Goal: Download file/media

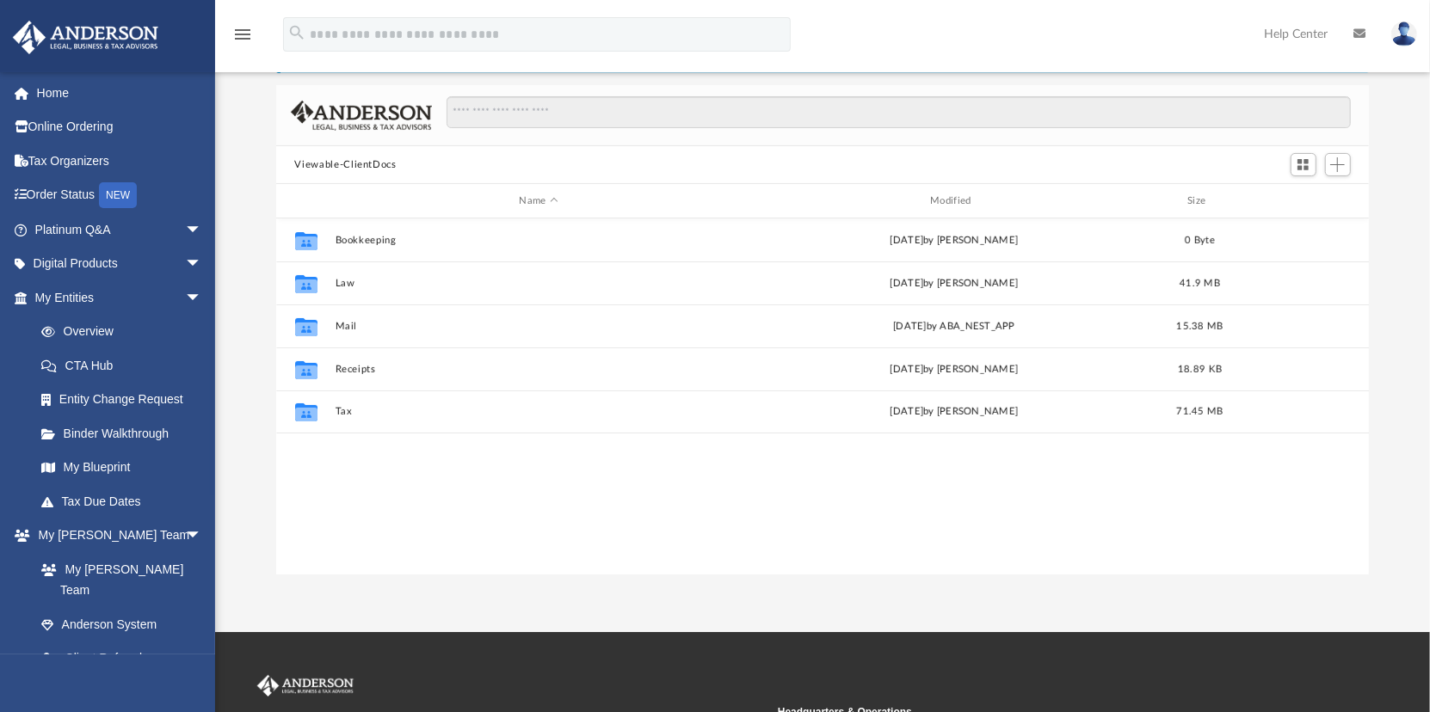
scroll to position [378, 1080]
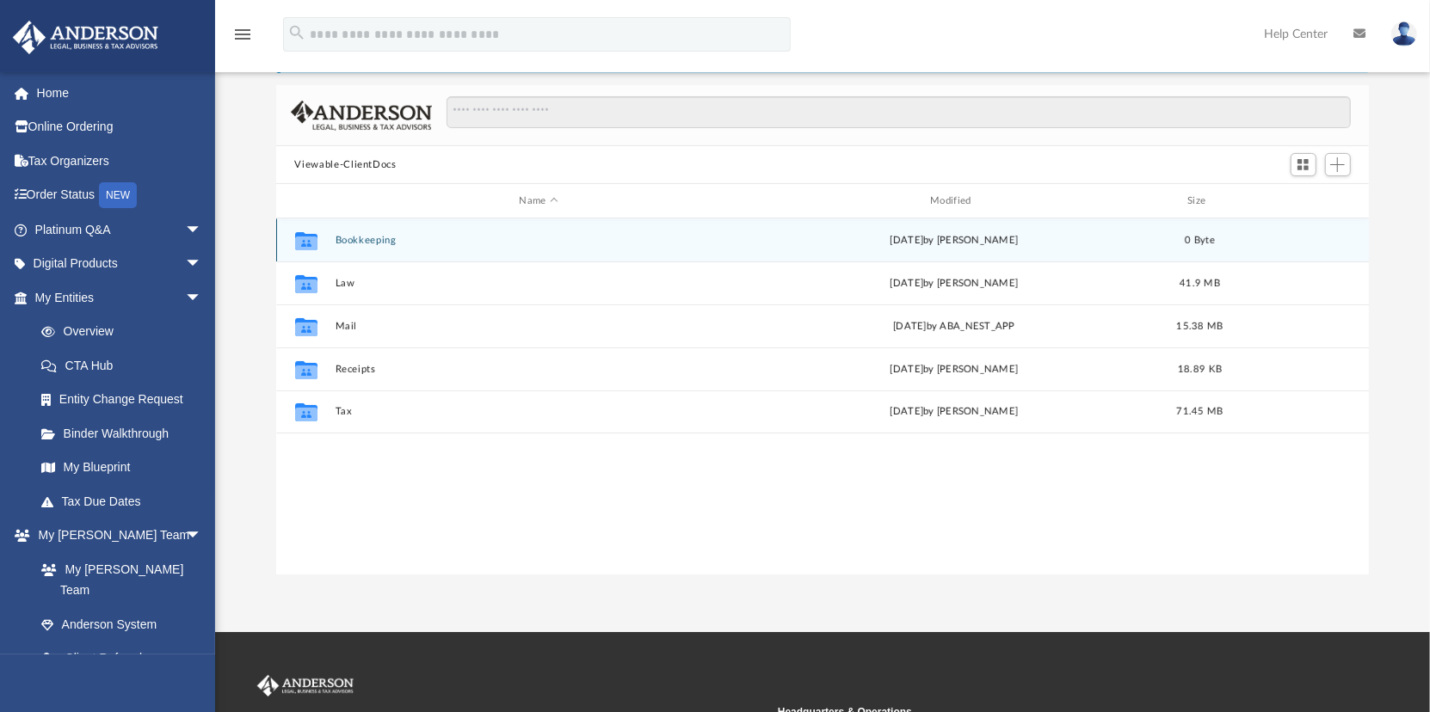
click at [367, 237] on button "Bookkeeping" at bounding box center [539, 240] width 408 height 11
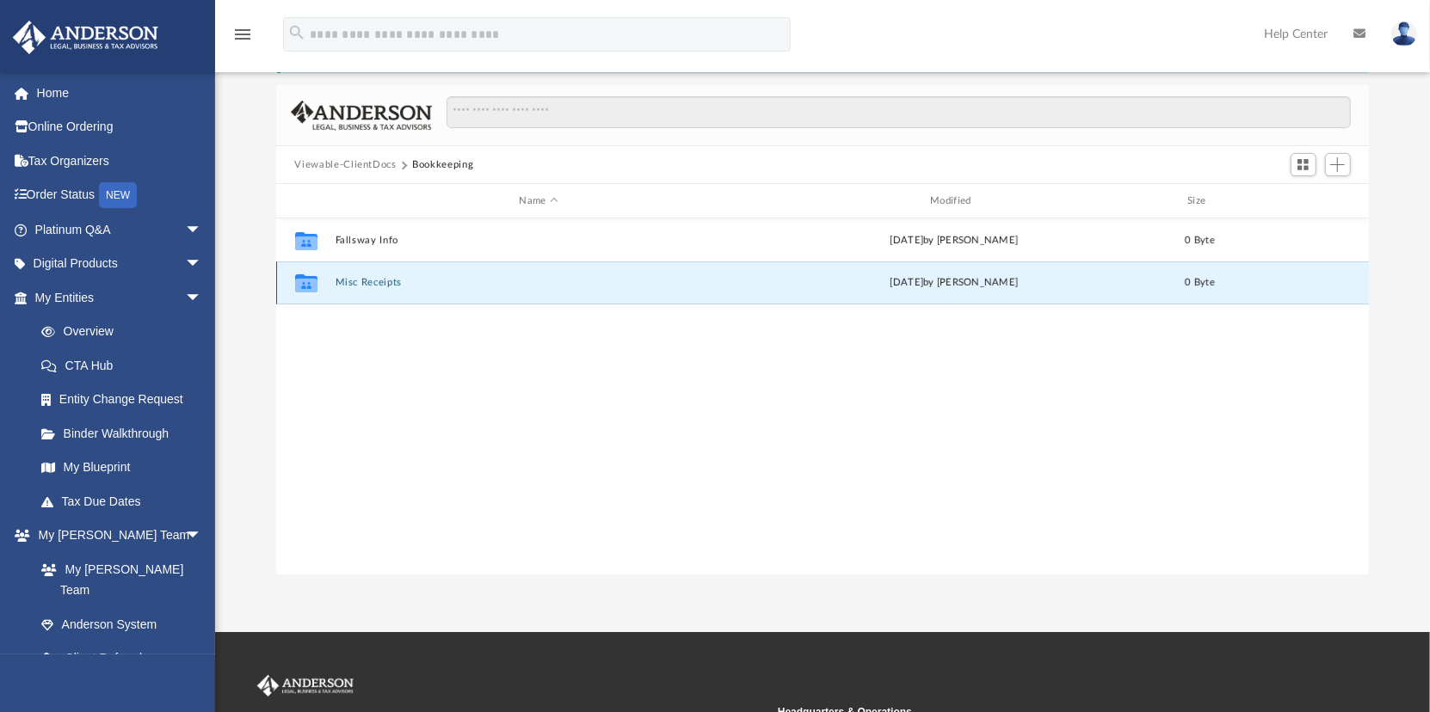
click at [363, 283] on button "Misc Receipts" at bounding box center [539, 282] width 408 height 11
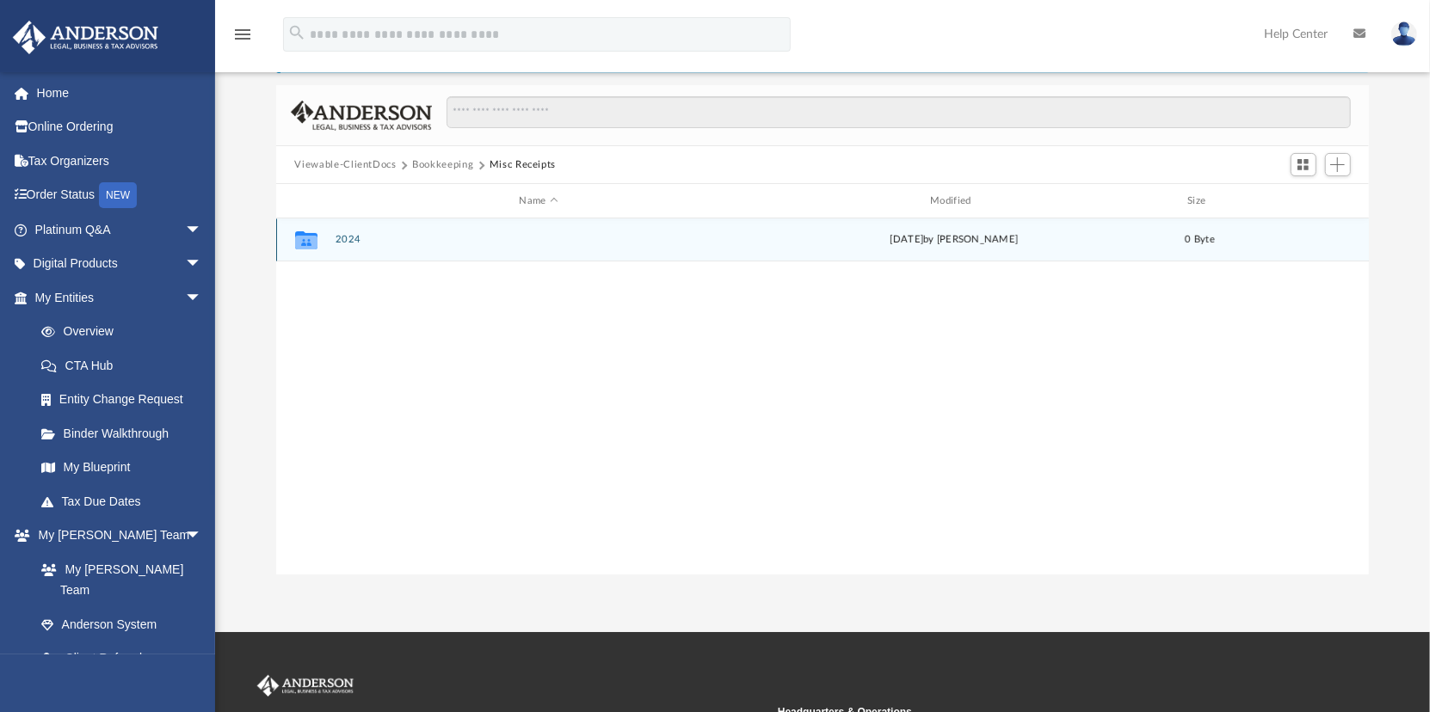
click at [344, 242] on button "2024" at bounding box center [539, 239] width 408 height 11
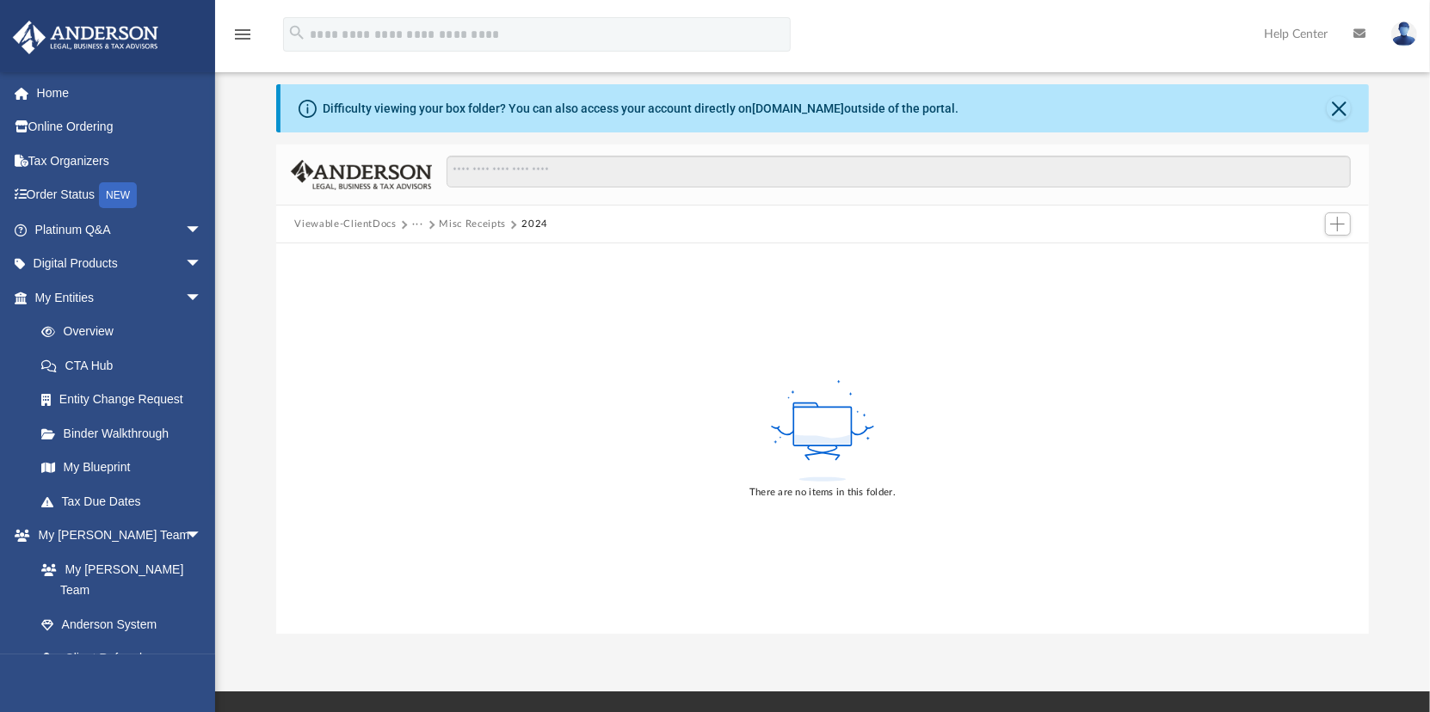
scroll to position [0, 0]
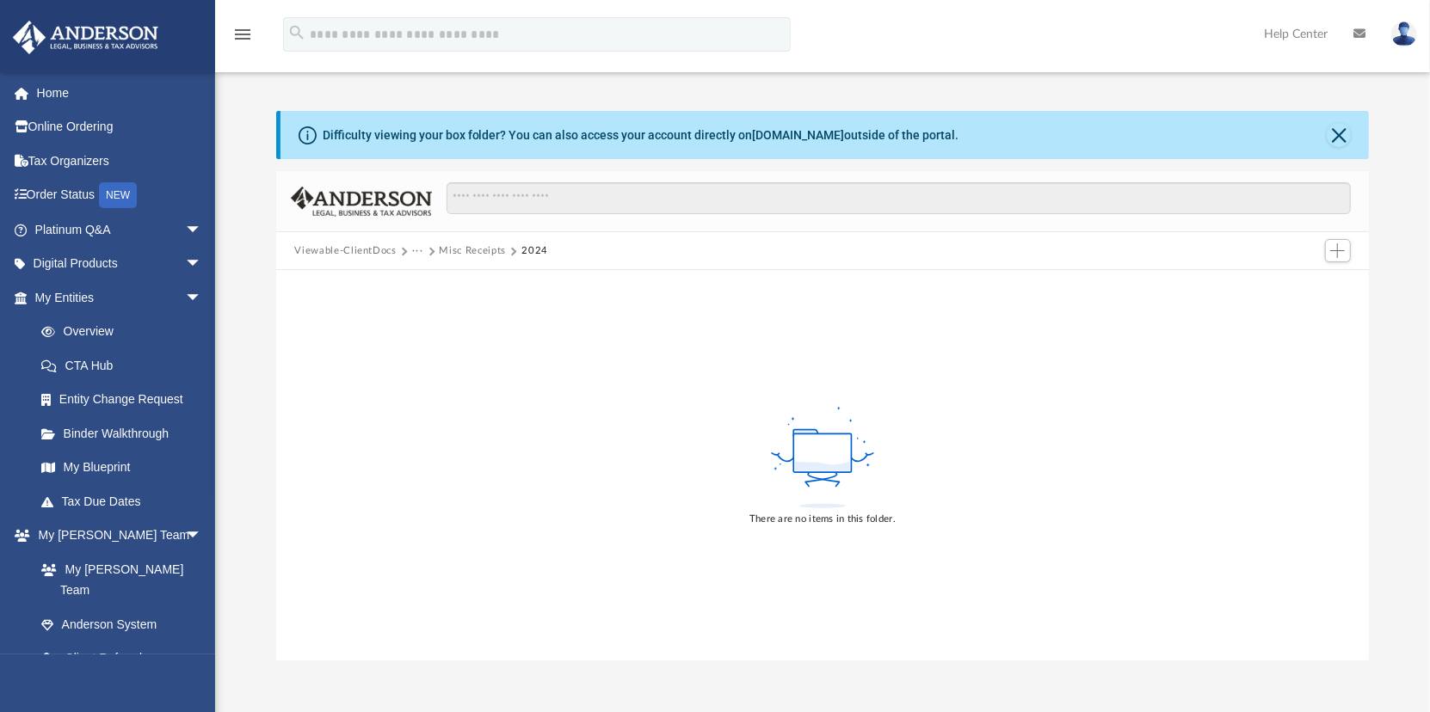
click at [354, 246] on button "Viewable-ClientDocs" at bounding box center [345, 250] width 102 height 15
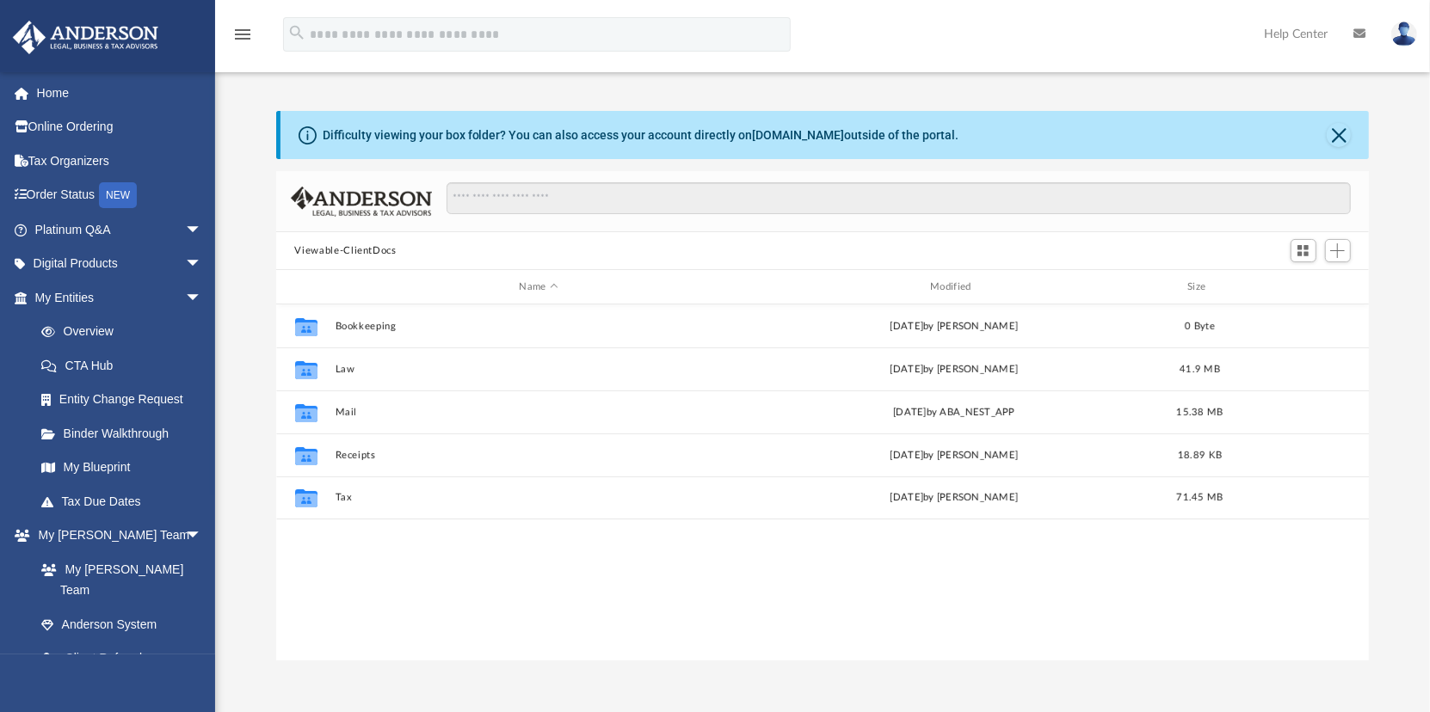
scroll to position [378, 1080]
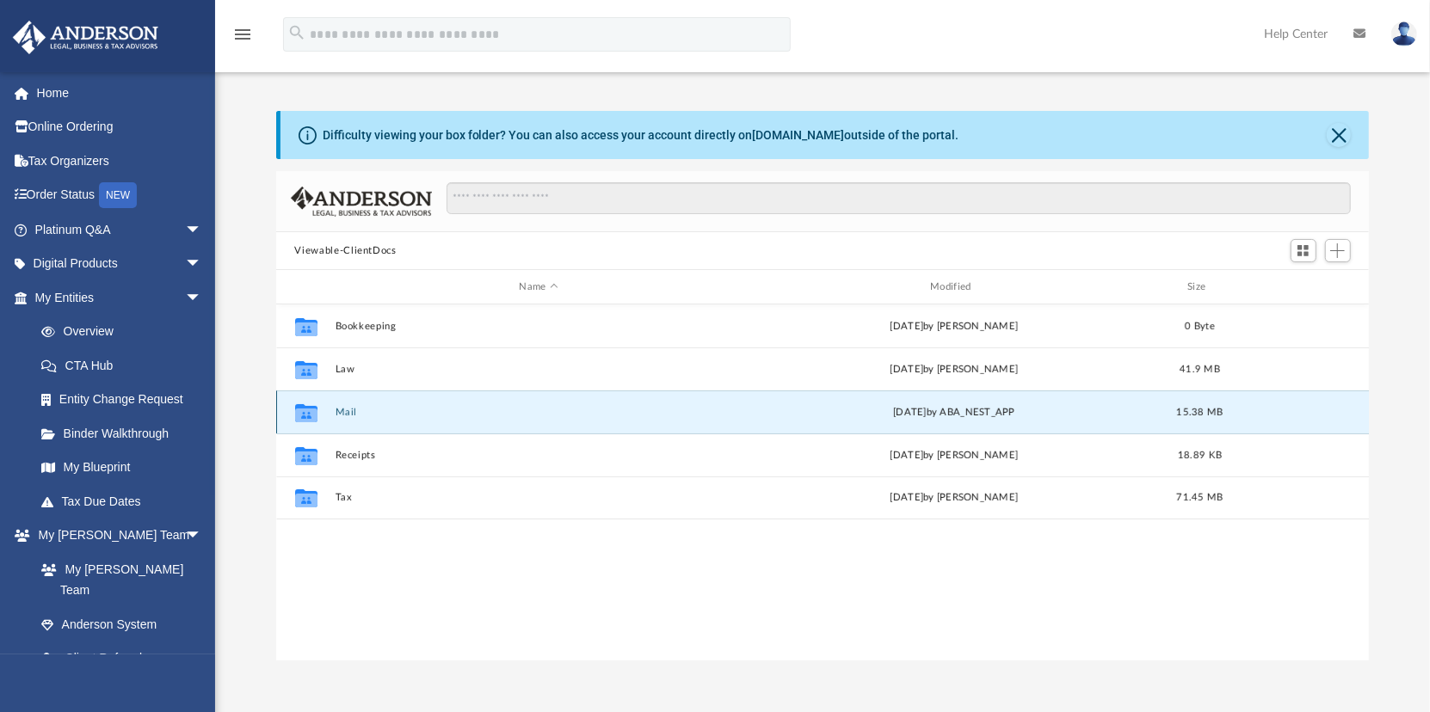
click at [343, 407] on button "Mail" at bounding box center [539, 412] width 408 height 11
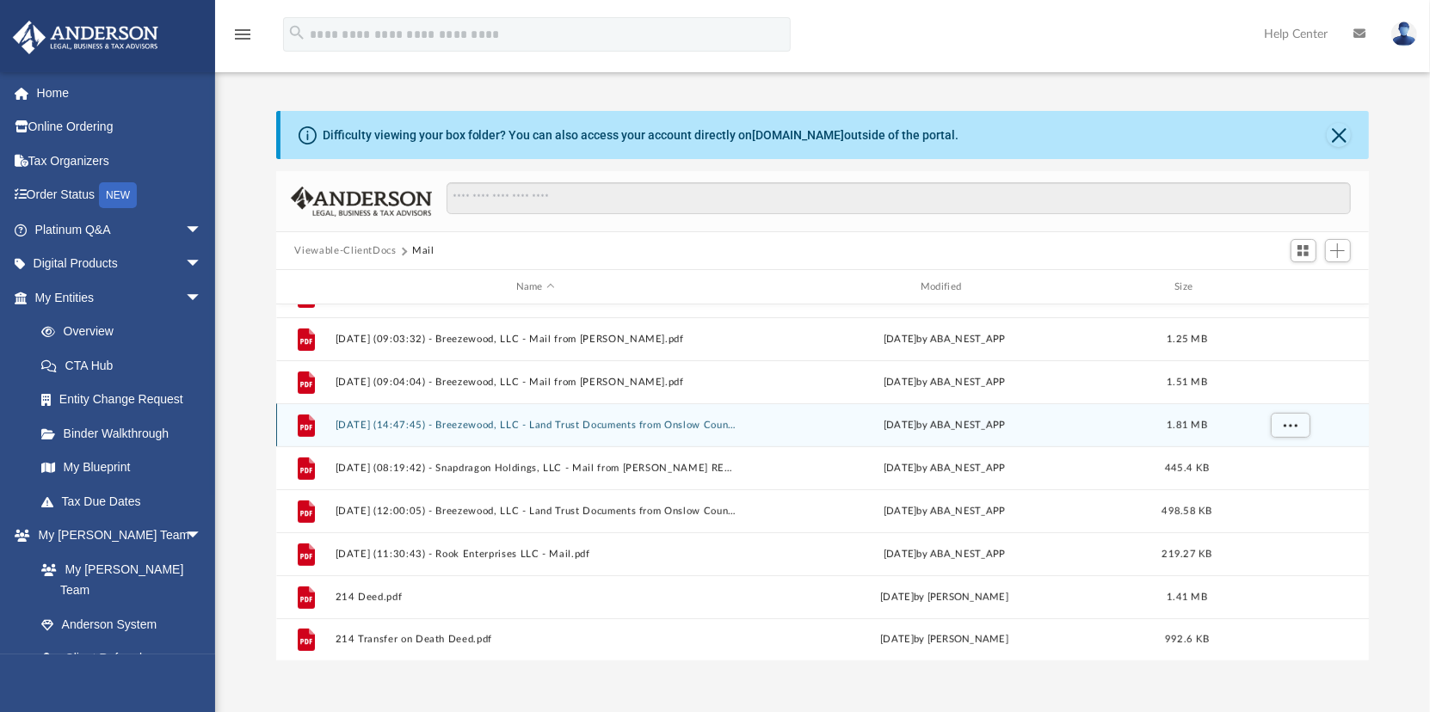
scroll to position [86, 0]
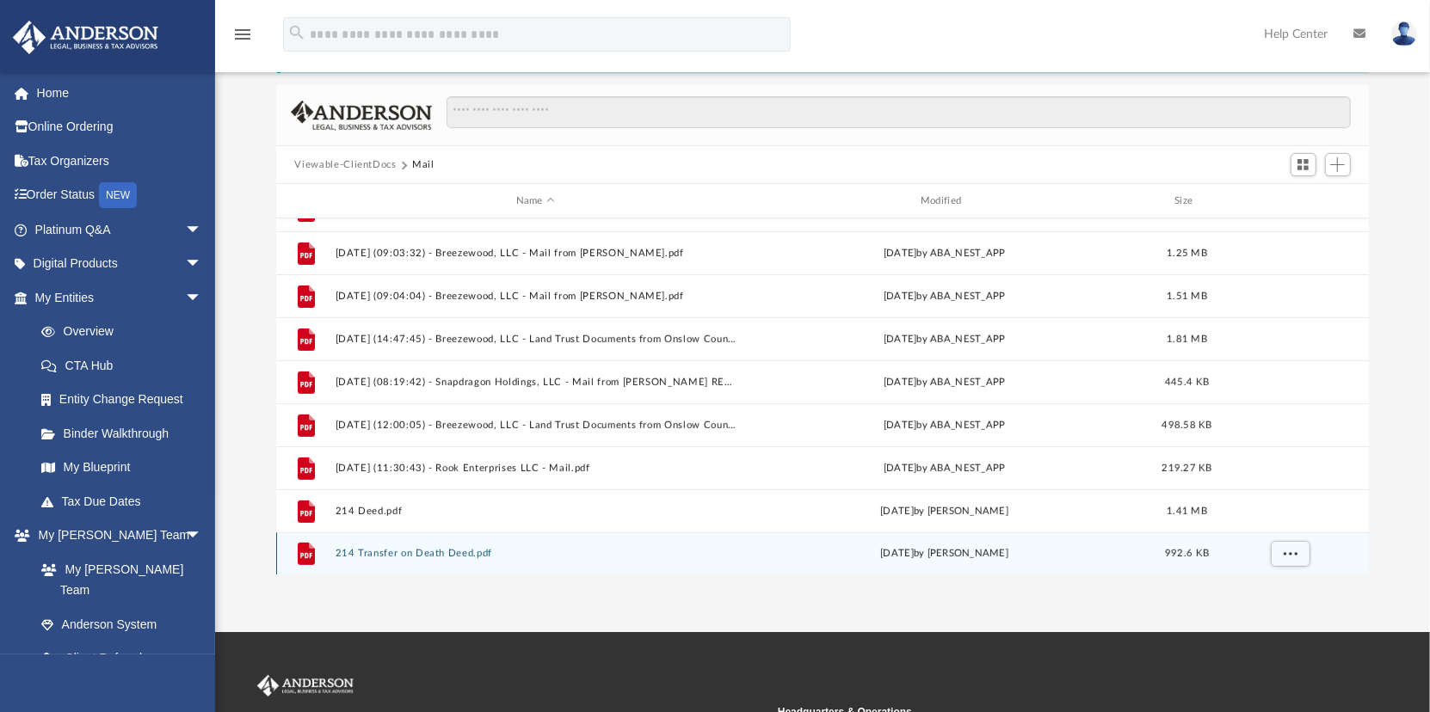
click at [389, 551] on button "214 Transfer on Death Deed.pdf" at bounding box center [535, 553] width 401 height 11
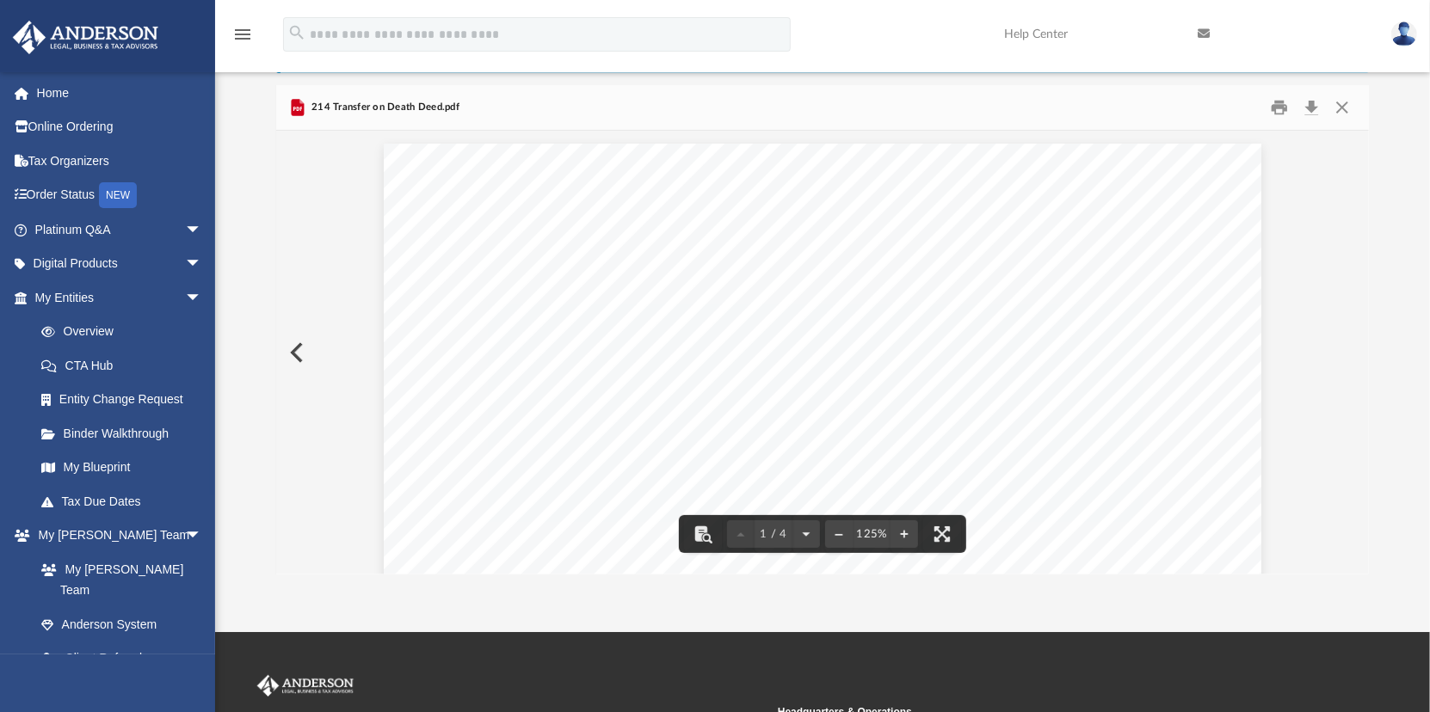
scroll to position [0, 0]
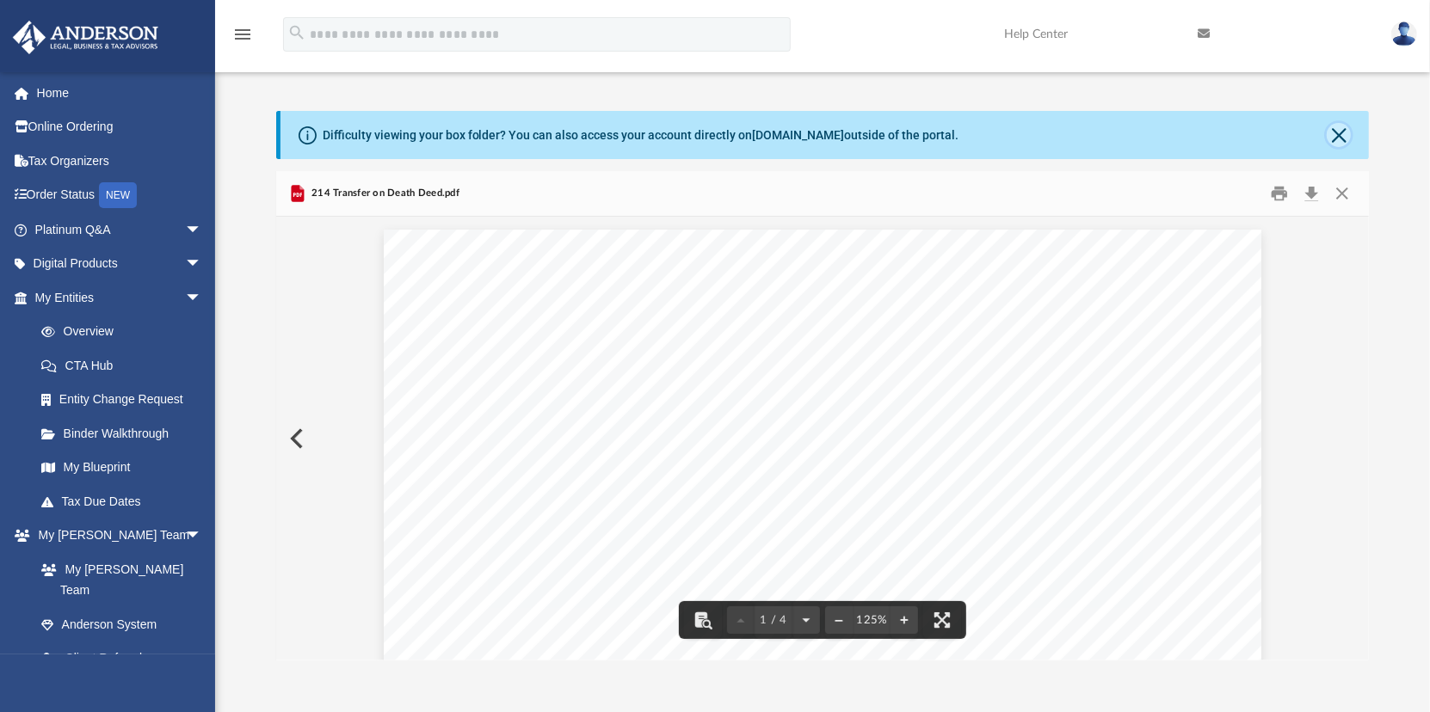
click at [1342, 136] on button "Close" at bounding box center [1339, 135] width 24 height 24
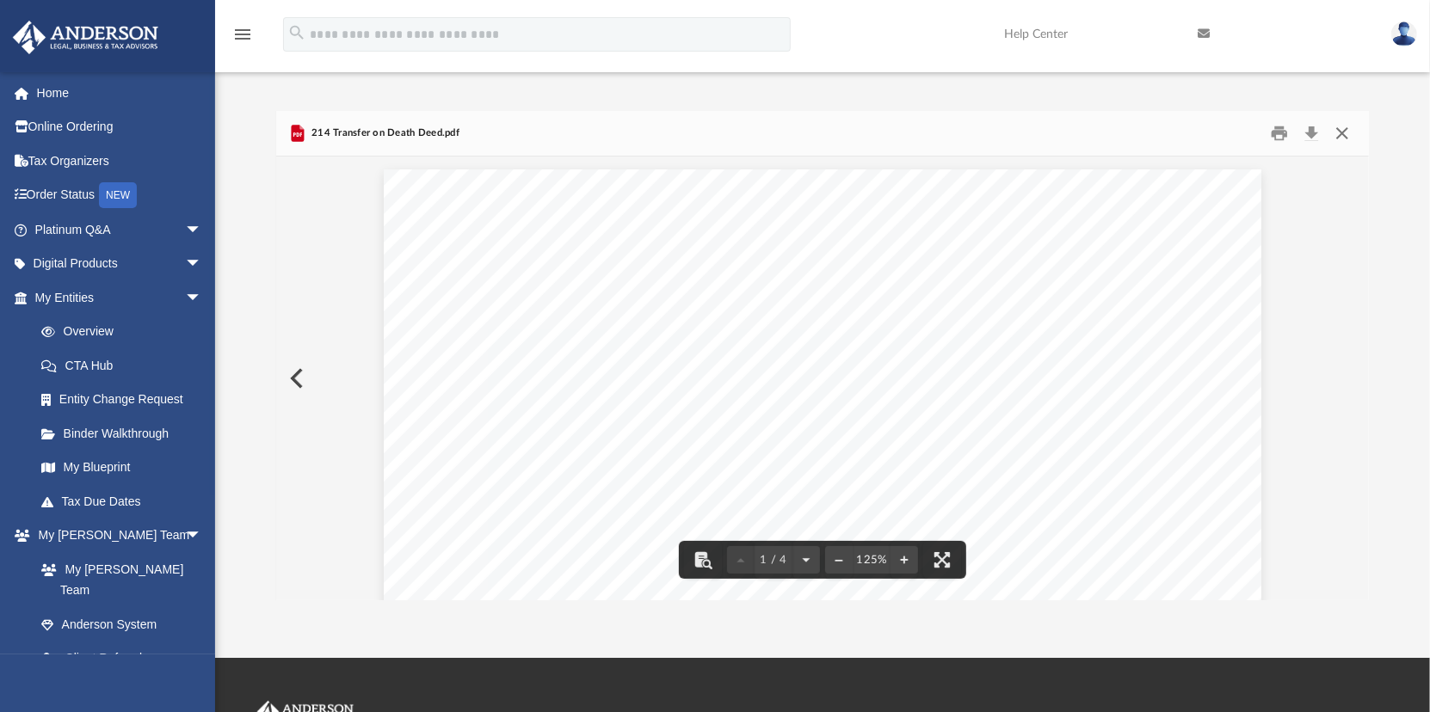
click at [1347, 131] on button "Close" at bounding box center [1342, 133] width 31 height 27
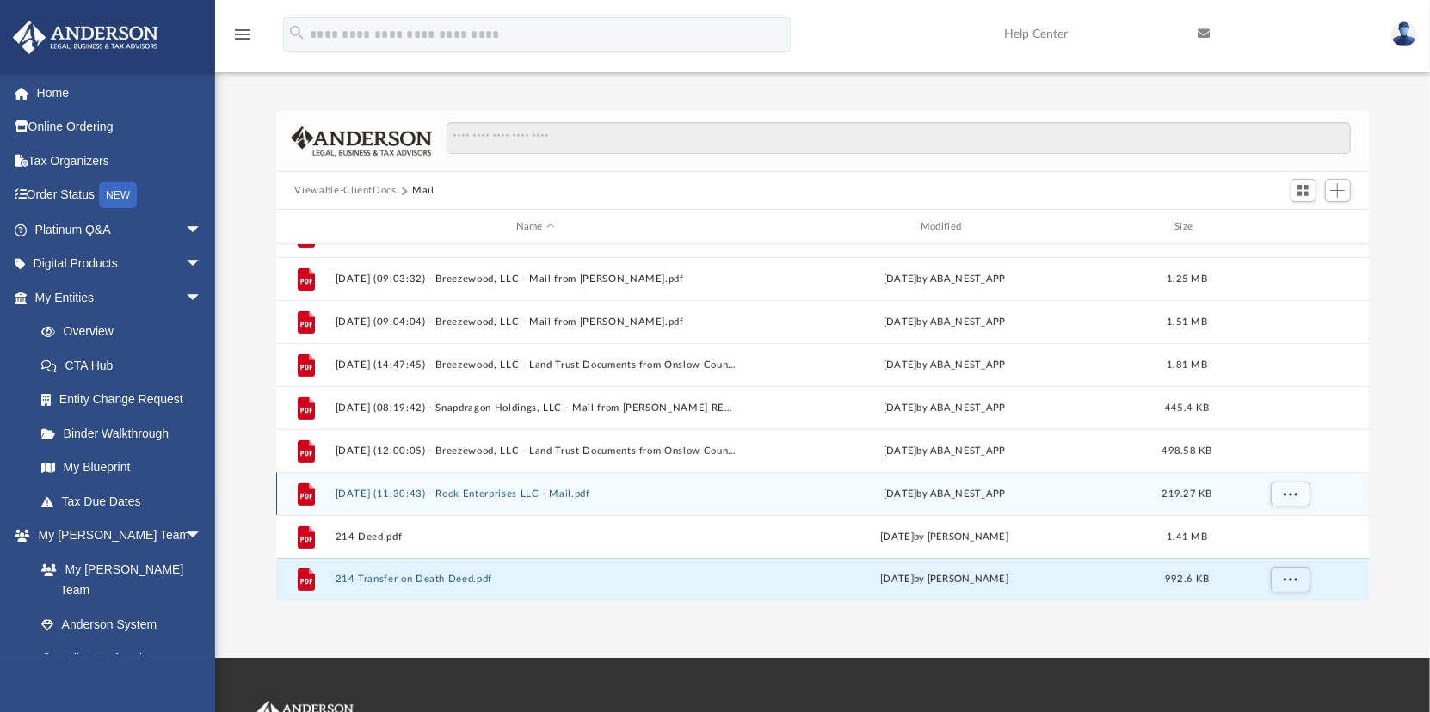
click at [383, 491] on button "2025.08.20 (11:30:43) - Rook Enterprises LLC - Mail.pdf" at bounding box center [535, 494] width 401 height 11
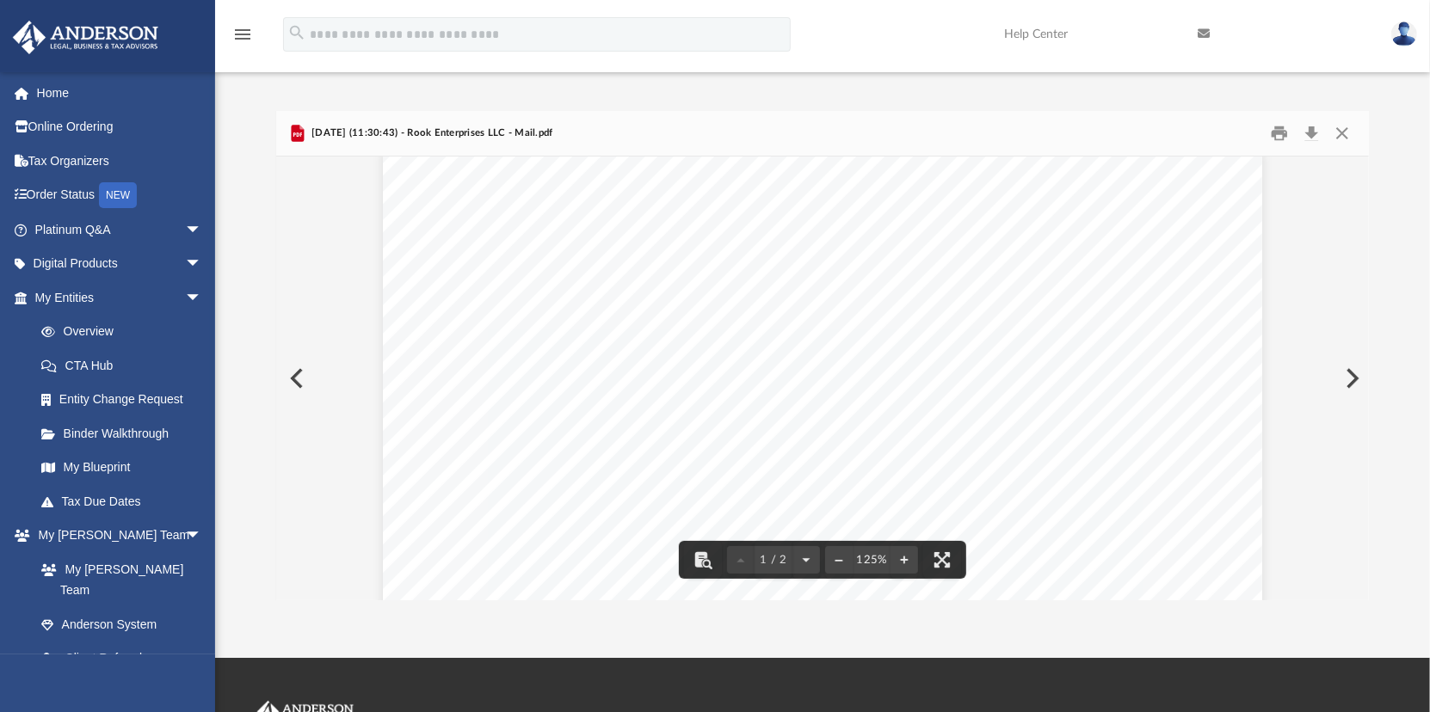
scroll to position [86, 0]
click at [1344, 132] on button "Close" at bounding box center [1342, 133] width 31 height 27
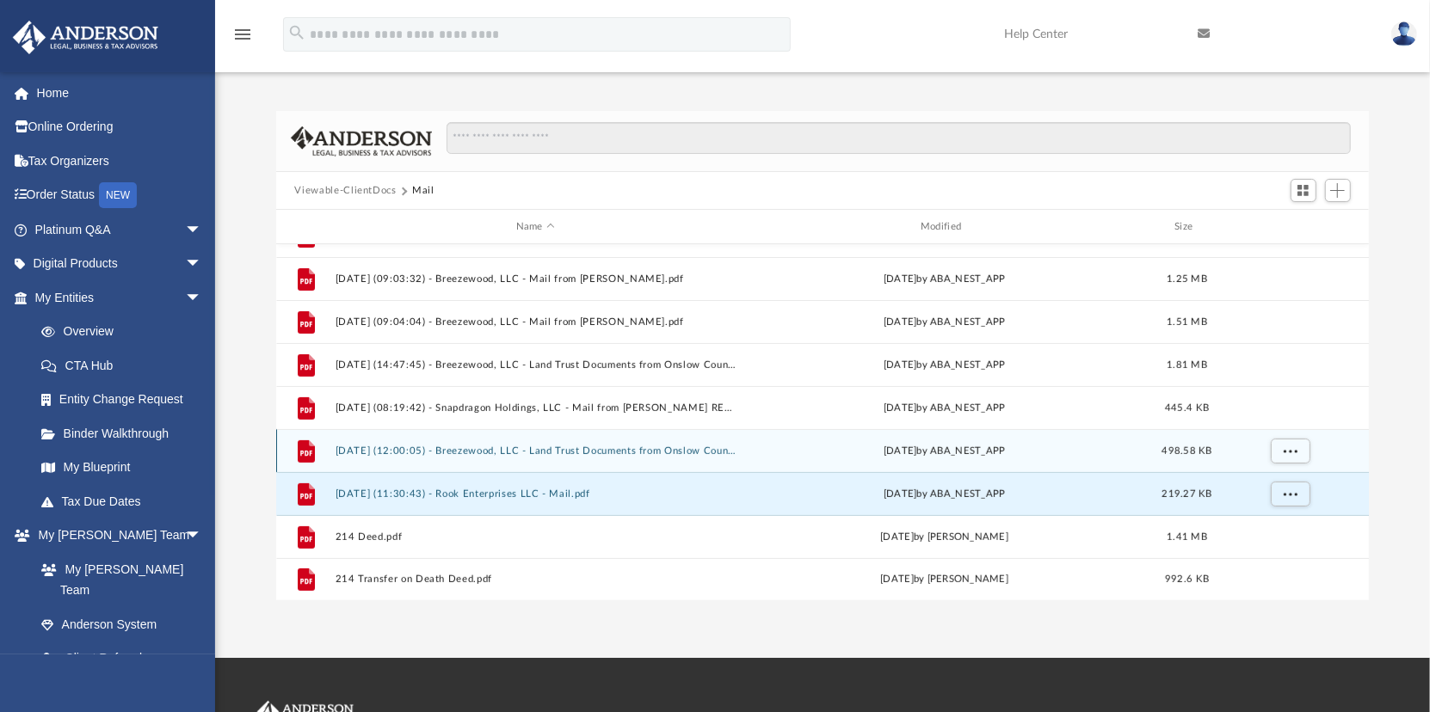
click at [400, 451] on button "2025.08.15 (12:00:05) - Breezewood, LLC - Land Trust Documents from Onslow Coun…" at bounding box center [535, 451] width 401 height 11
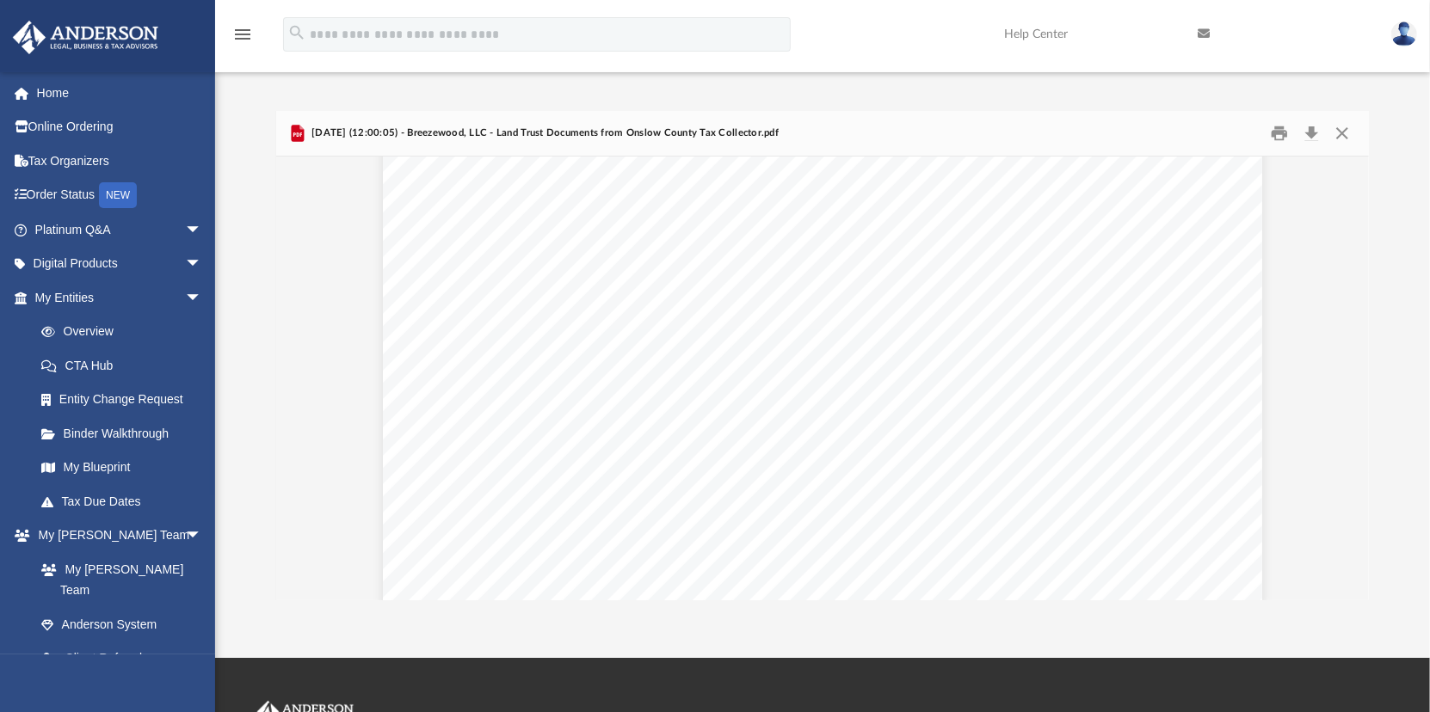
scroll to position [0, 0]
click at [1340, 130] on button "Close" at bounding box center [1342, 133] width 31 height 27
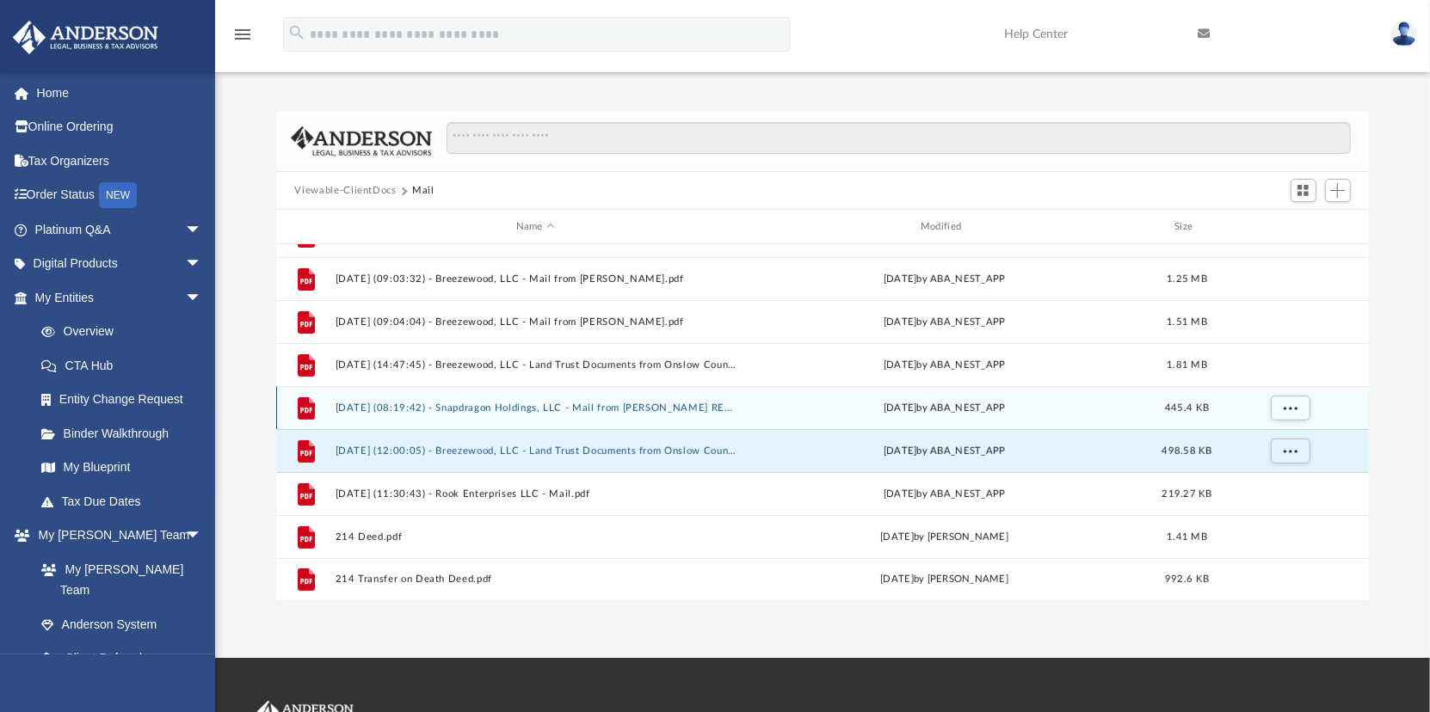
click at [467, 406] on button "2025.08.07 (08:19:42) - Snapdragon Holdings, LLC - Mail from ANDERSON REGISTERE…" at bounding box center [535, 408] width 401 height 11
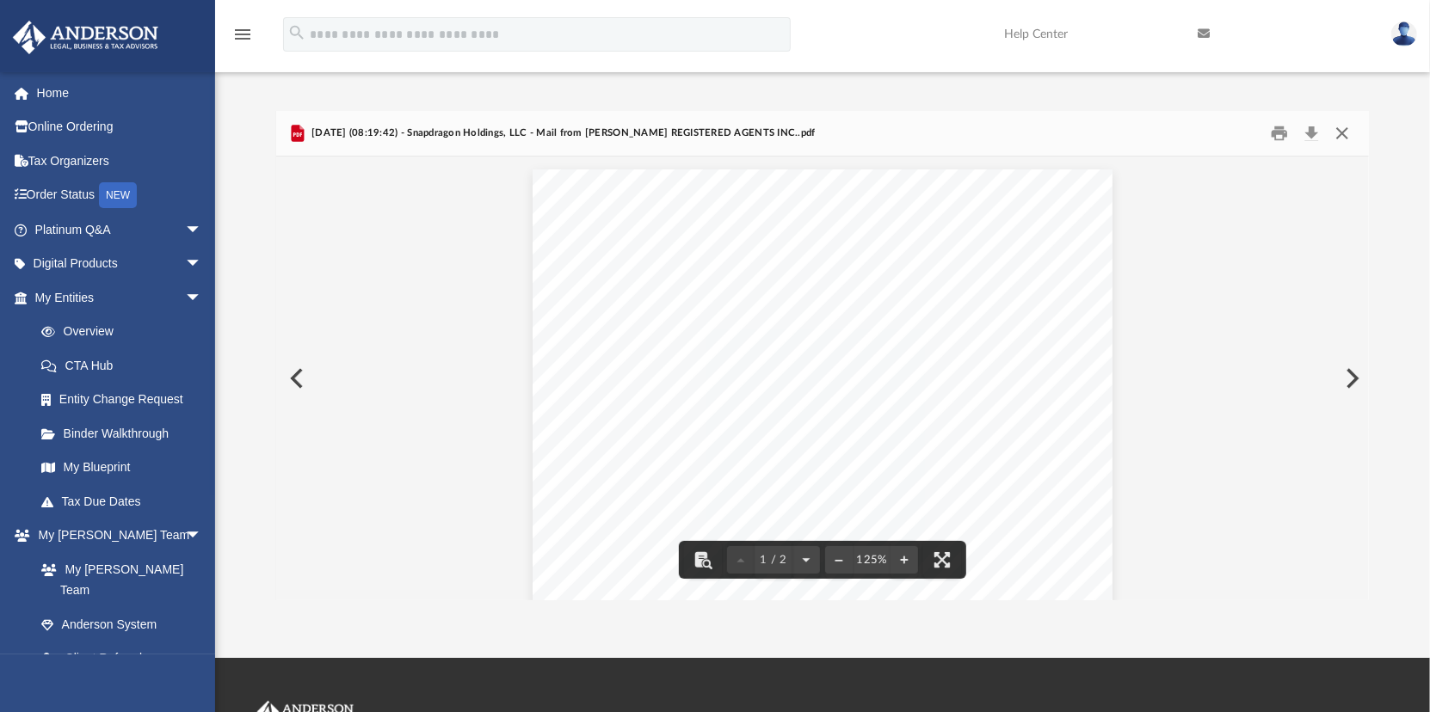
click at [1344, 132] on button "Close" at bounding box center [1342, 133] width 31 height 27
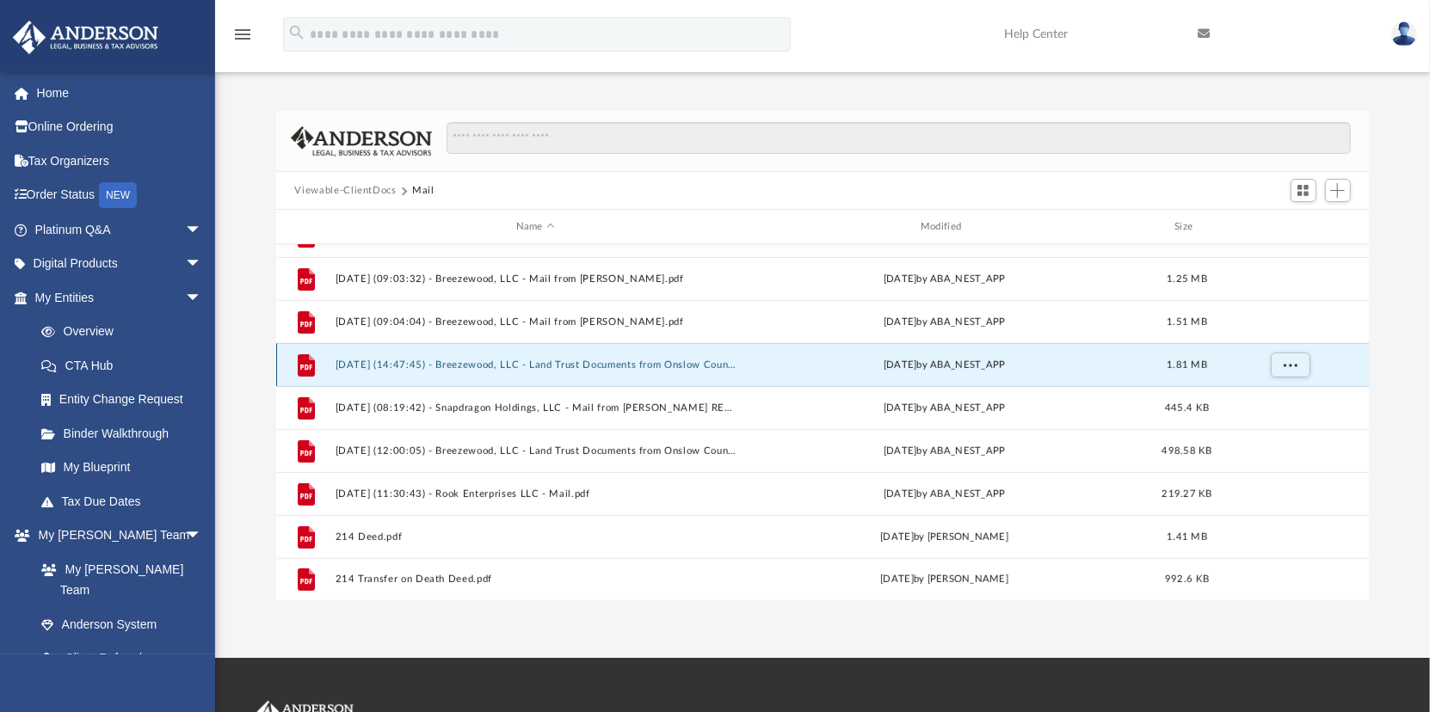
click at [474, 365] on button "2025.08.06 (14:47:45) - Breezewood, LLC - Land Trust Documents from Onslow Coun…" at bounding box center [535, 365] width 401 height 11
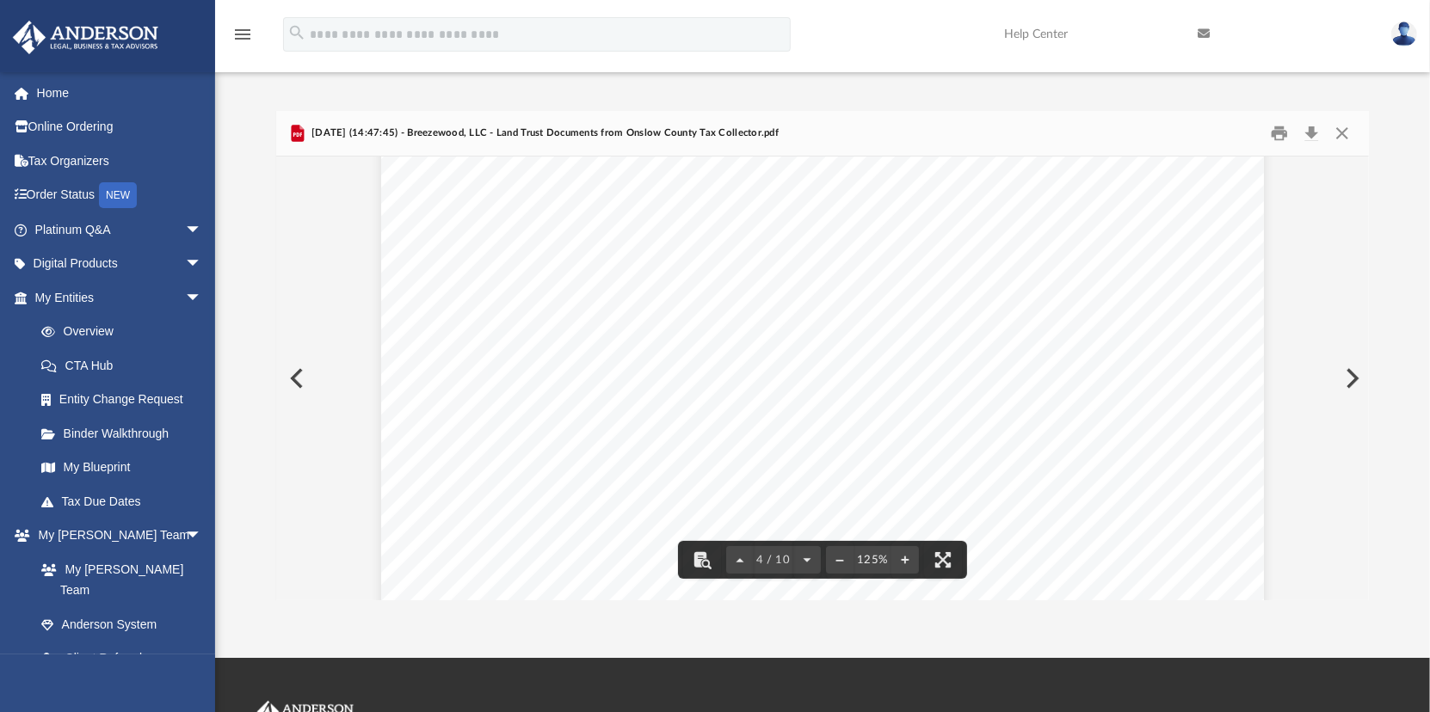
scroll to position [4043, 0]
click at [1341, 126] on button "Close" at bounding box center [1342, 133] width 31 height 27
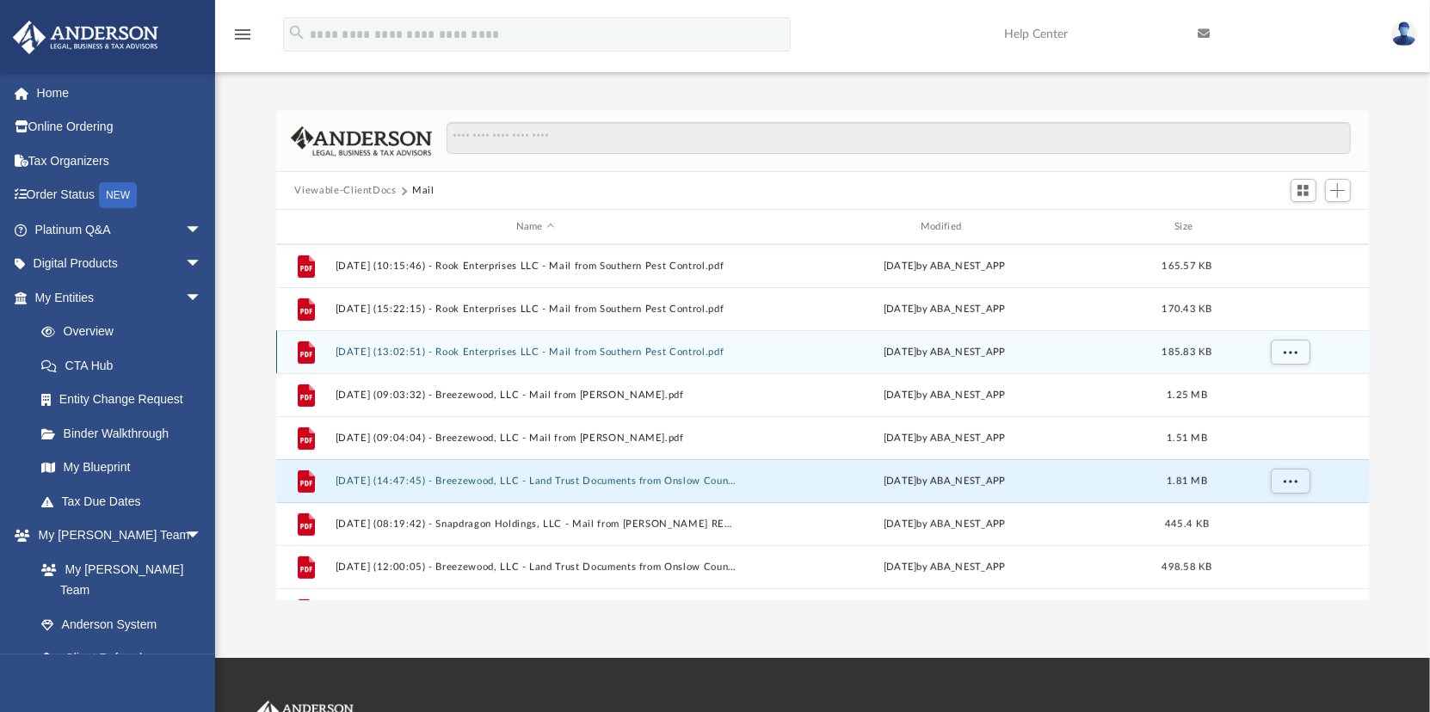
scroll to position [460, 0]
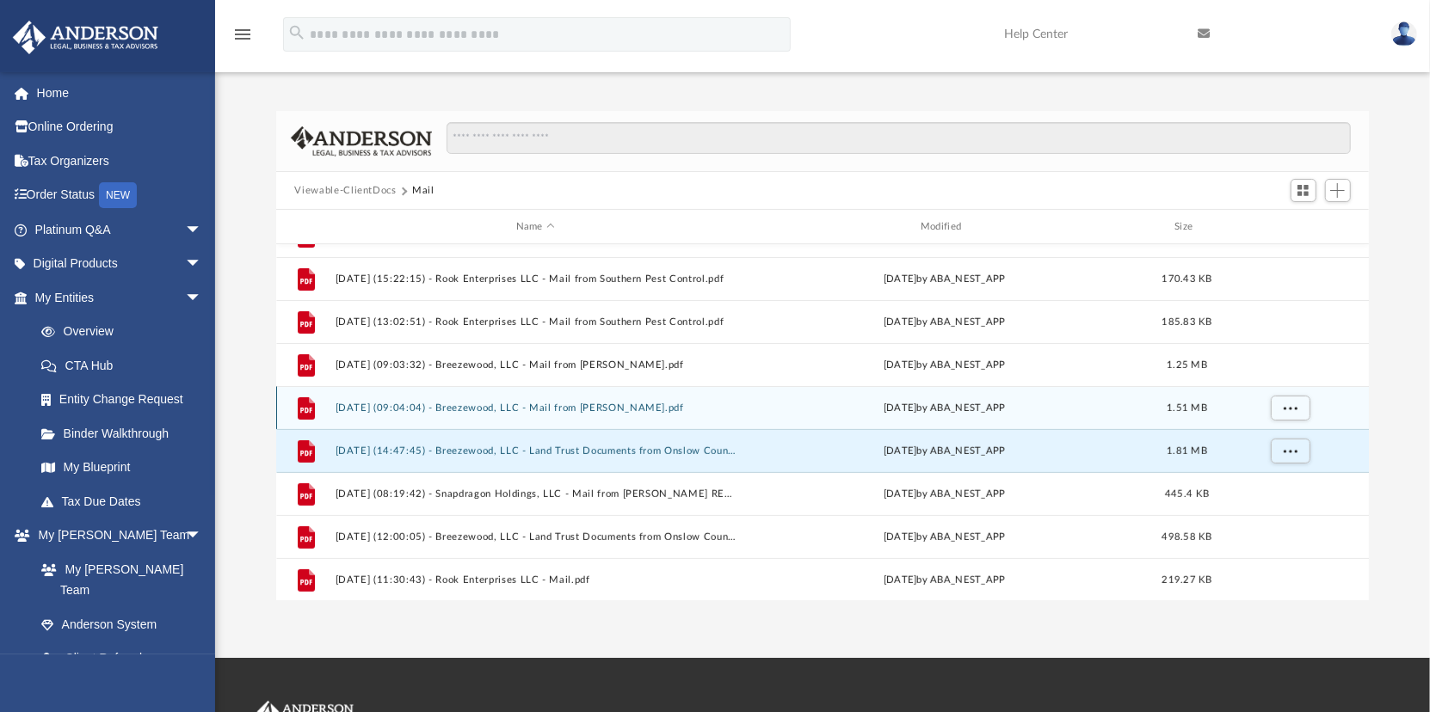
click at [483, 407] on button "2025.08.04 (09:04:04) - Breezewood, LLC - Mail from Frank Brill.pdf" at bounding box center [535, 408] width 401 height 11
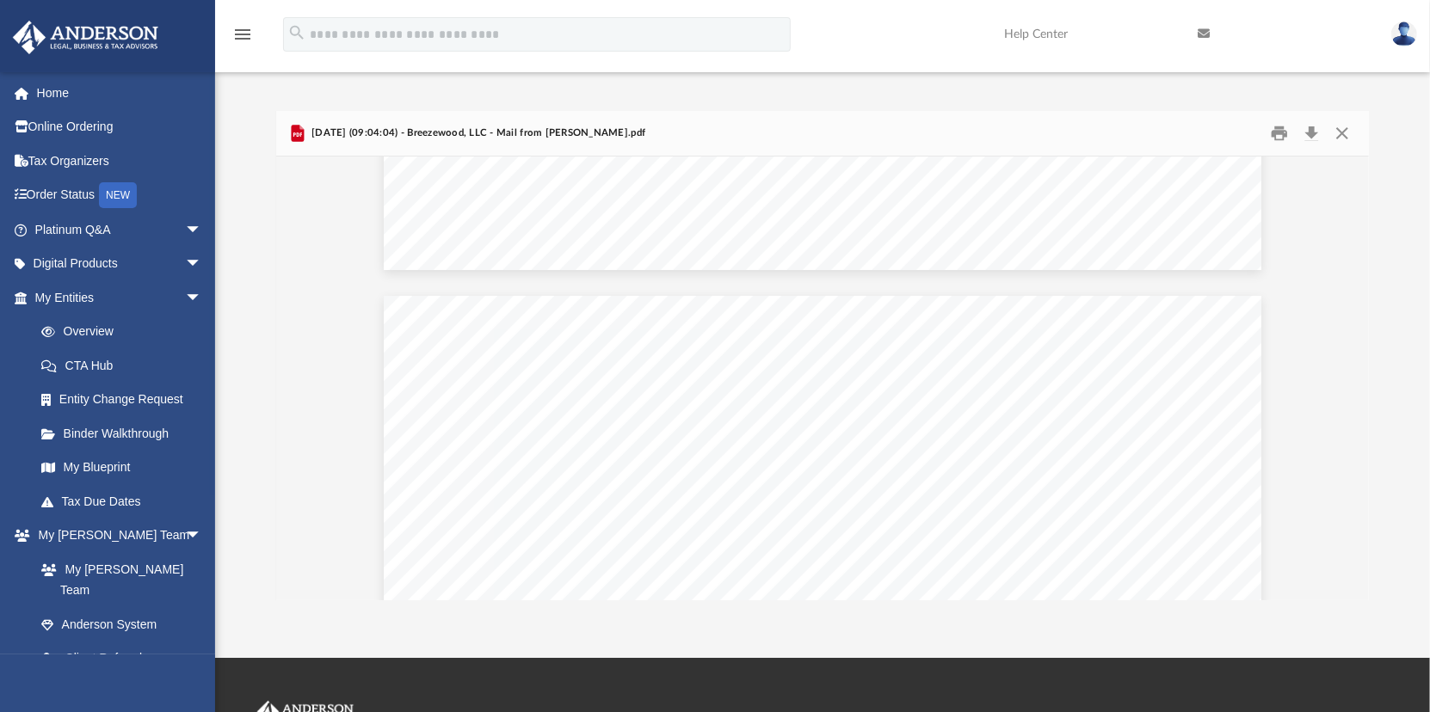
scroll to position [1032, 0]
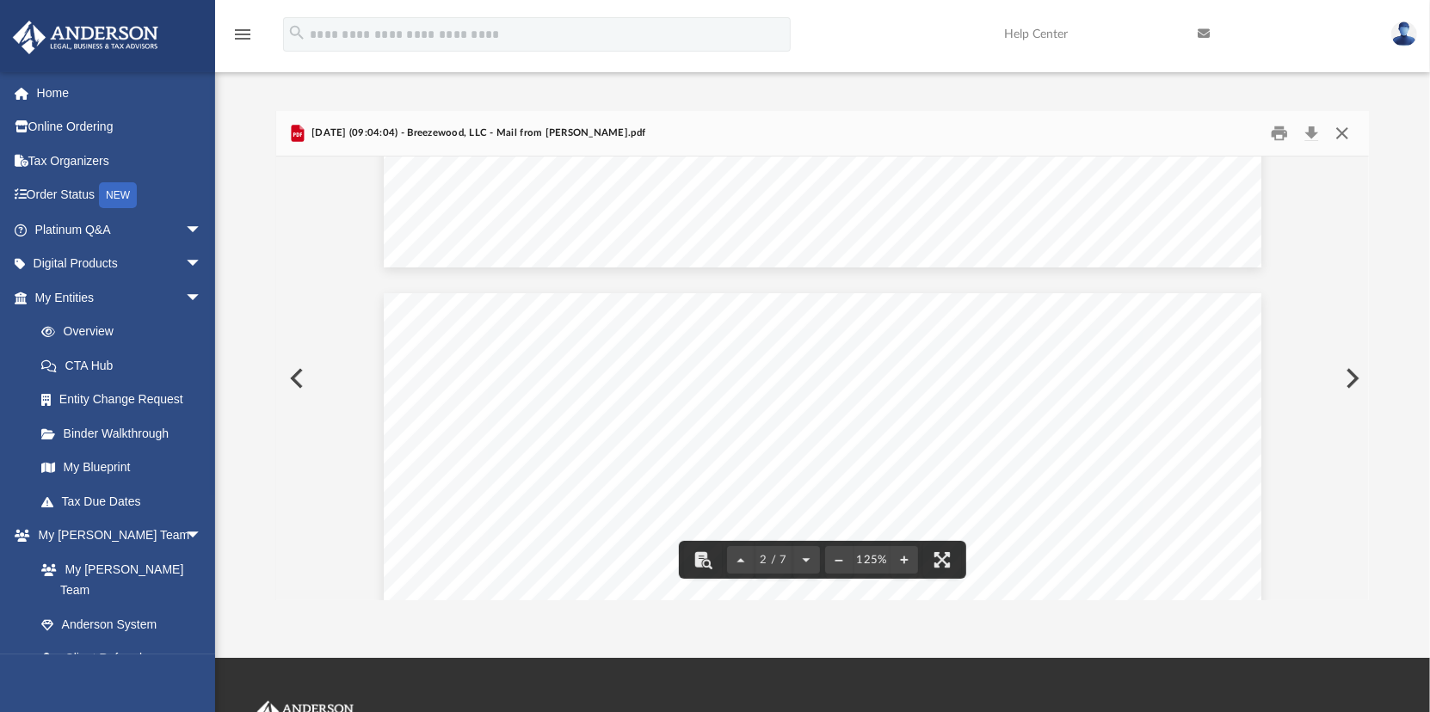
click at [1342, 134] on button "Close" at bounding box center [1342, 133] width 31 height 27
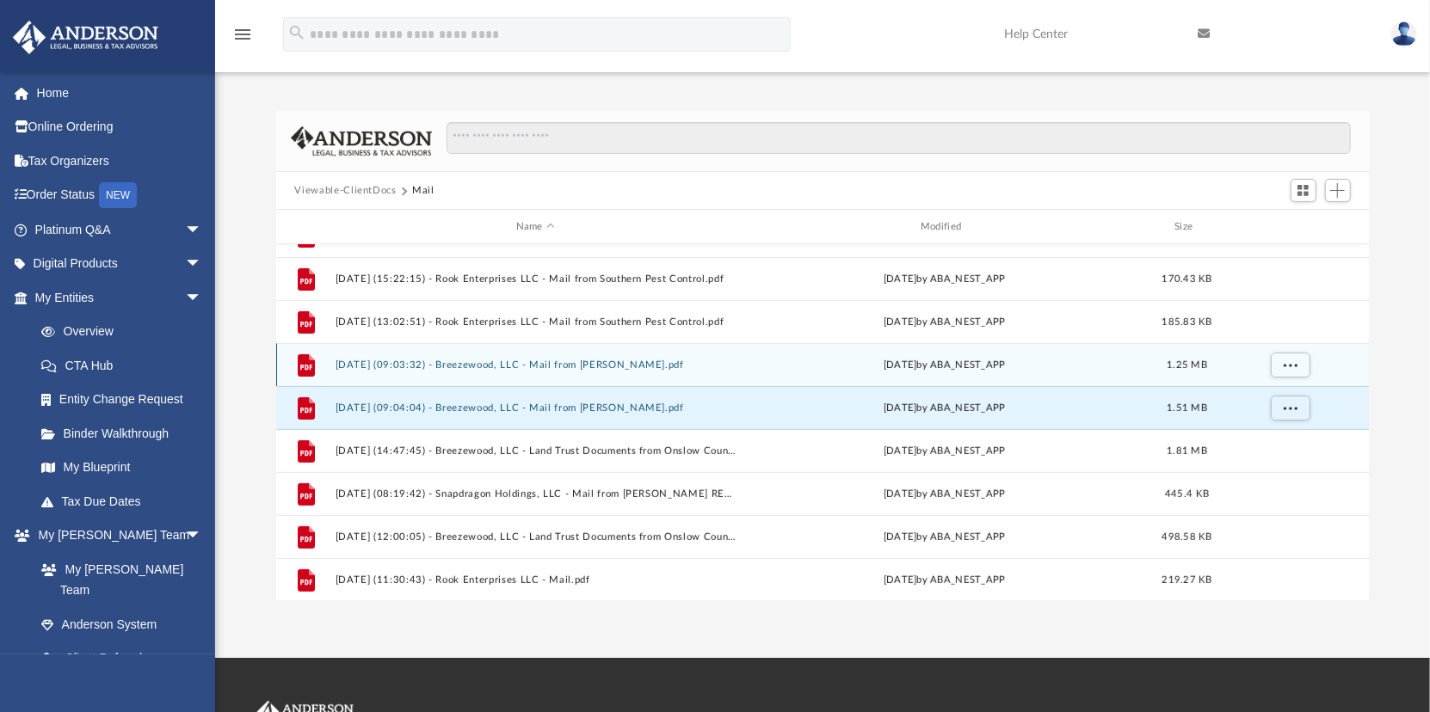
click at [484, 360] on button "2025.08.04 (09:03:32) - Breezewood, LLC - Mail from Frank Brill.pdf" at bounding box center [535, 365] width 401 height 11
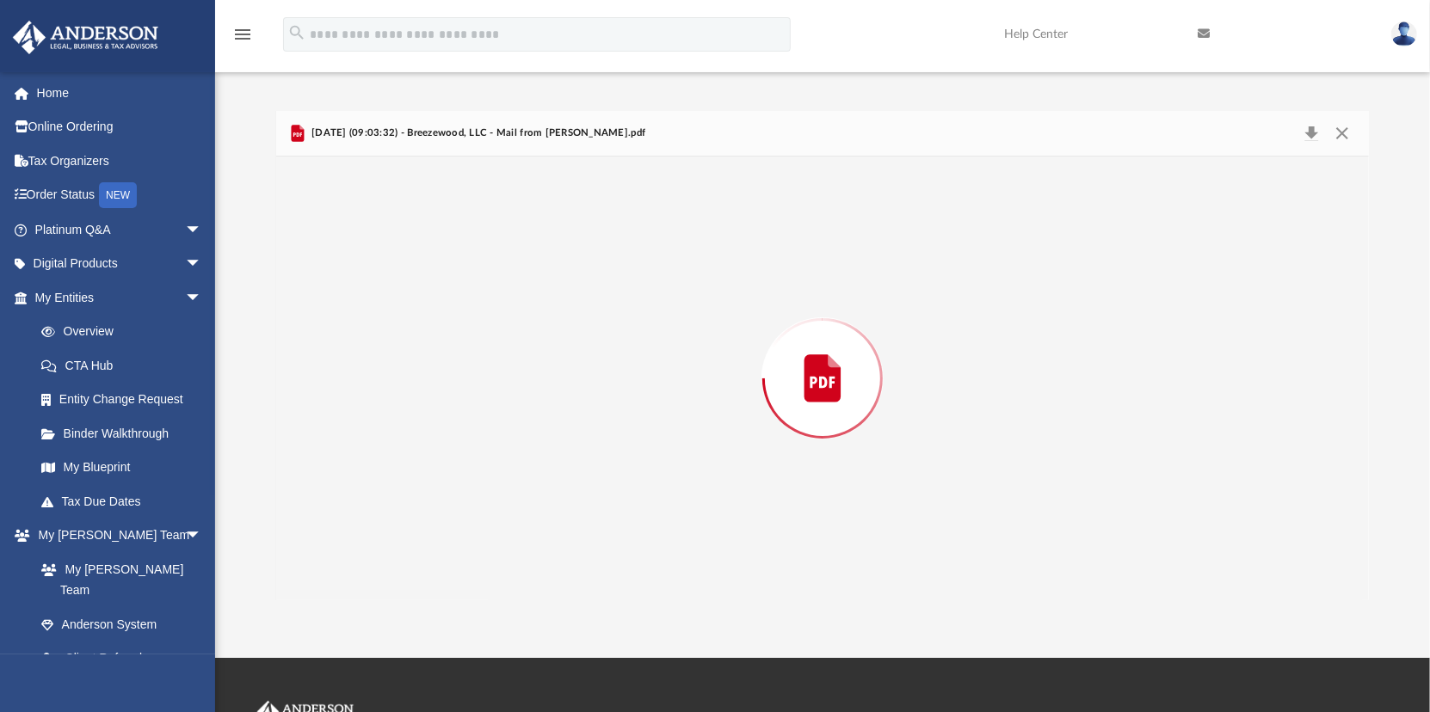
click at [484, 360] on div "Preview" at bounding box center [822, 379] width 1093 height 444
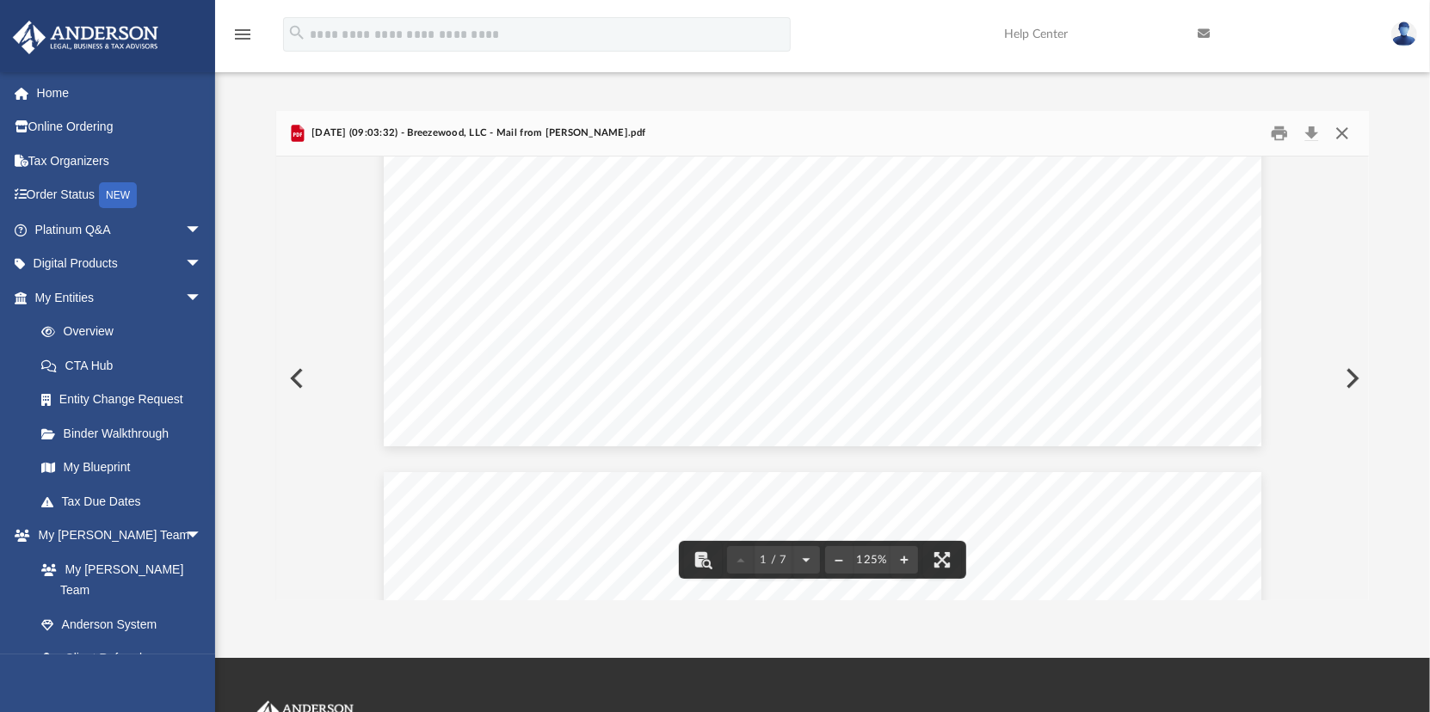
click at [1340, 132] on button "Close" at bounding box center [1342, 133] width 31 height 27
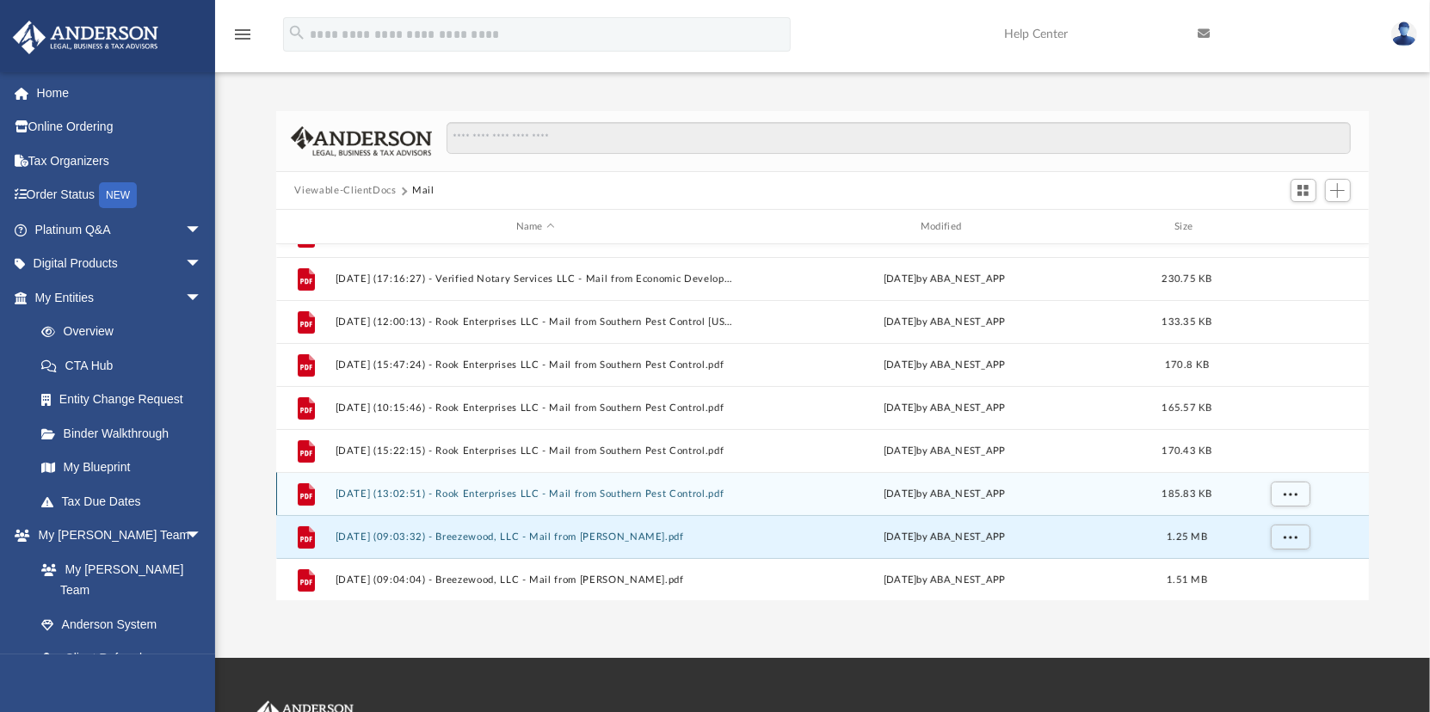
scroll to position [202, 0]
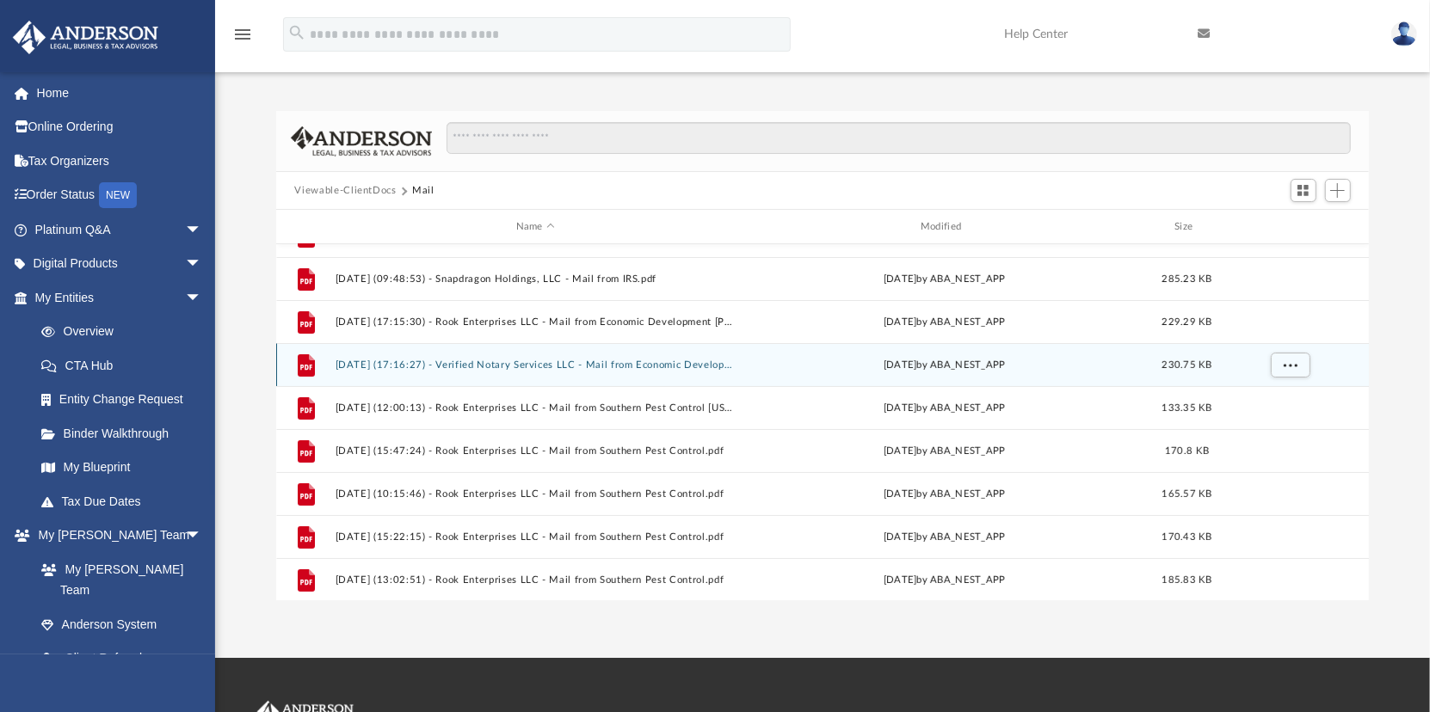
click at [477, 364] on button "2025.02.21 (17:16:27) - Verified Notary Services LLC - Mail from Economic Devel…" at bounding box center [535, 365] width 401 height 11
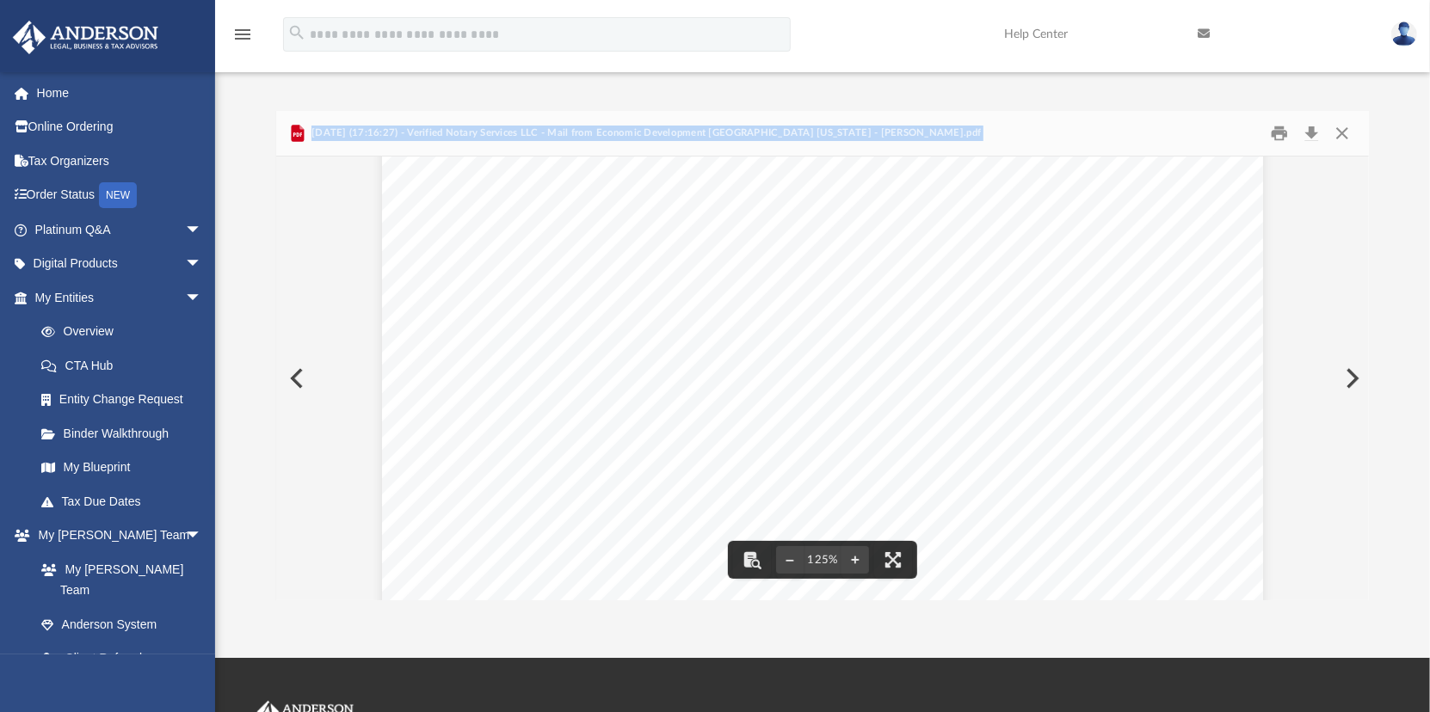
scroll to position [0, 0]
click at [1348, 133] on button "Close" at bounding box center [1342, 133] width 31 height 27
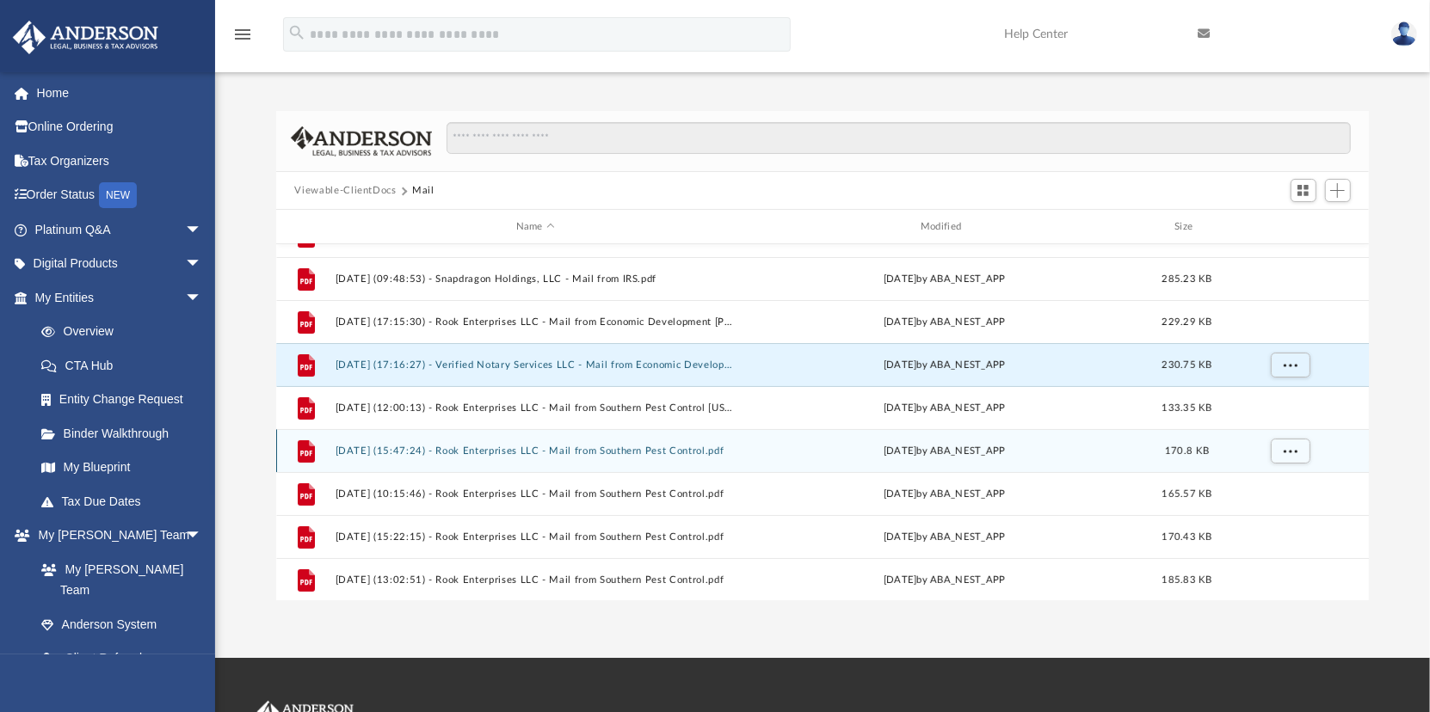
scroll to position [116, 0]
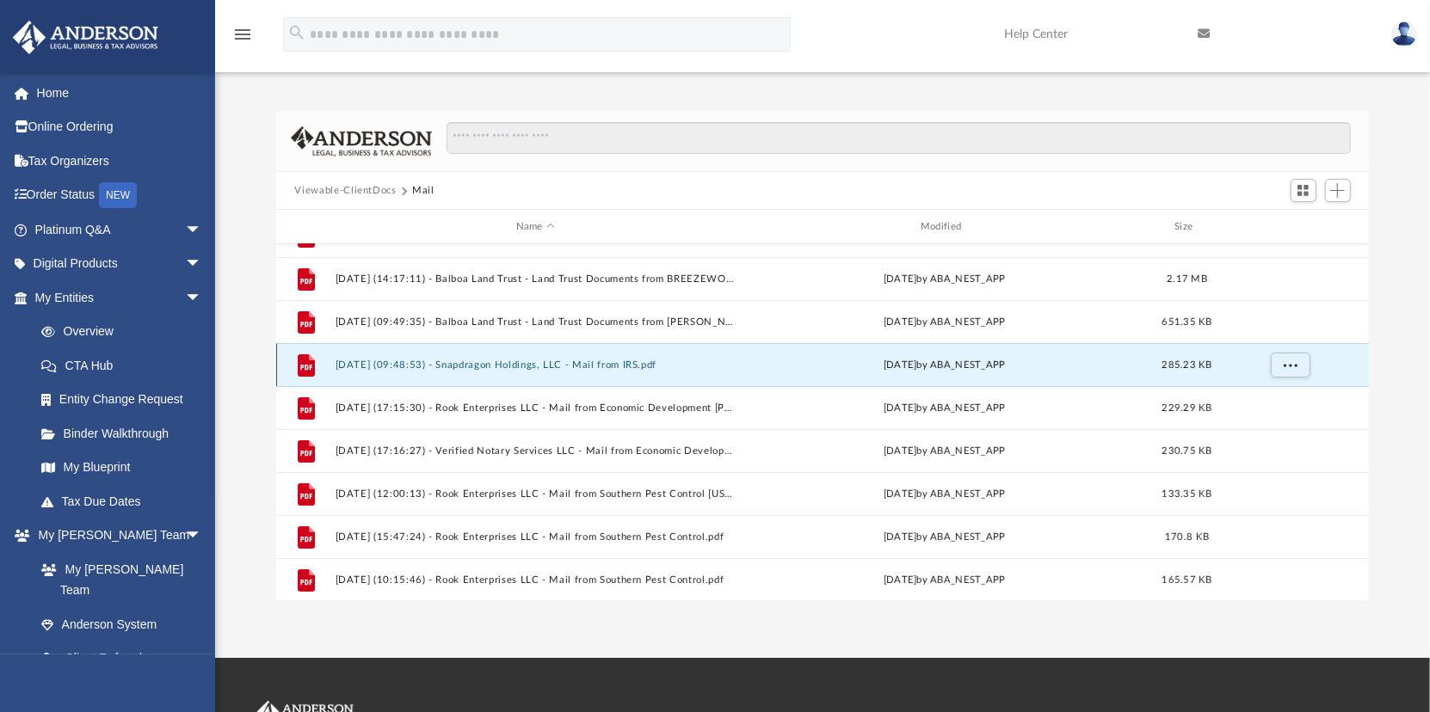
click at [489, 363] on button "2024.12.17 (09:48:53) - Snapdragon Holdings, LLC - Mail from IRS.pdf" at bounding box center [535, 365] width 401 height 11
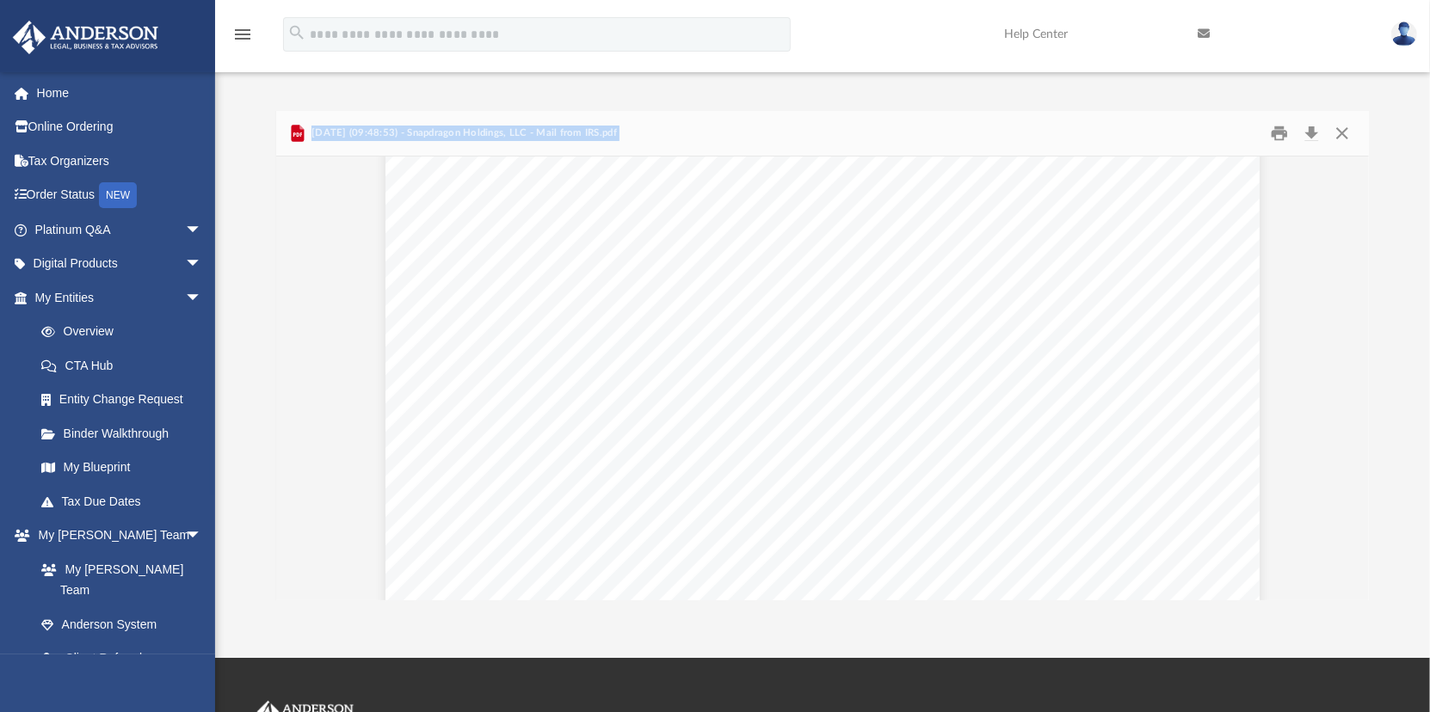
scroll to position [0, 0]
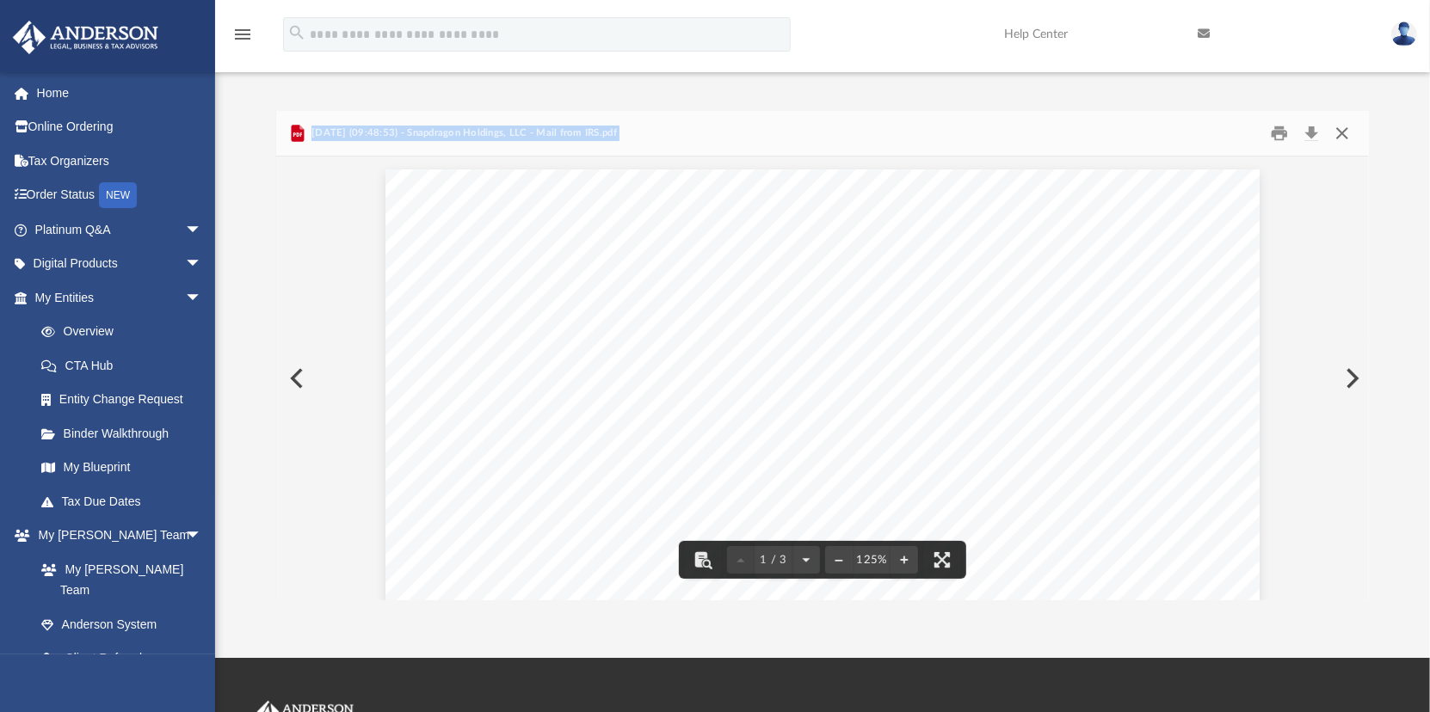
click at [1339, 130] on button "Close" at bounding box center [1342, 133] width 31 height 27
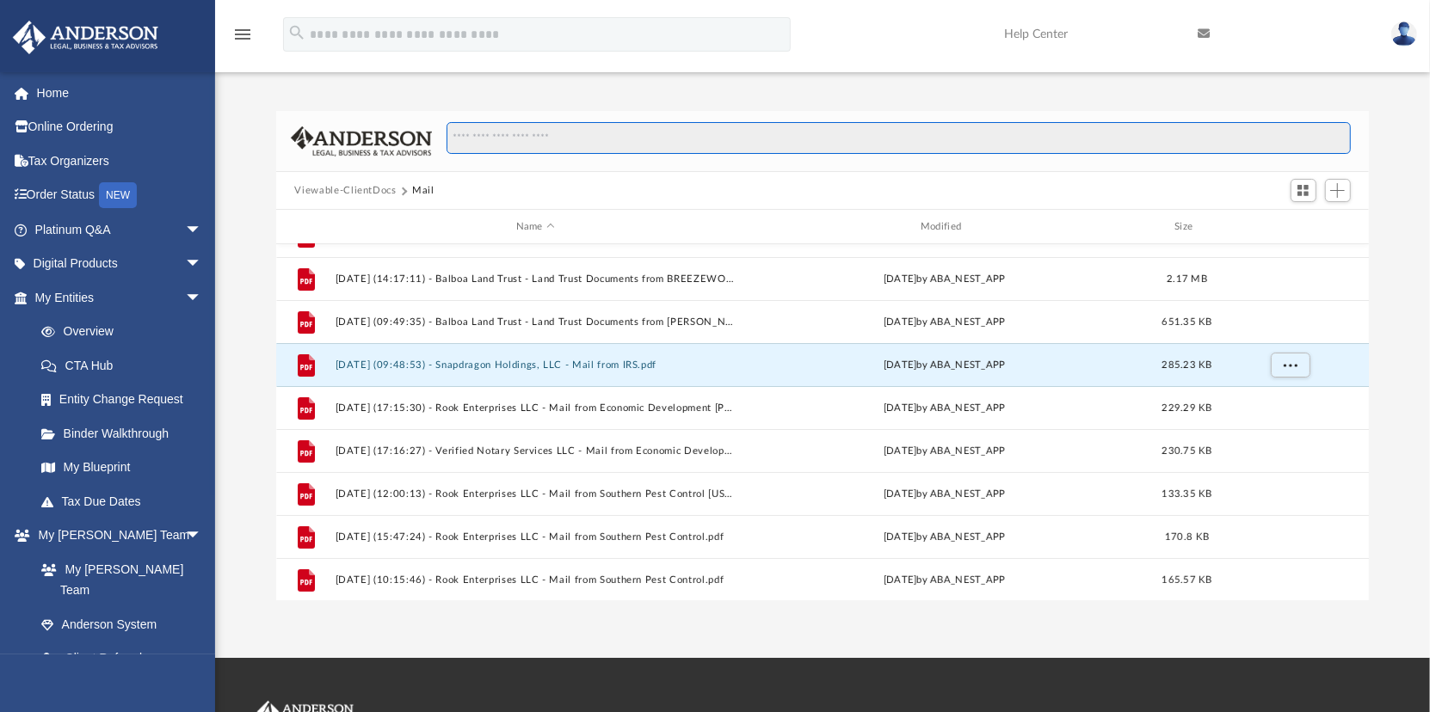
click at [1339, 130] on input "Search files and folders" at bounding box center [897, 138] width 903 height 33
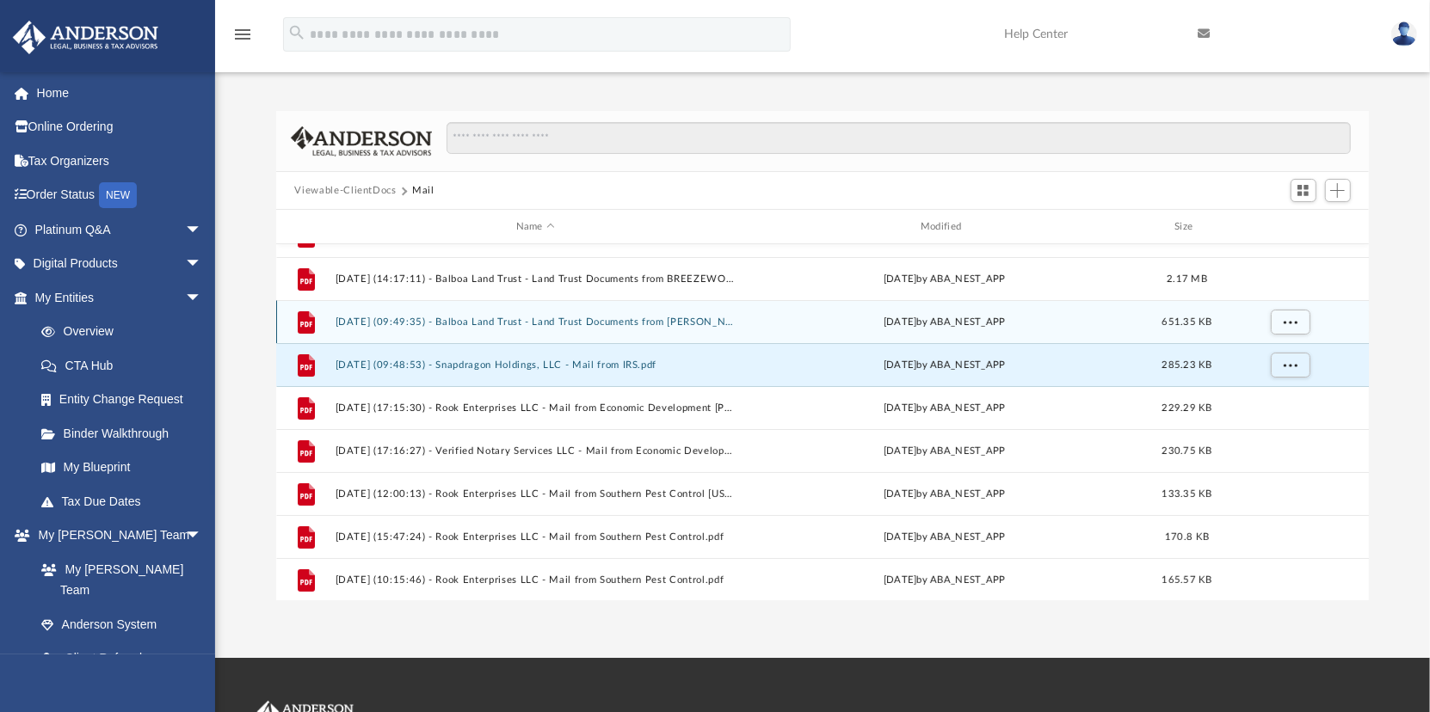
click at [537, 320] on button "2024.11.12 (09:49:35) - Balboa Land Trust - Land Trust Documents from Scott Ran…" at bounding box center [535, 322] width 401 height 11
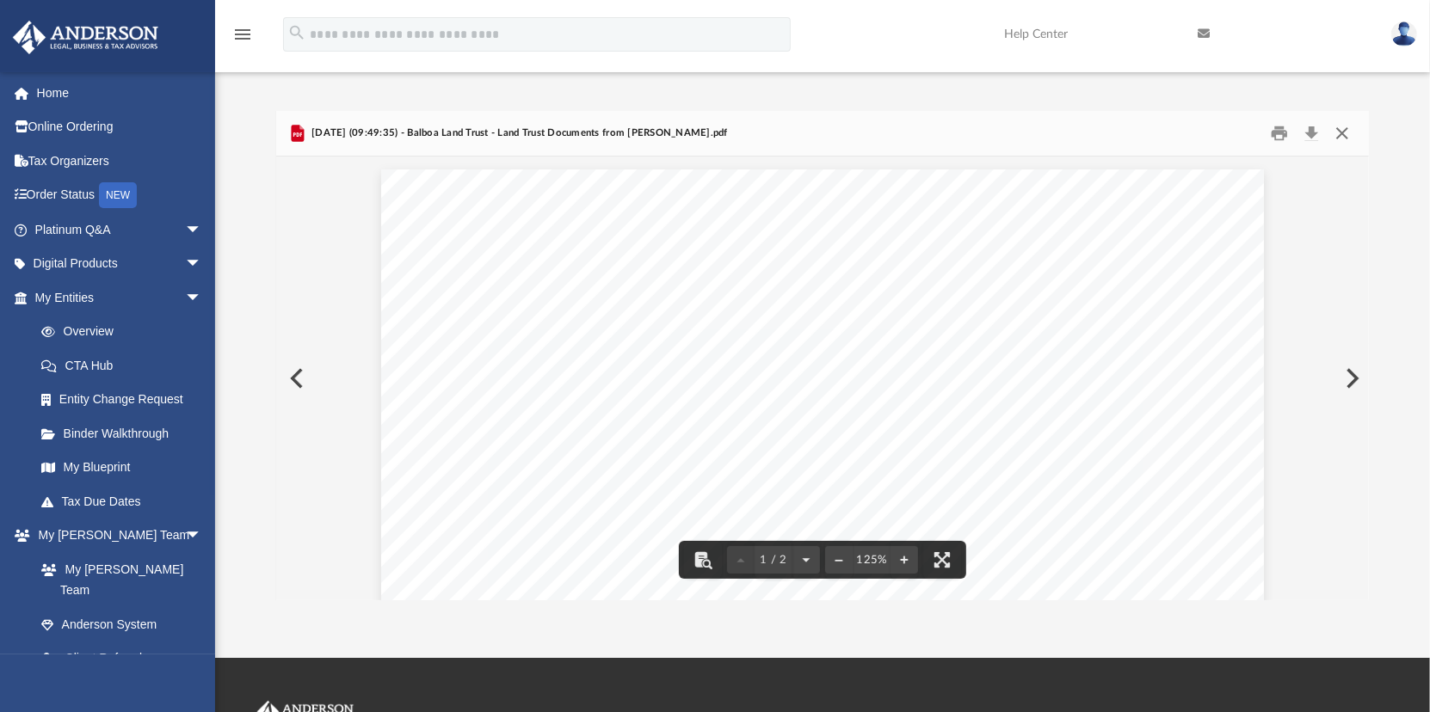
click at [1344, 132] on button "Close" at bounding box center [1342, 133] width 31 height 27
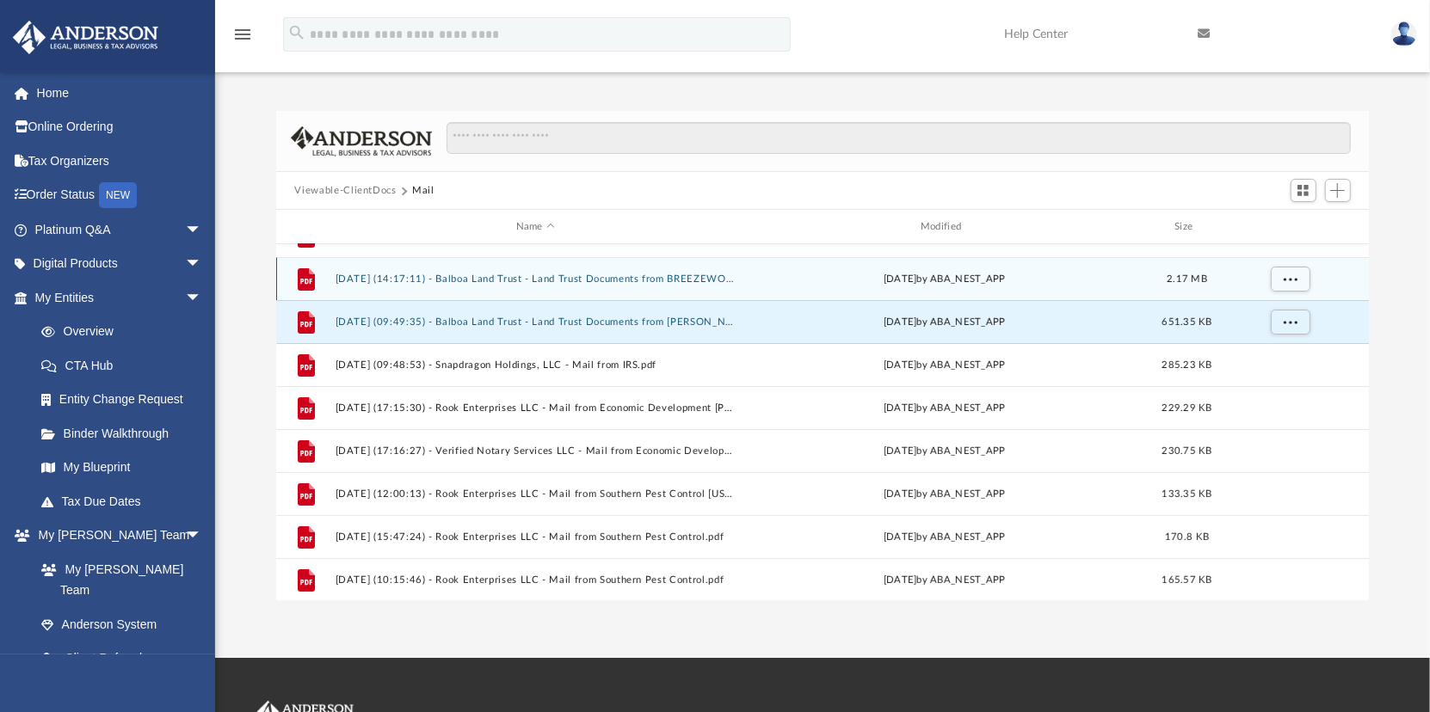
scroll to position [30, 0]
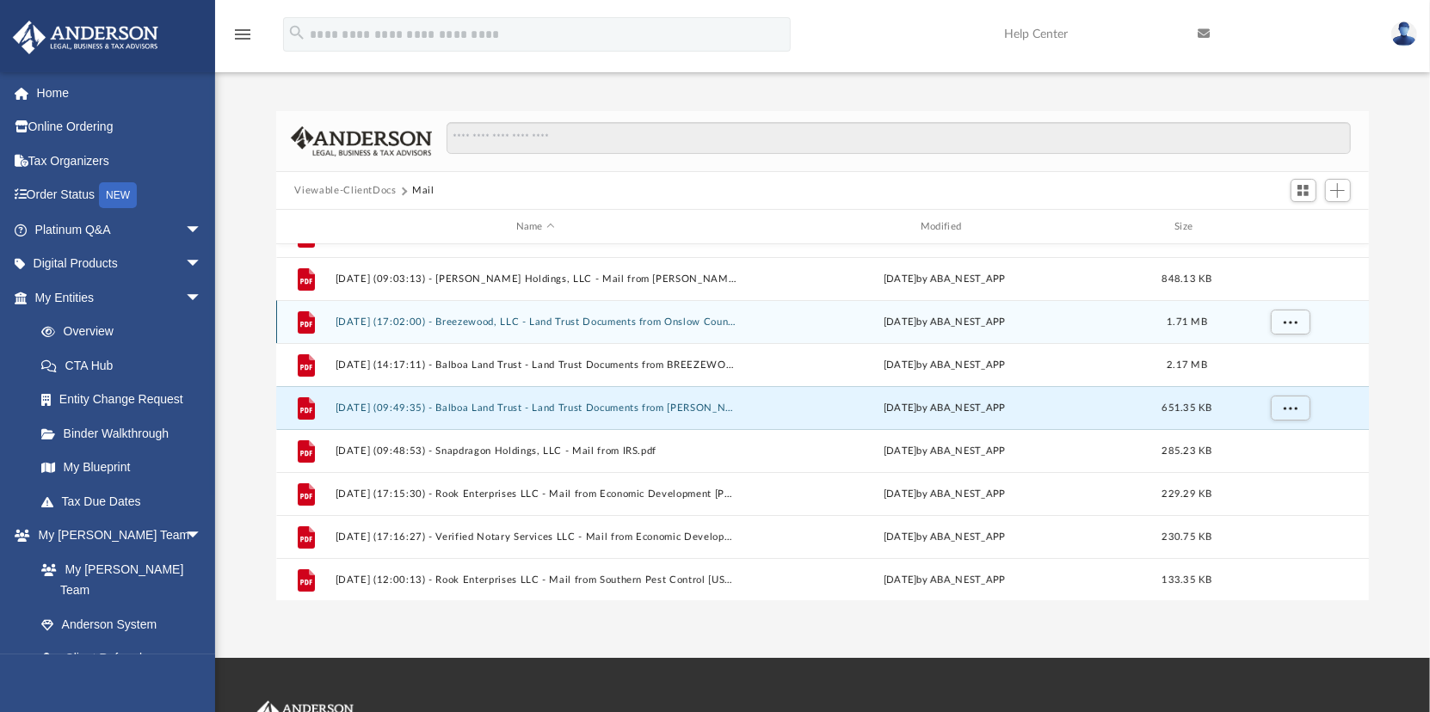
click at [519, 317] on button "2024.08.09 (17:02:00) - Breezewood, LLC - Land Trust Documents from Onslow Coun…" at bounding box center [535, 322] width 401 height 11
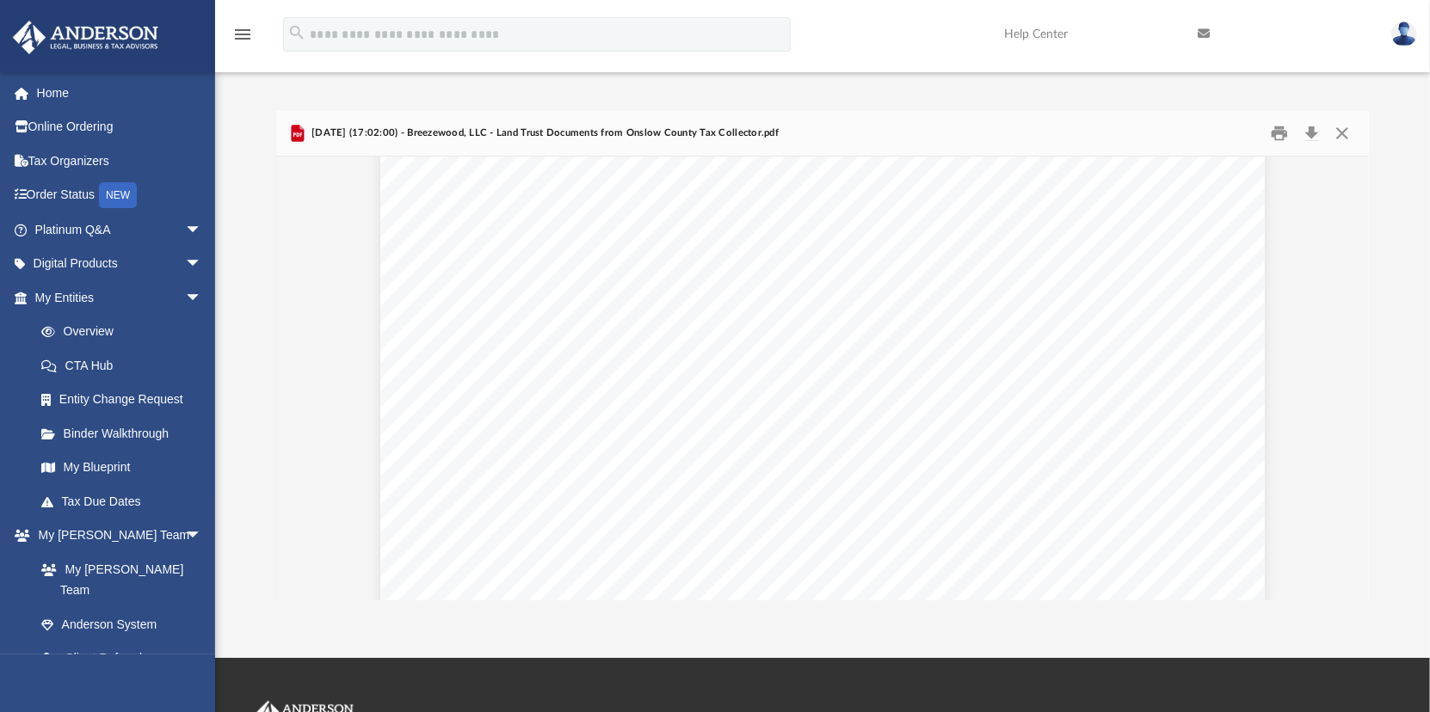
scroll to position [0, 0]
click at [1345, 129] on button "Close" at bounding box center [1342, 133] width 31 height 27
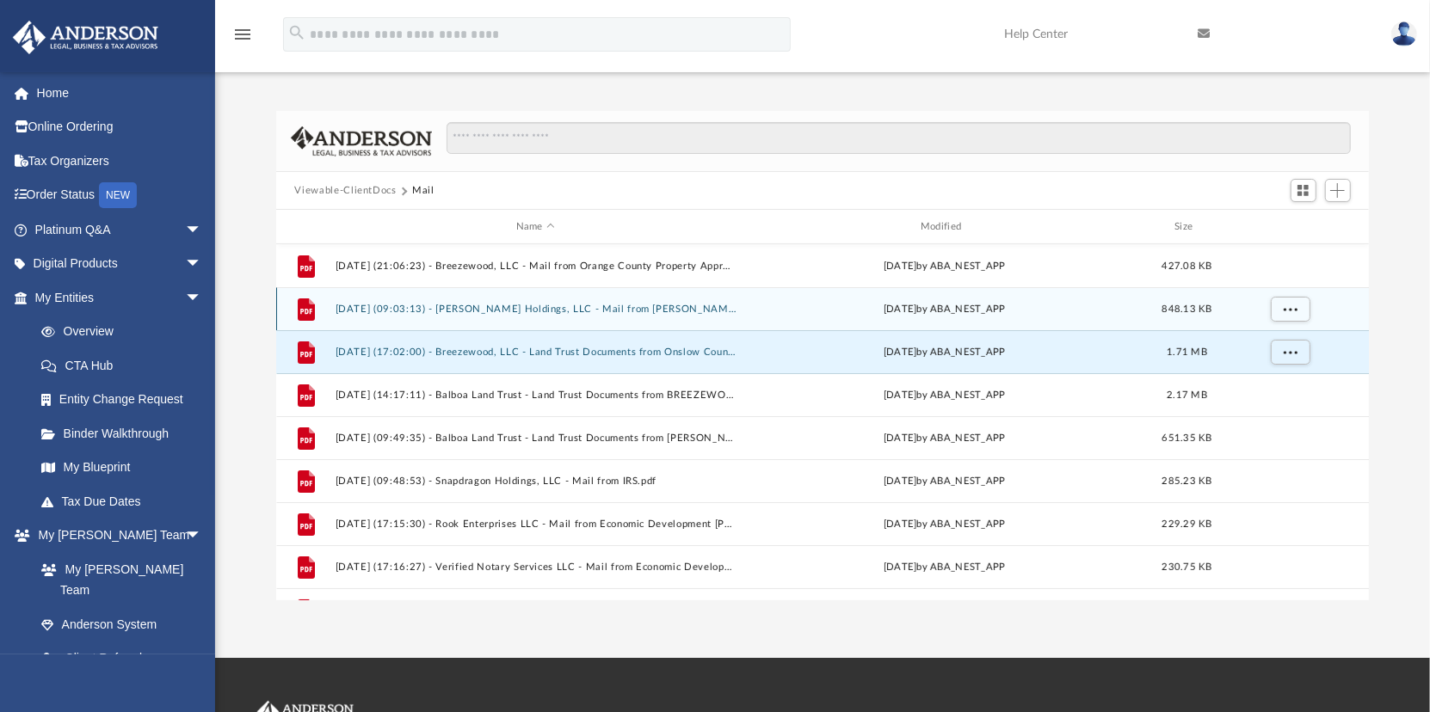
click at [465, 305] on button "2024.06.24 (09:03:13) - Vita Longa Holdings, LLC - Mail from Brian.pdf" at bounding box center [535, 309] width 401 height 11
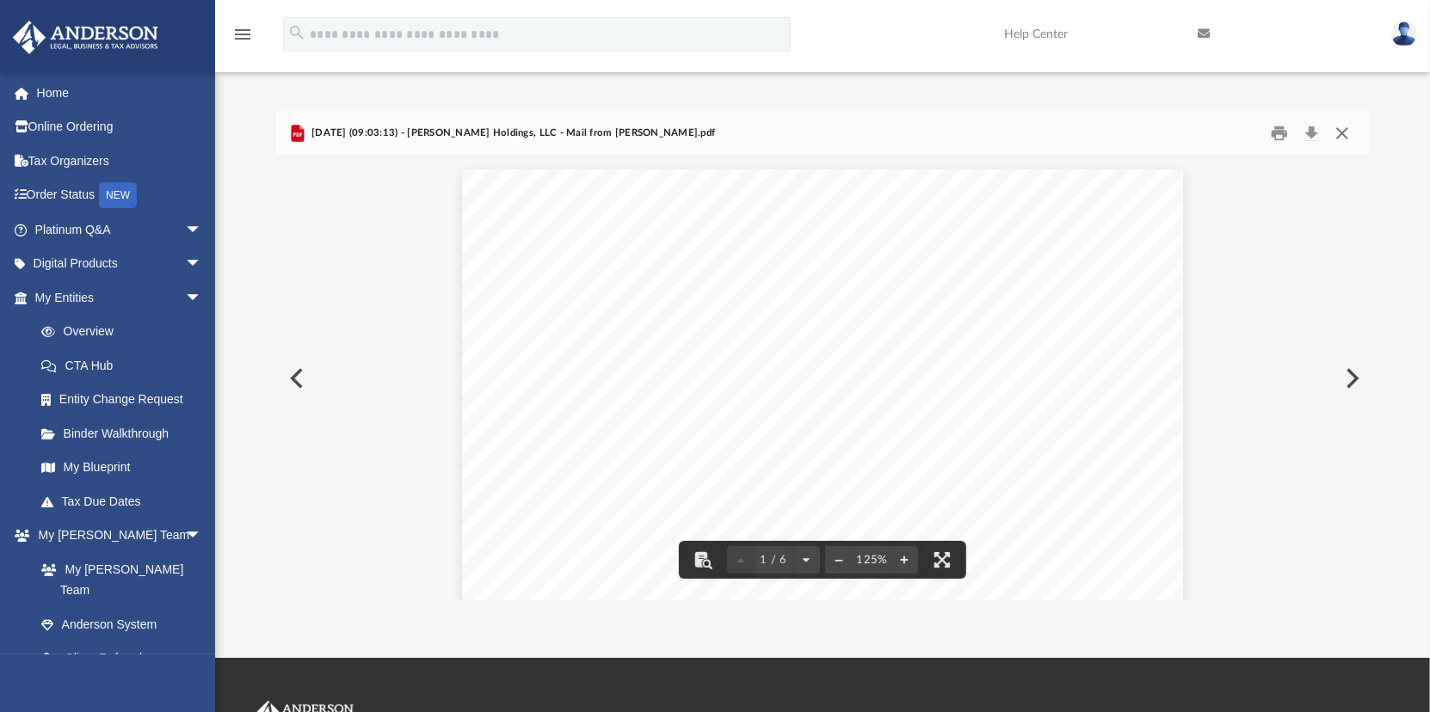
click at [1342, 131] on button "Close" at bounding box center [1342, 133] width 31 height 27
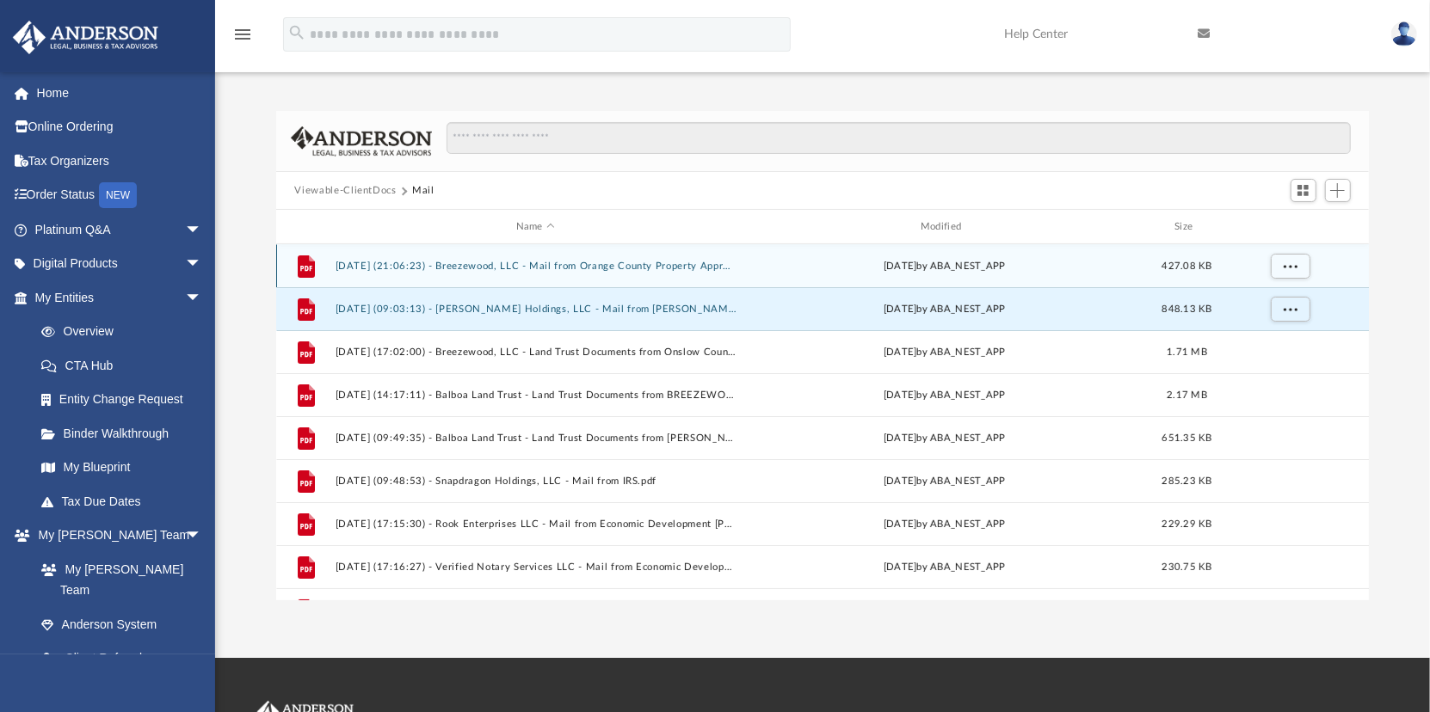
click at [485, 263] on button "2024.06.13 (21:06:23) - Breezewood, LLC - Mail from Orange County Property Appr…" at bounding box center [535, 266] width 401 height 11
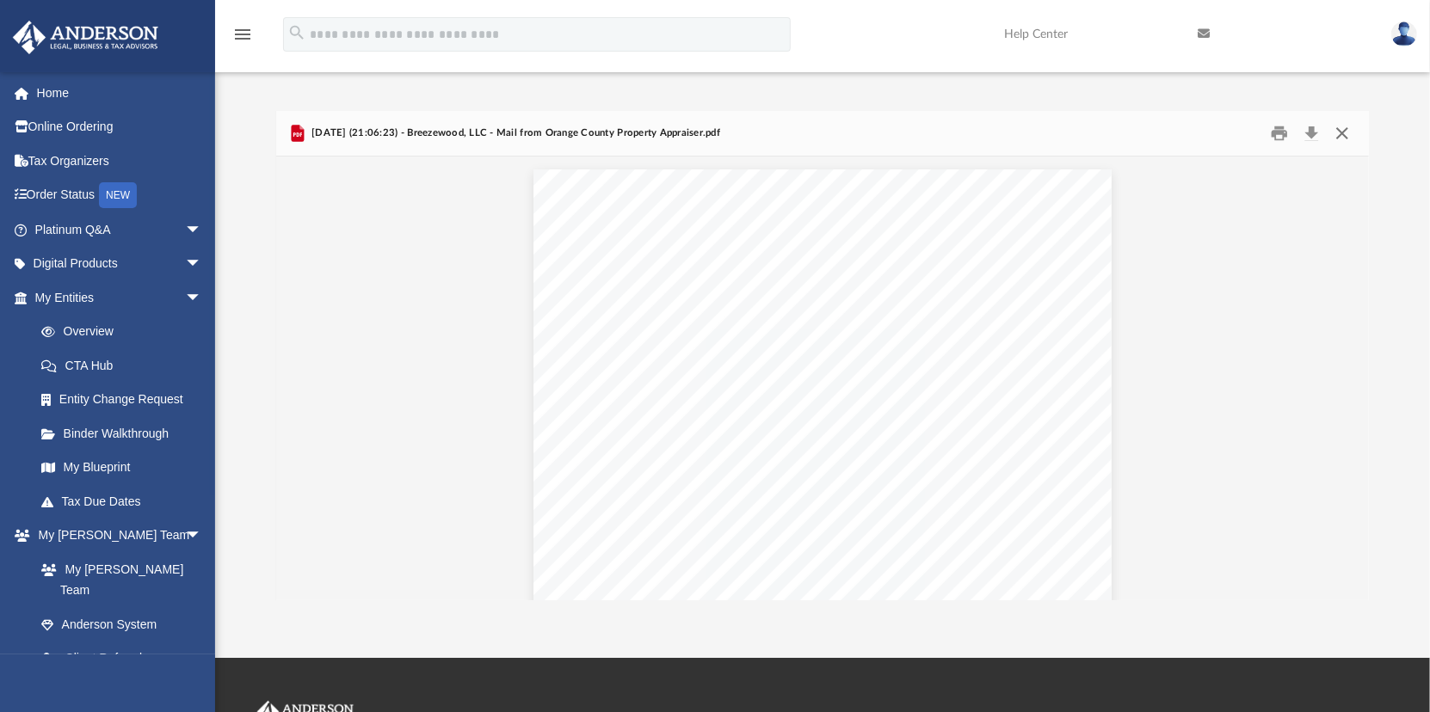
click at [1341, 131] on button "Close" at bounding box center [1342, 133] width 31 height 27
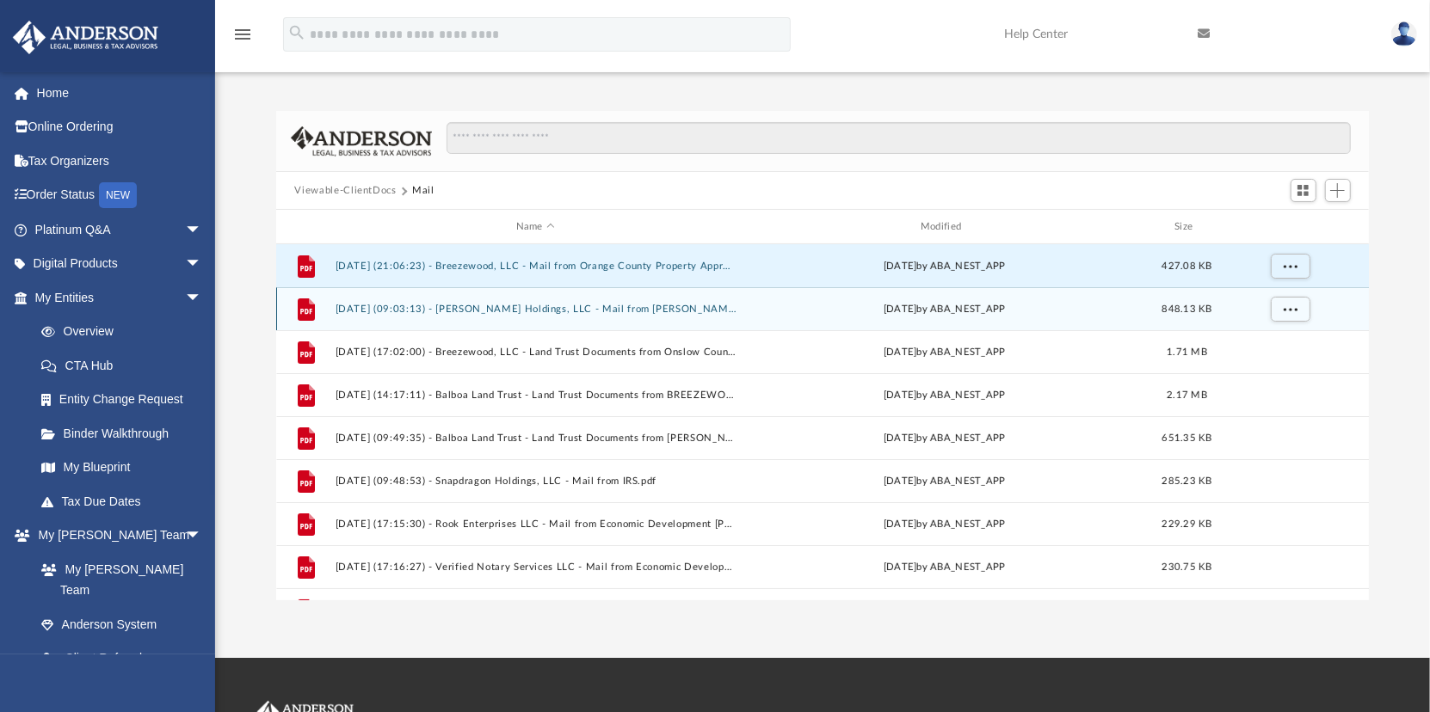
click at [305, 306] on icon "grid" at bounding box center [305, 309] width 17 height 22
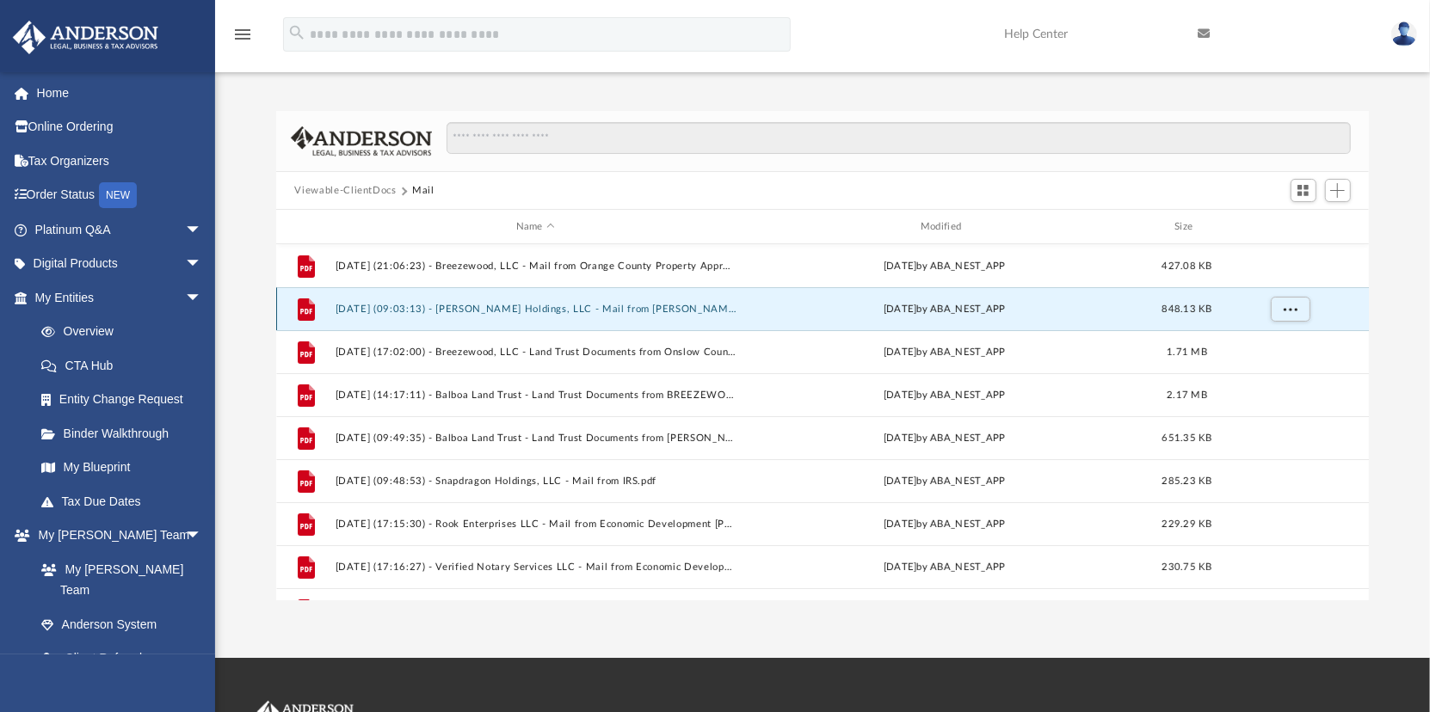
click at [420, 305] on button "2024.06.24 (09:03:13) - Vita Longa Holdings, LLC - Mail from Brian.pdf" at bounding box center [535, 309] width 401 height 11
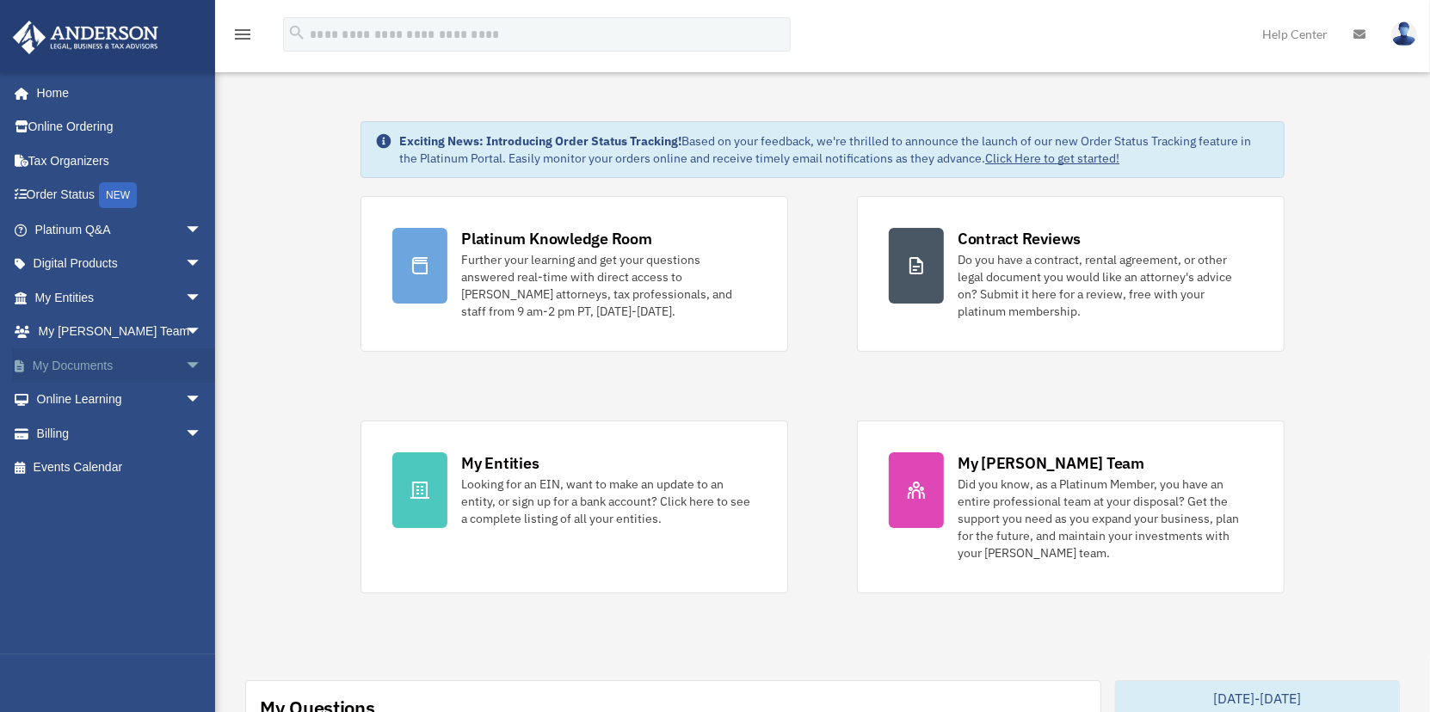
click at [73, 366] on link "My Documents arrow_drop_down" at bounding box center [120, 365] width 216 height 34
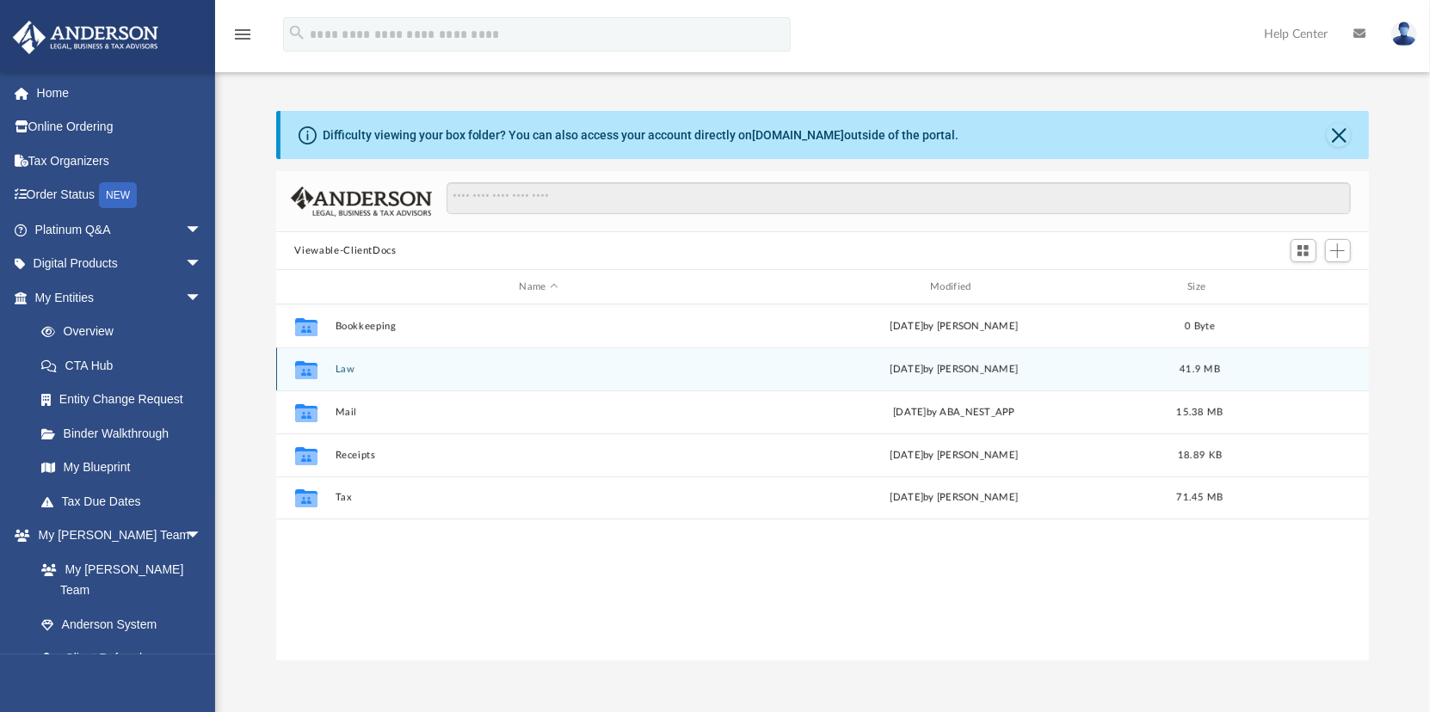
scroll to position [378, 1080]
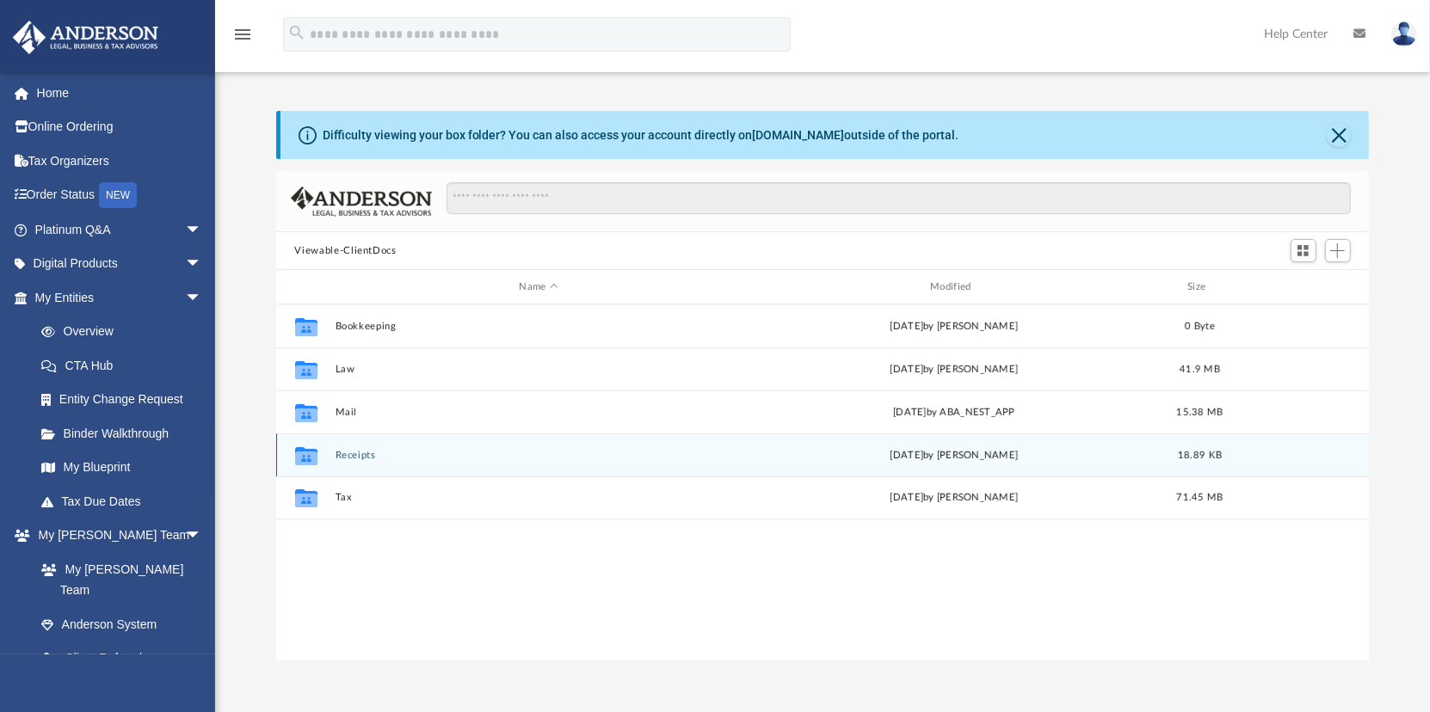
click at [357, 453] on button "Receipts" at bounding box center [539, 455] width 408 height 11
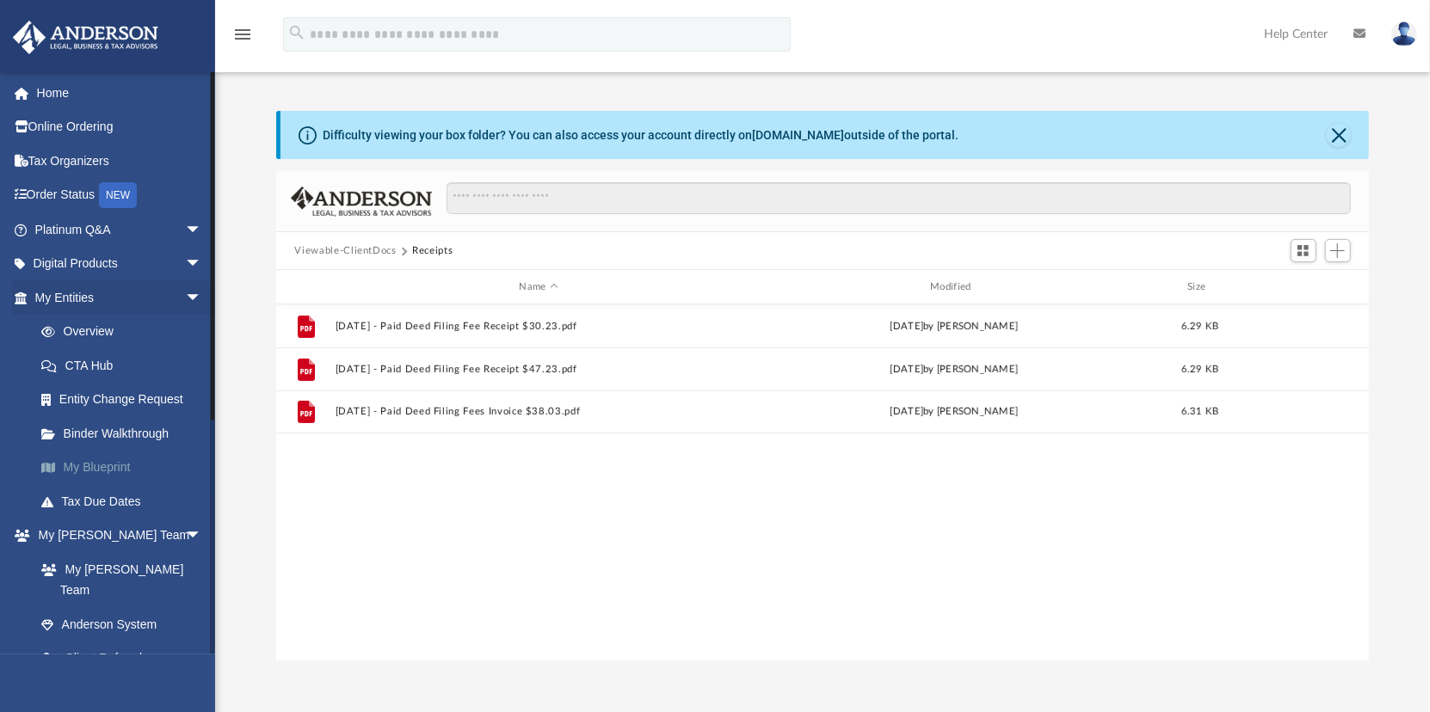
click at [96, 466] on link "My Blueprint" at bounding box center [126, 468] width 204 height 34
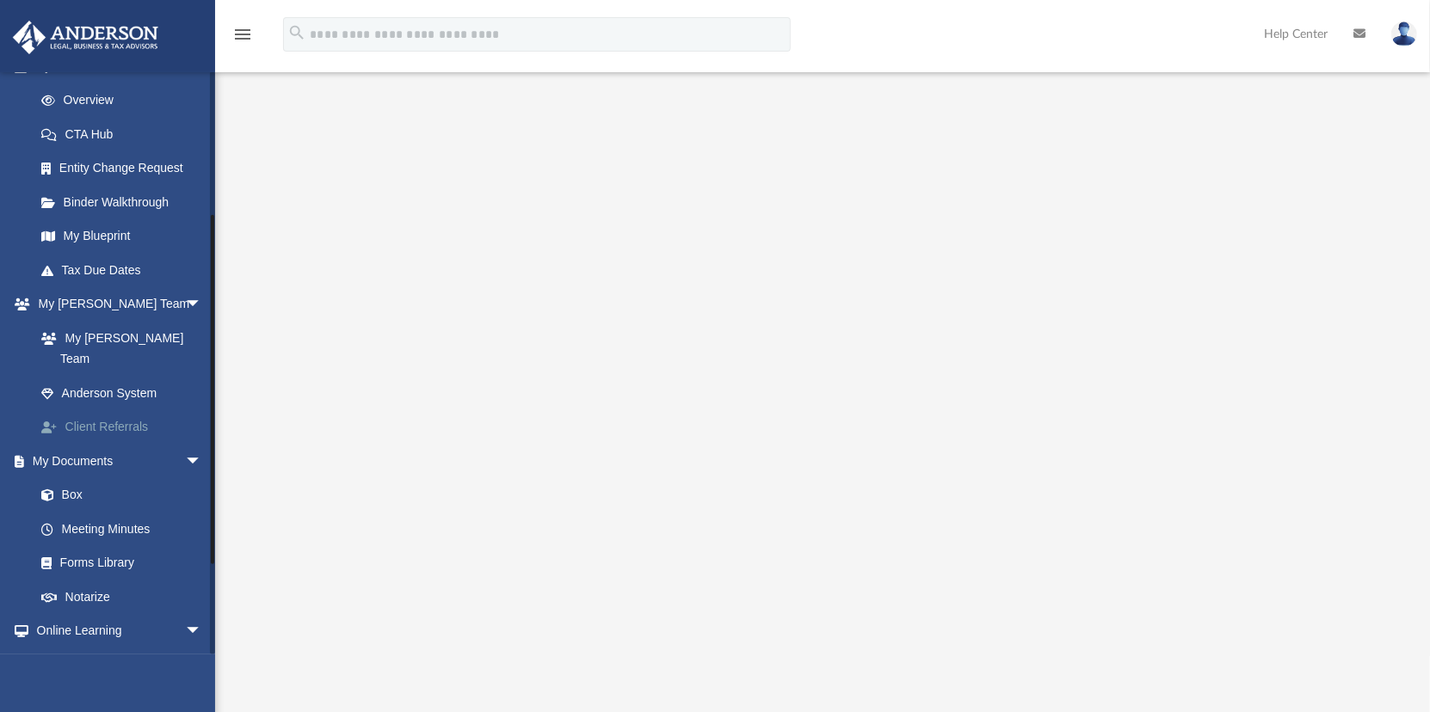
scroll to position [258, 0]
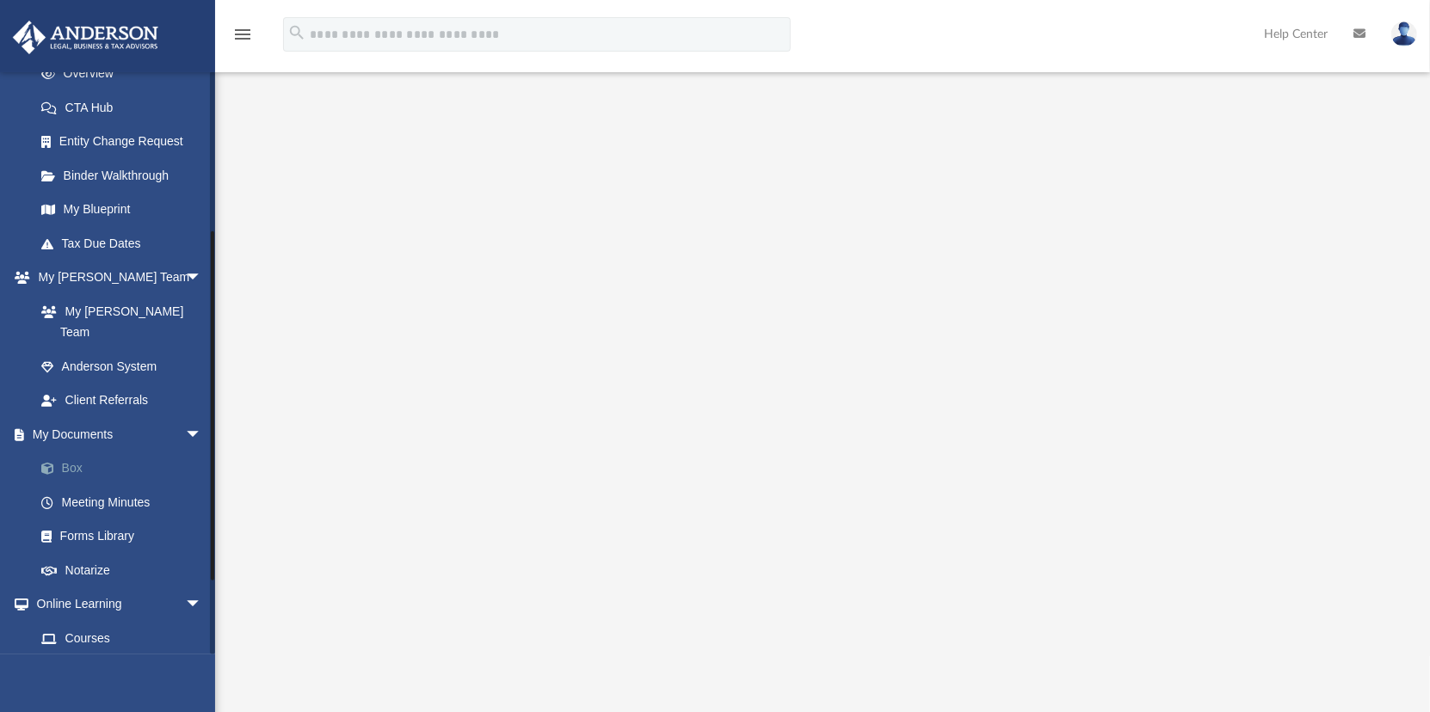
click at [69, 452] on link "Box" at bounding box center [126, 469] width 204 height 34
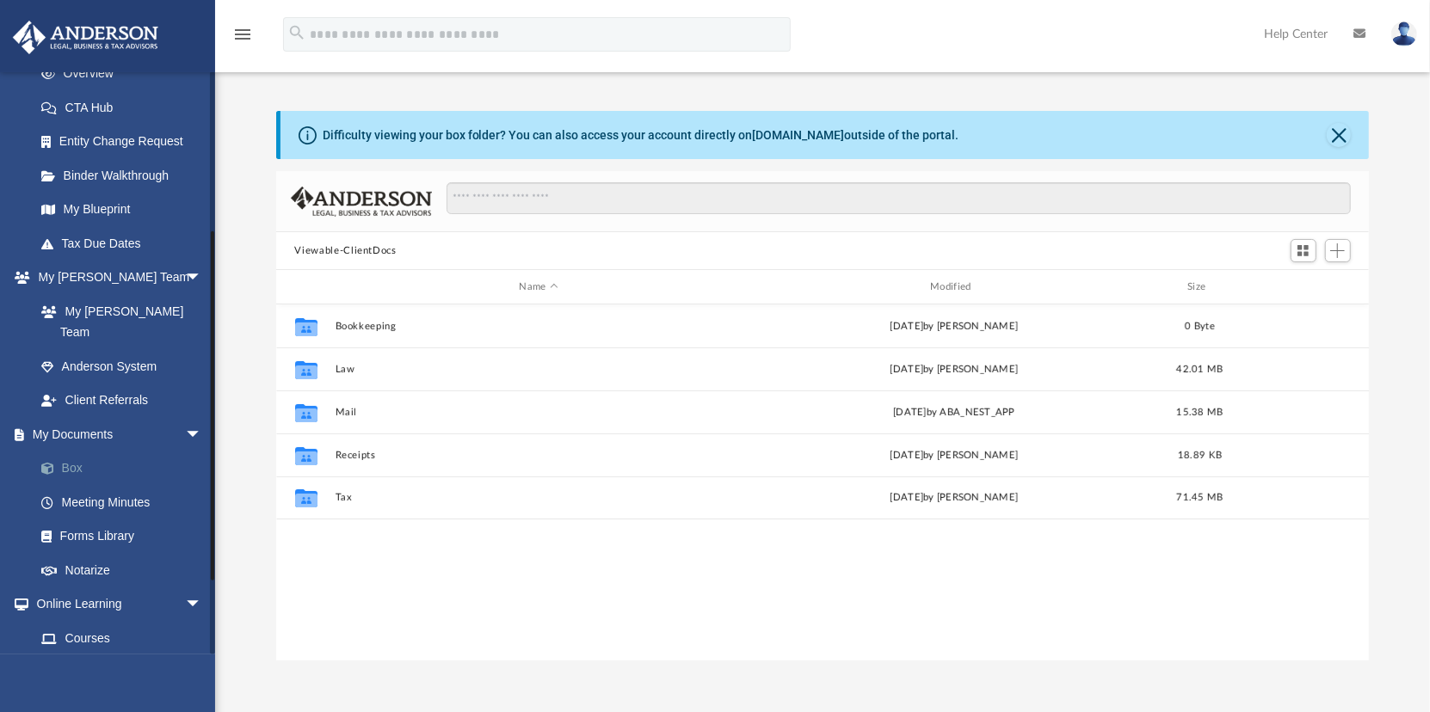
scroll to position [378, 1080]
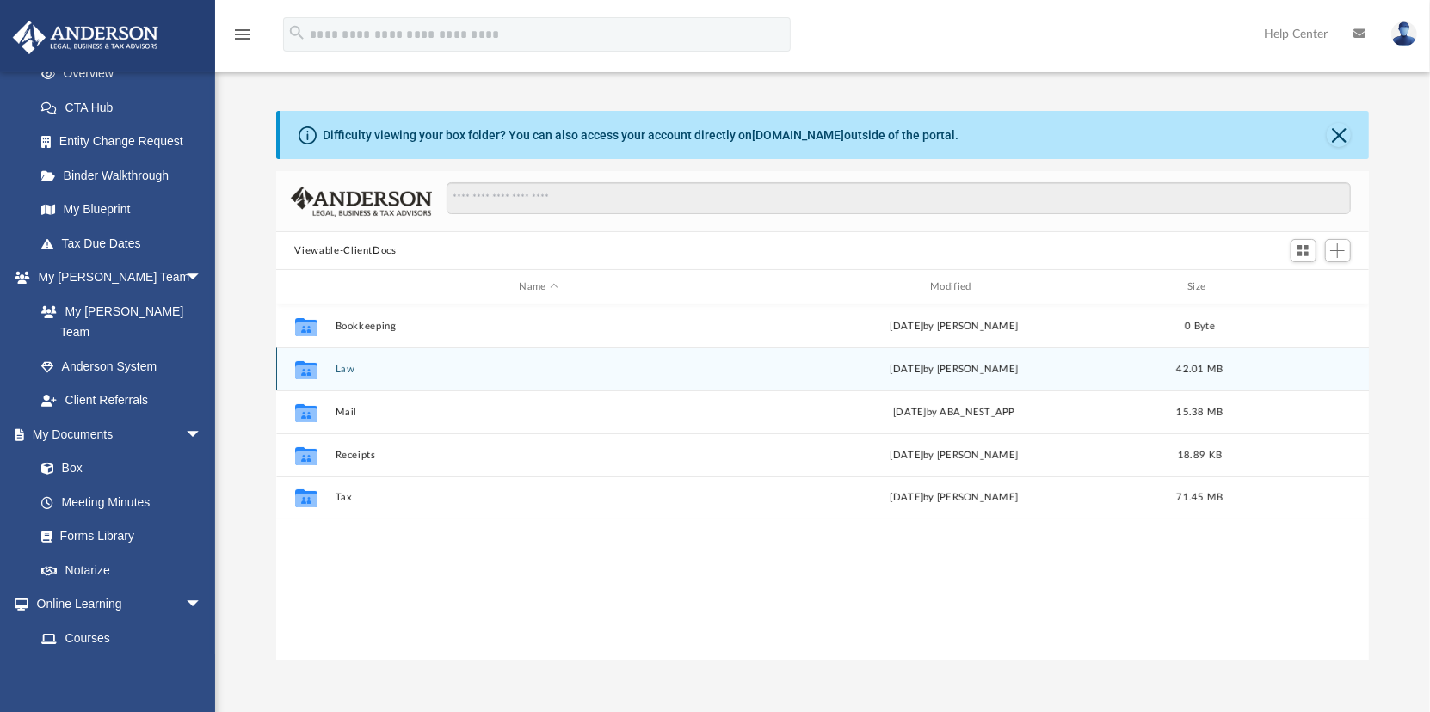
click at [341, 366] on button "Law" at bounding box center [539, 369] width 408 height 11
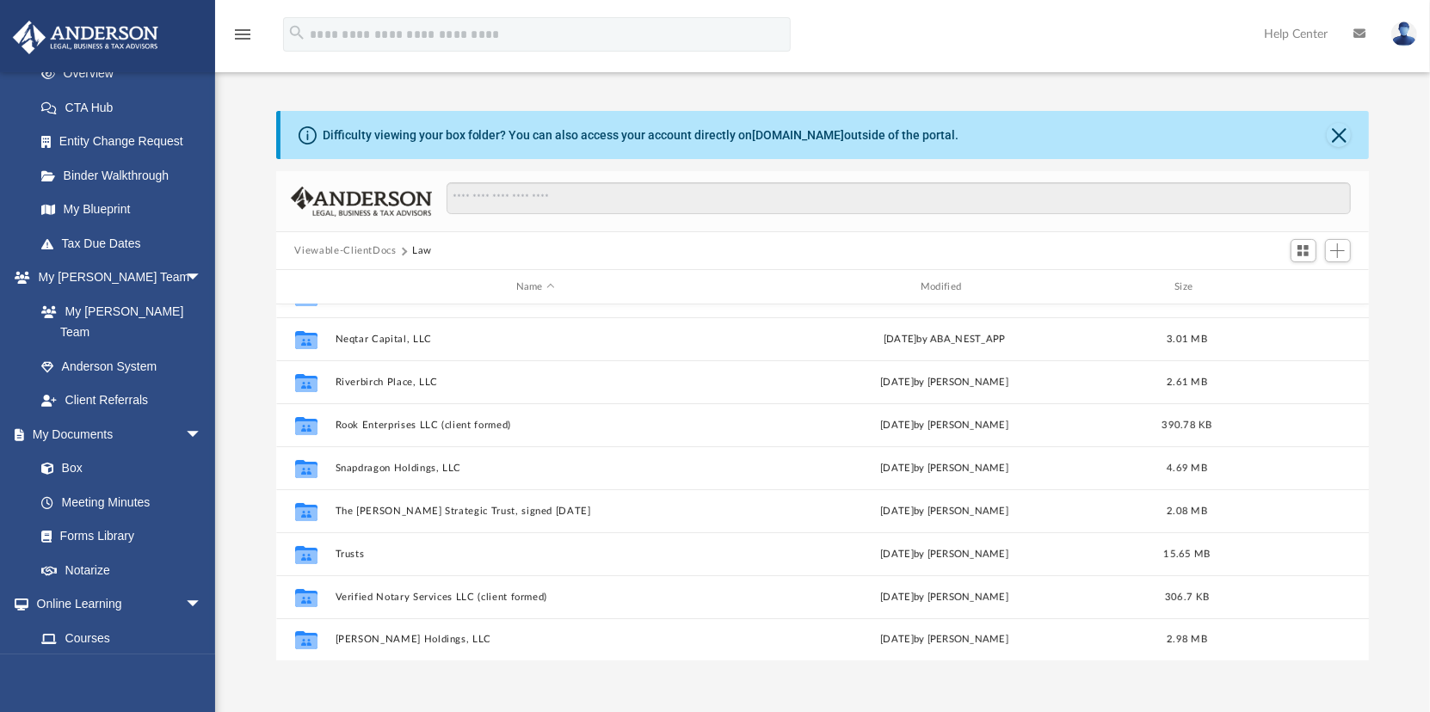
scroll to position [86, 0]
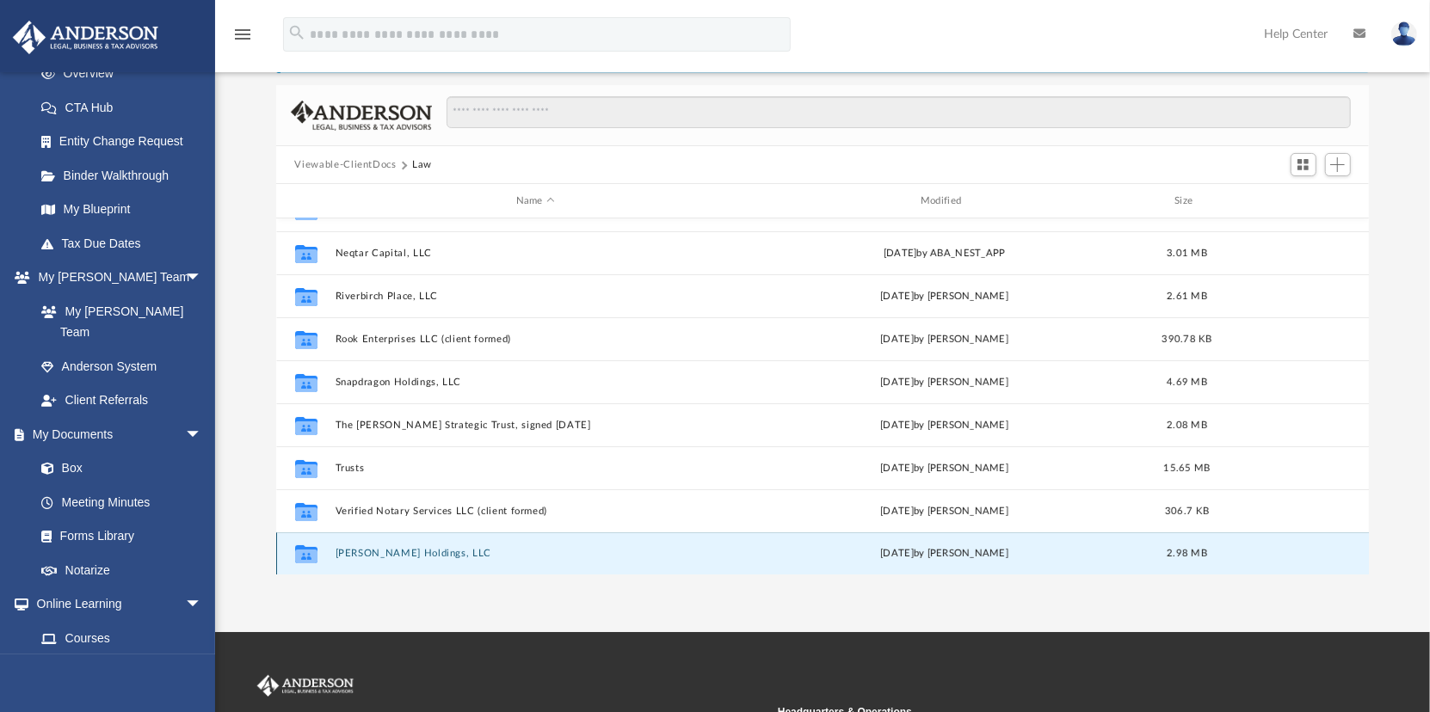
click at [384, 549] on button "Vita Longa Holdings, LLC" at bounding box center [535, 553] width 401 height 11
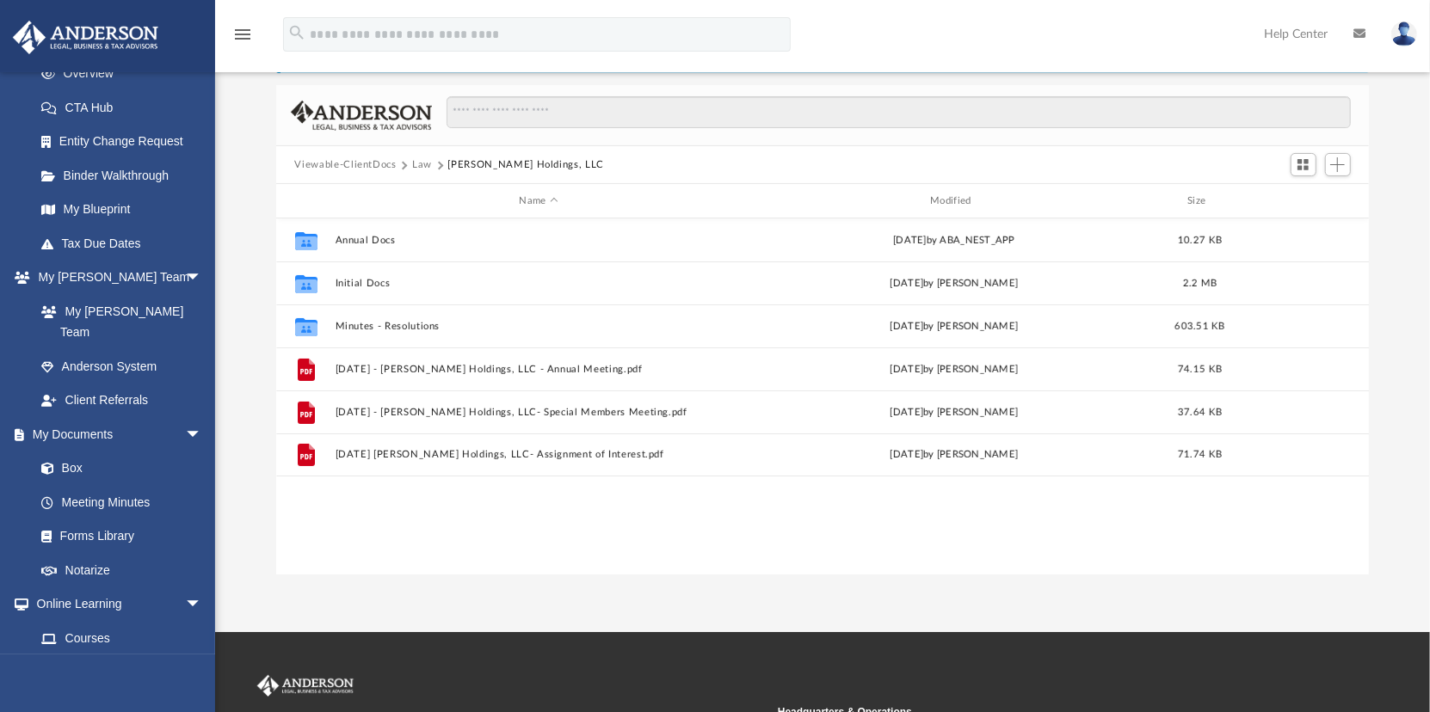
scroll to position [0, 0]
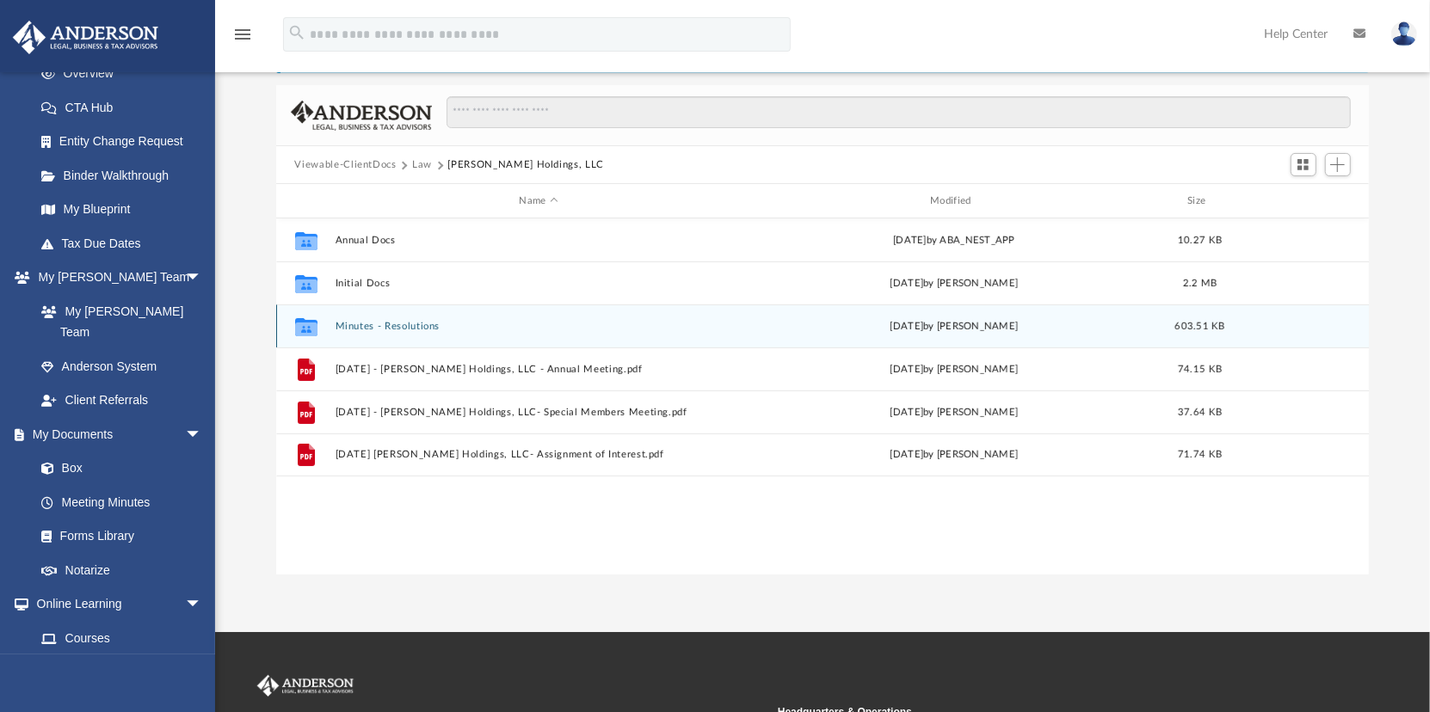
click at [310, 325] on icon "grid" at bounding box center [305, 329] width 22 height 14
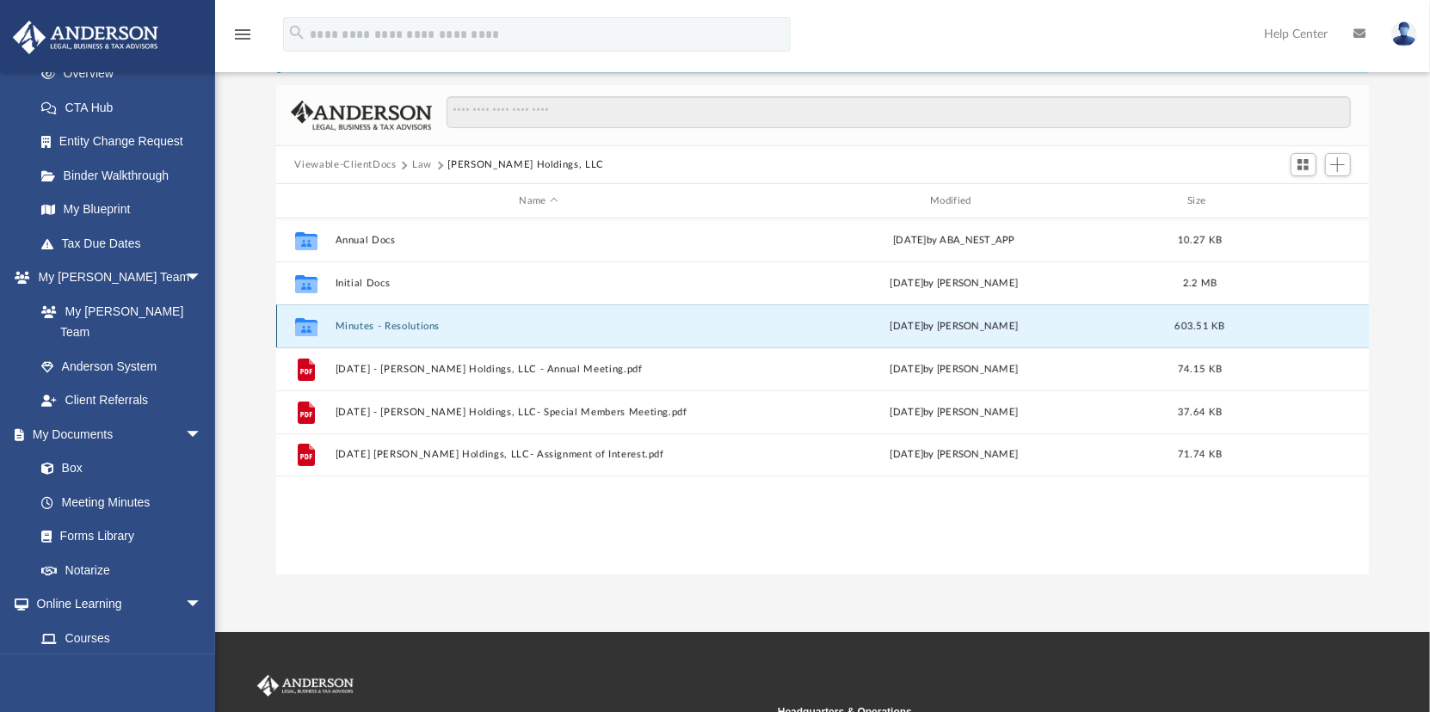
click at [359, 323] on button "Minutes - Resolutions" at bounding box center [539, 326] width 408 height 11
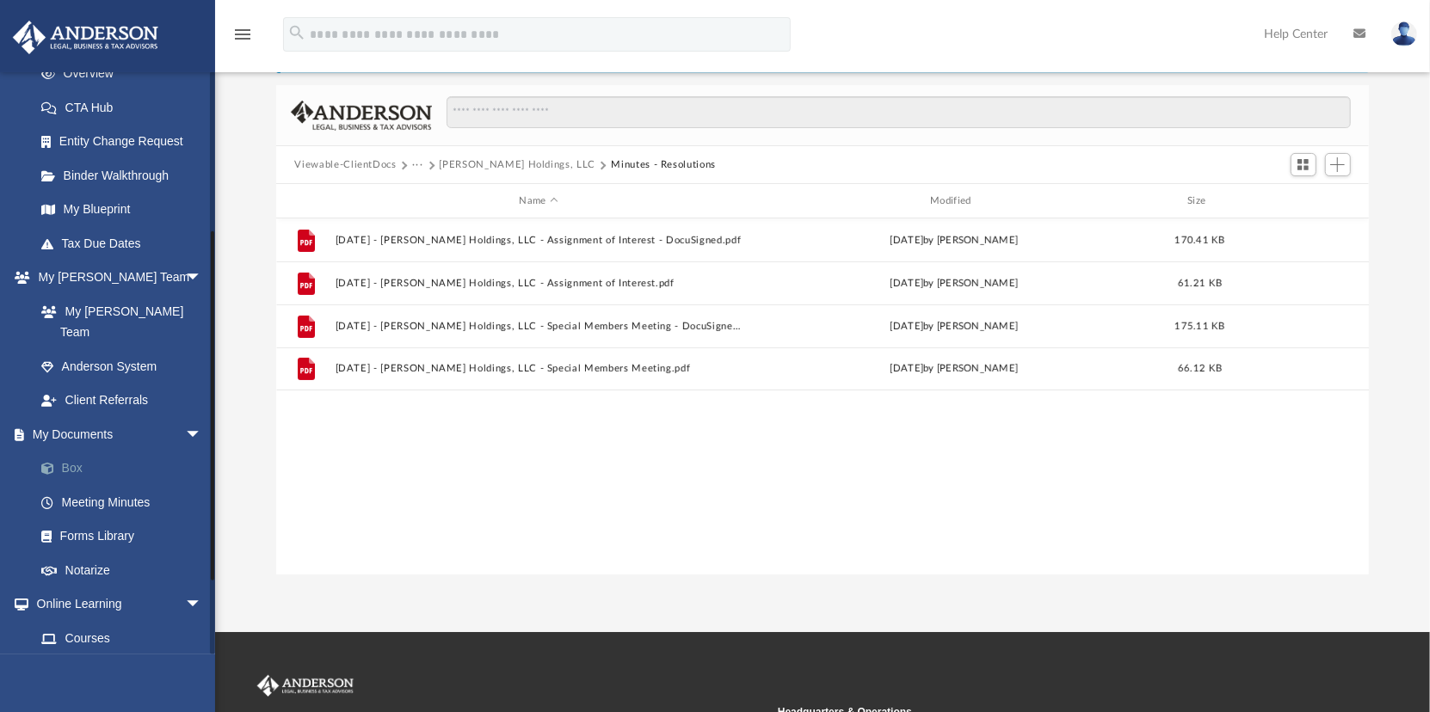
click at [63, 452] on link "Box" at bounding box center [126, 469] width 204 height 34
click at [74, 452] on link "Box" at bounding box center [126, 469] width 204 height 34
click at [71, 452] on link "Box" at bounding box center [126, 469] width 204 height 34
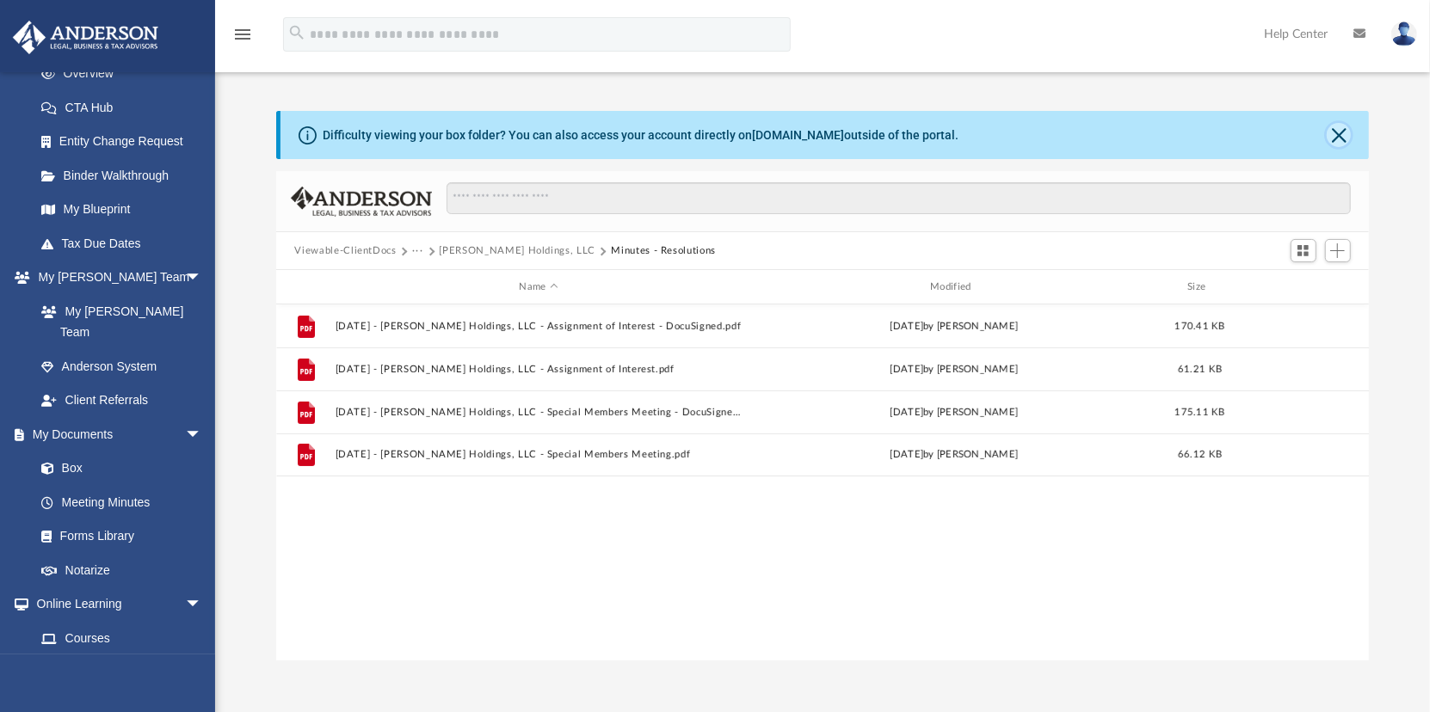
click at [1339, 126] on button "Close" at bounding box center [1339, 135] width 24 height 24
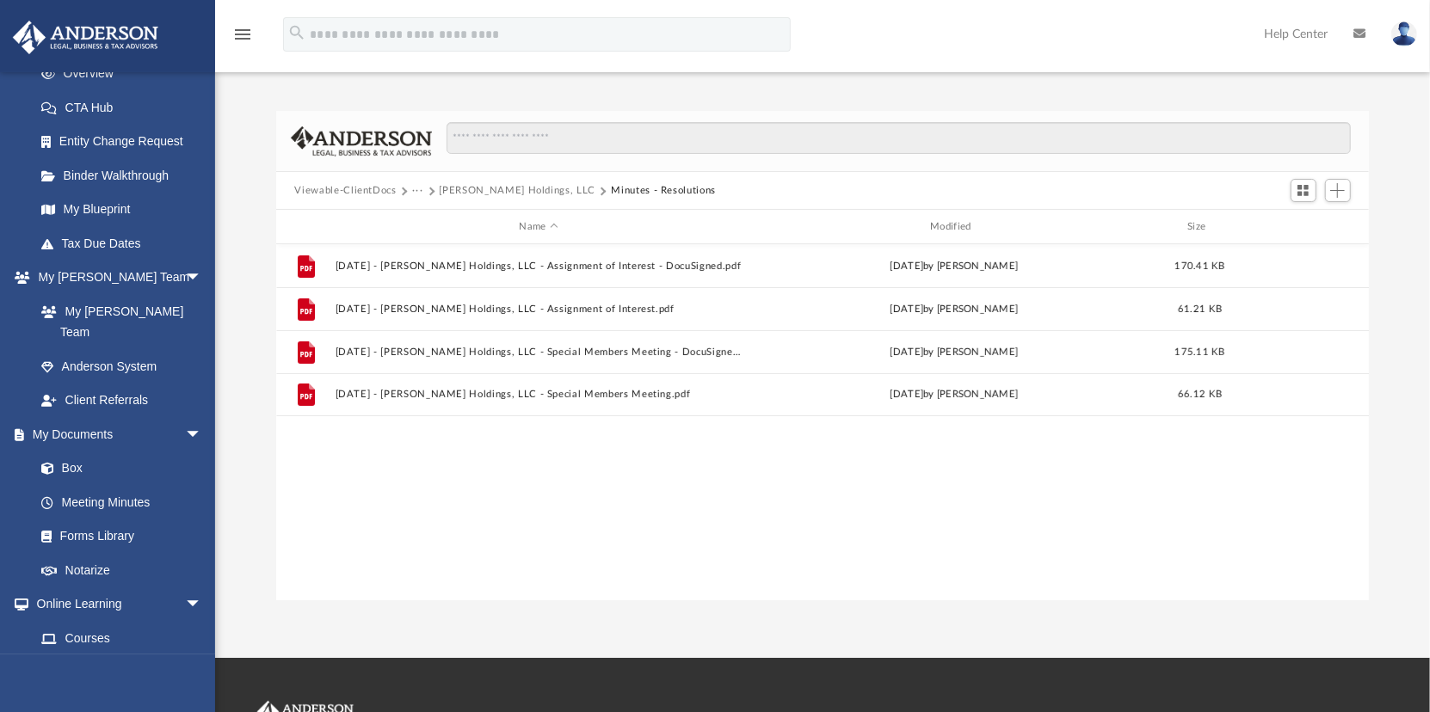
click at [354, 190] on button "Viewable-ClientDocs" at bounding box center [345, 190] width 102 height 15
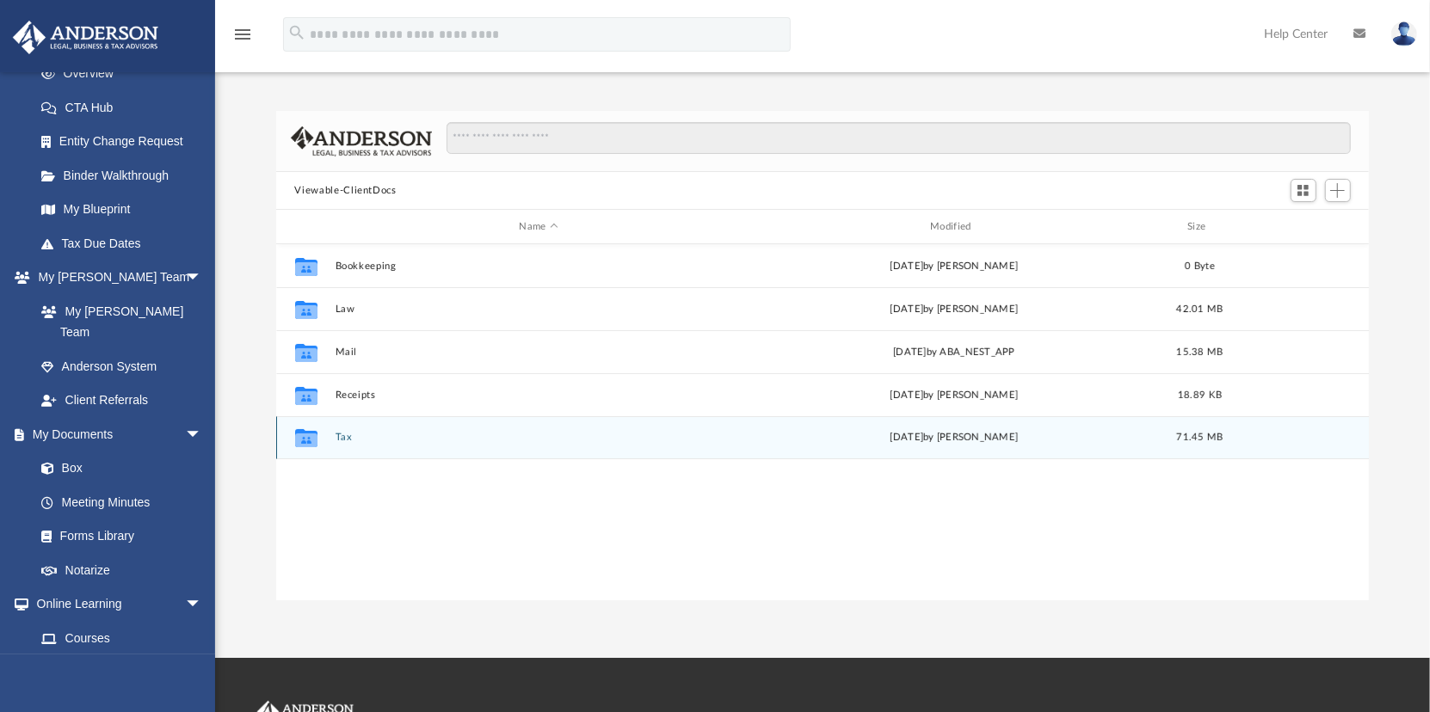
click at [339, 436] on button "Tax" at bounding box center [539, 437] width 408 height 11
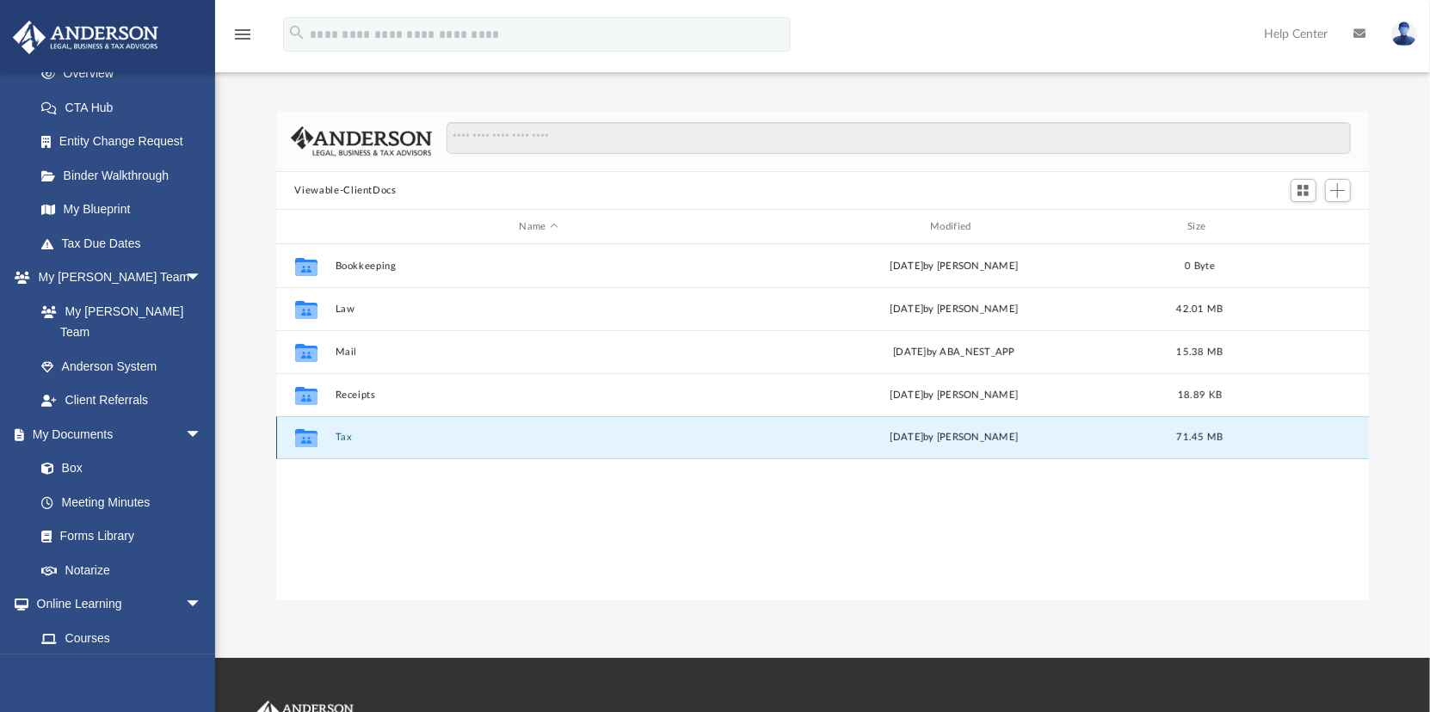
click at [339, 436] on button "Tax" at bounding box center [539, 437] width 408 height 11
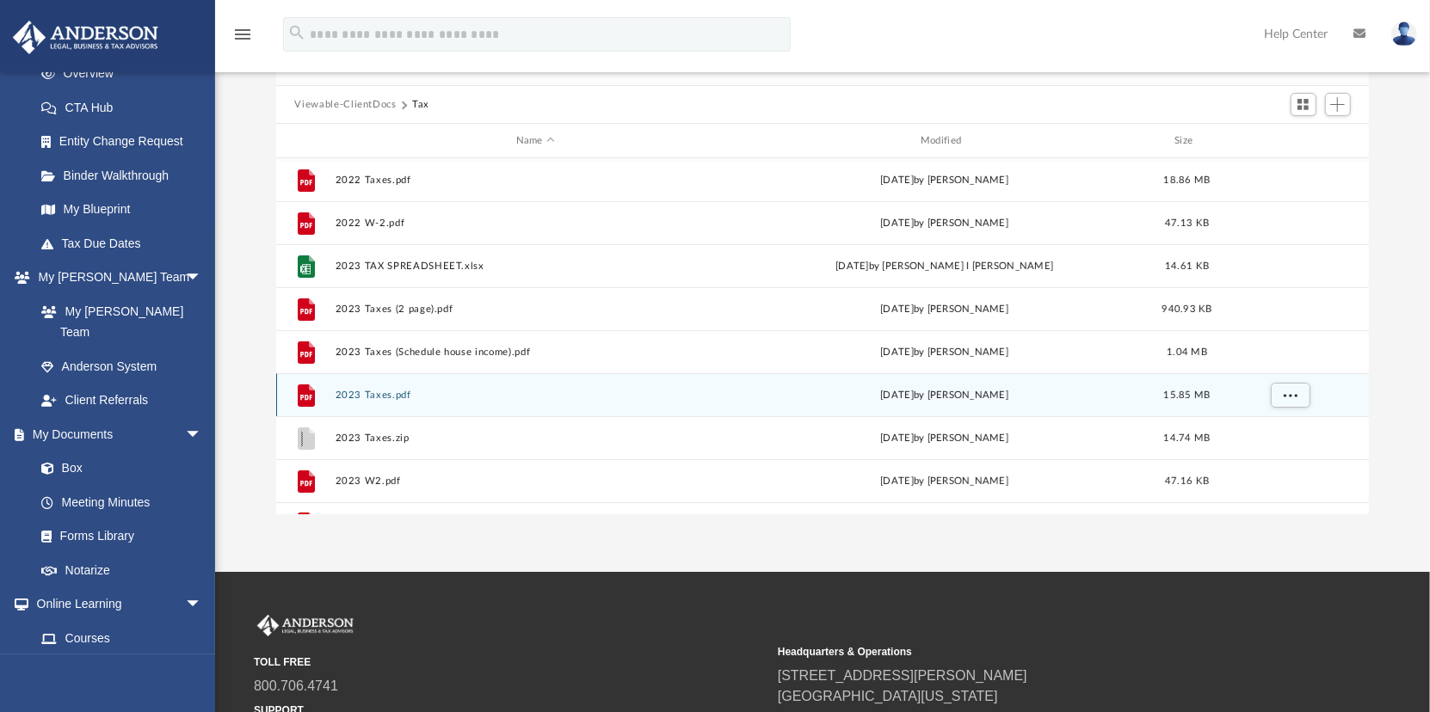
click at [360, 391] on button "2023 Taxes.pdf" at bounding box center [535, 395] width 401 height 11
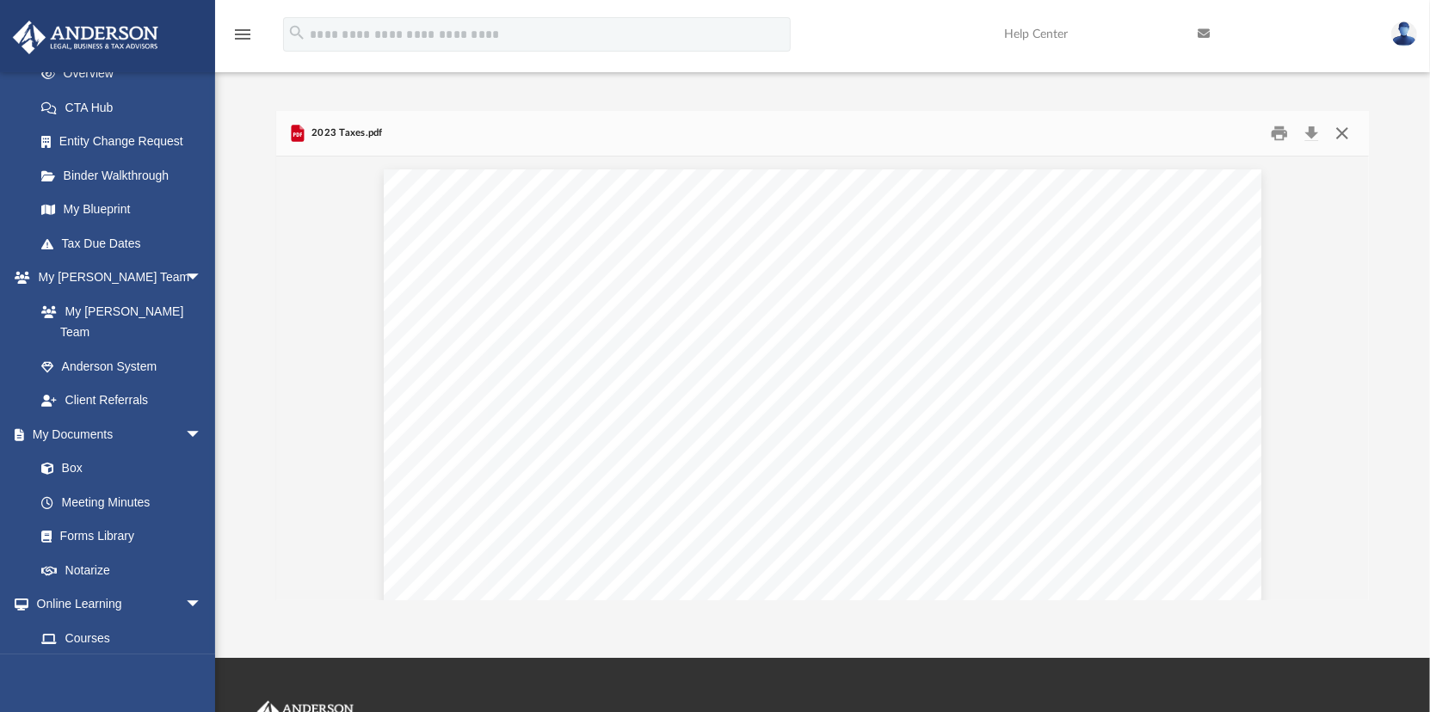
click at [1345, 128] on button "Close" at bounding box center [1342, 133] width 31 height 27
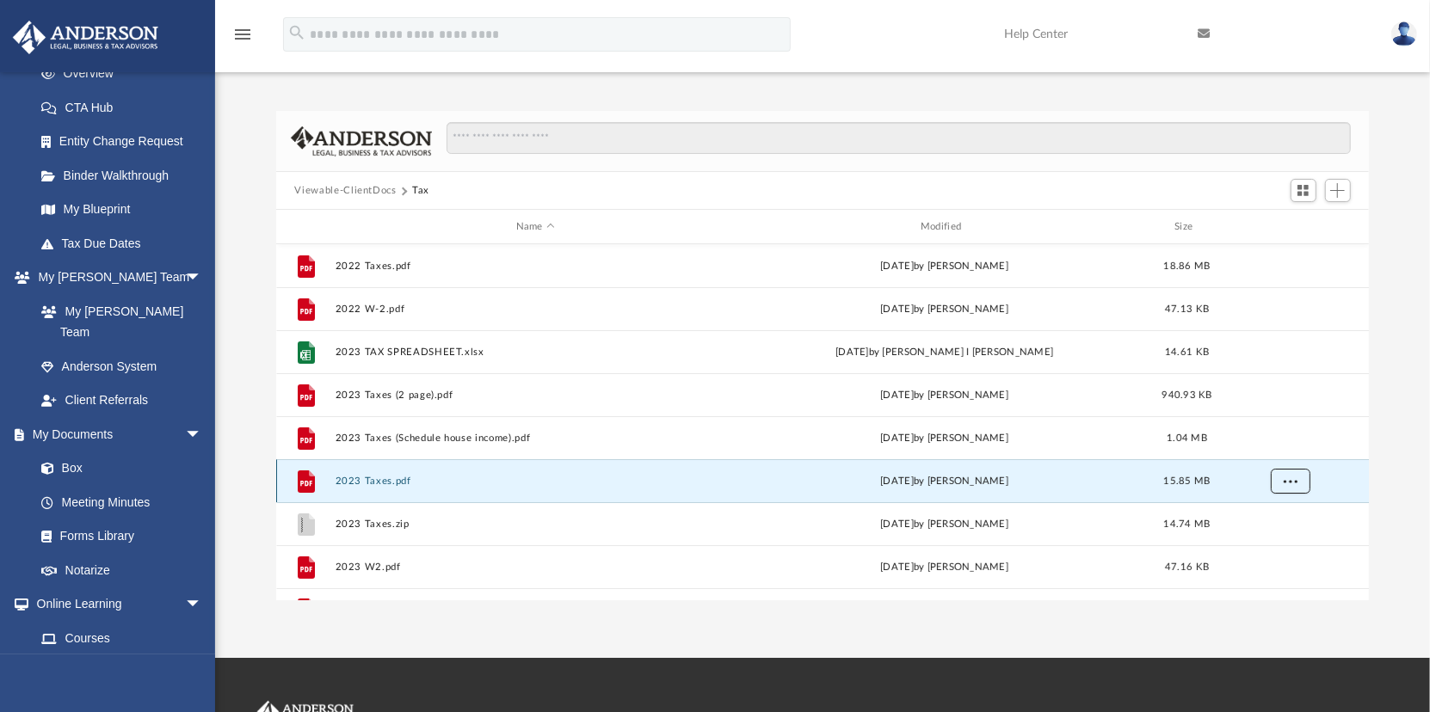
click at [1295, 479] on span "More options" at bounding box center [1290, 480] width 14 height 9
click at [1267, 545] on li "Download" at bounding box center [1275, 543] width 50 height 18
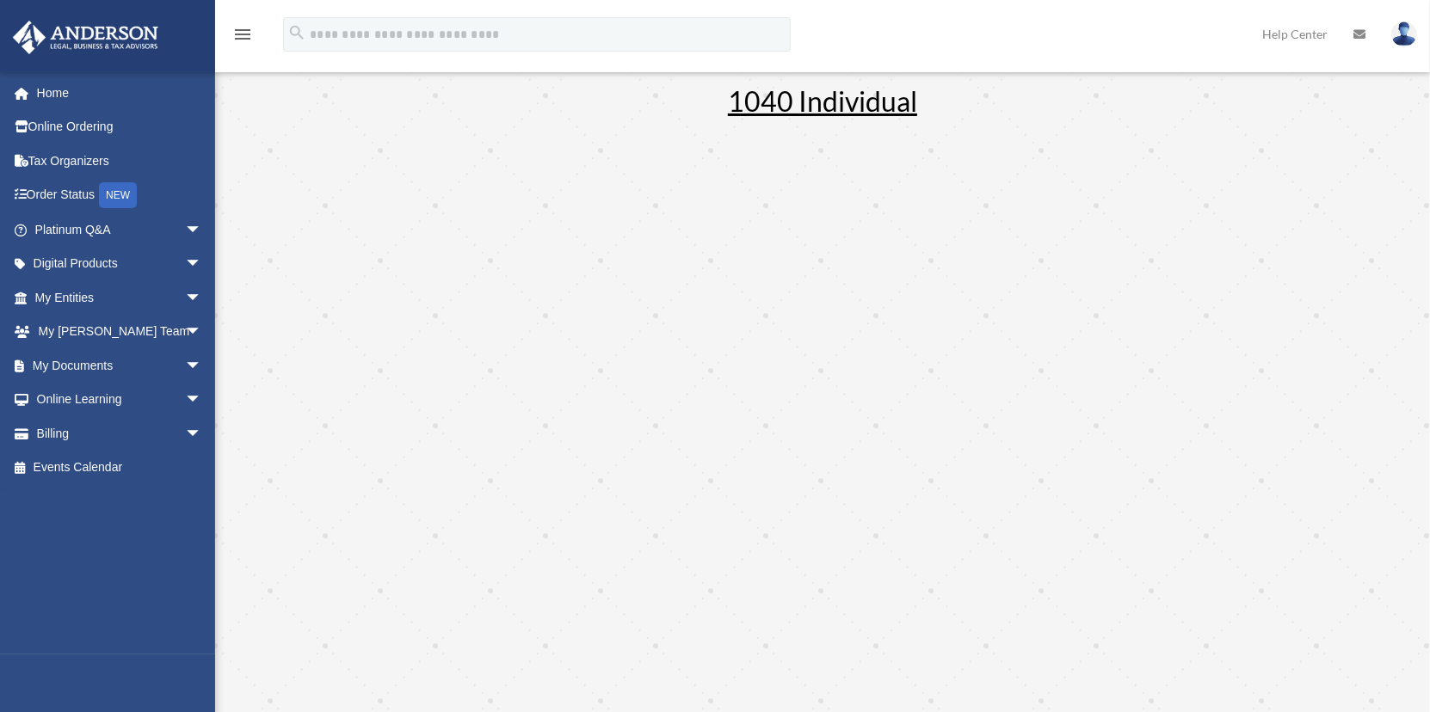
scroll to position [258, 0]
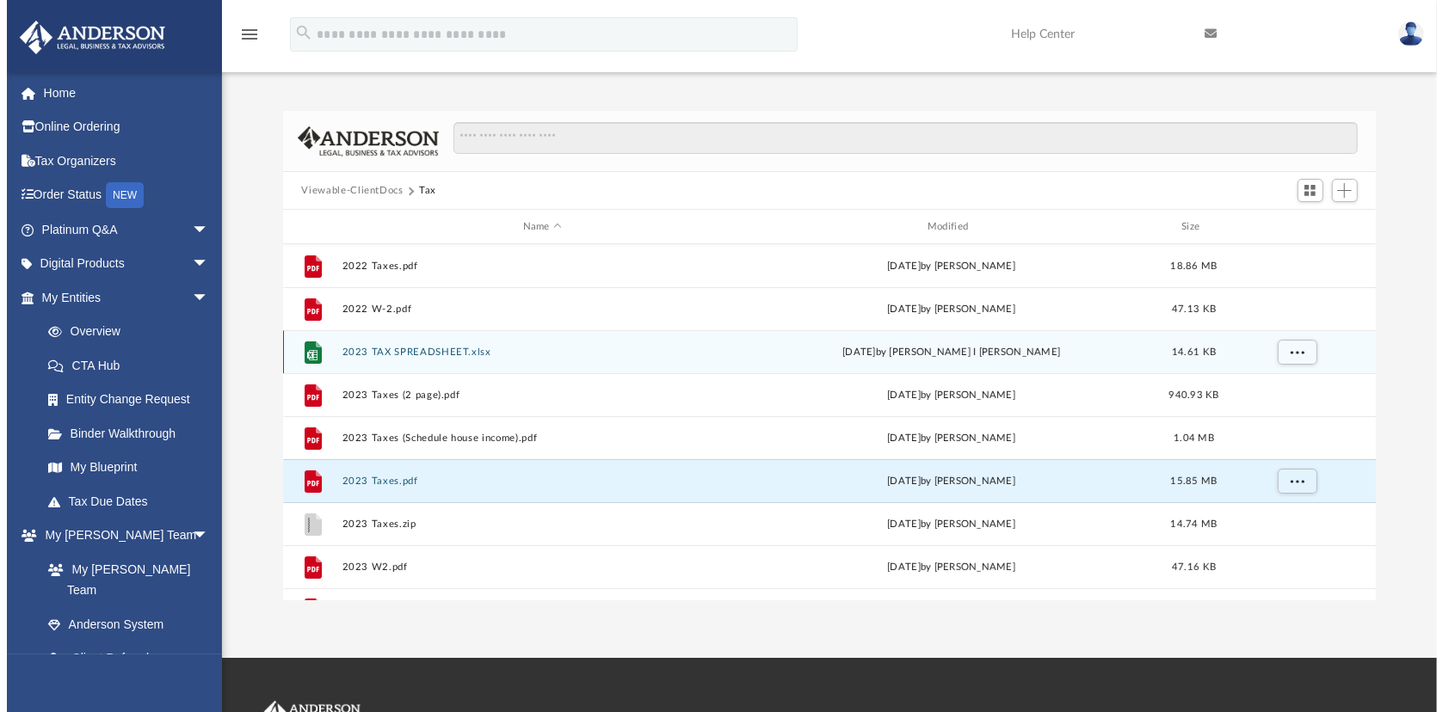
scroll to position [378, 1080]
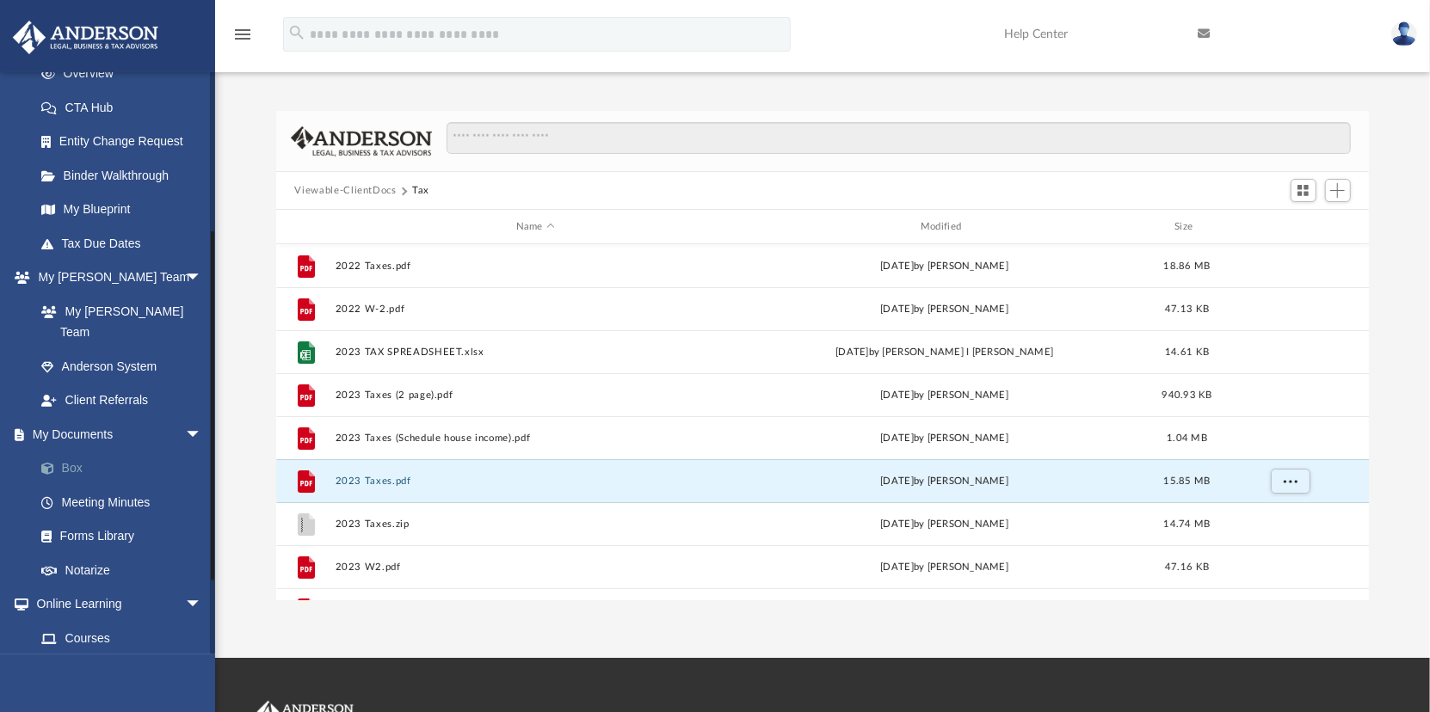
click at [65, 452] on link "Box" at bounding box center [126, 469] width 204 height 34
click at [78, 452] on link "Box" at bounding box center [126, 469] width 204 height 34
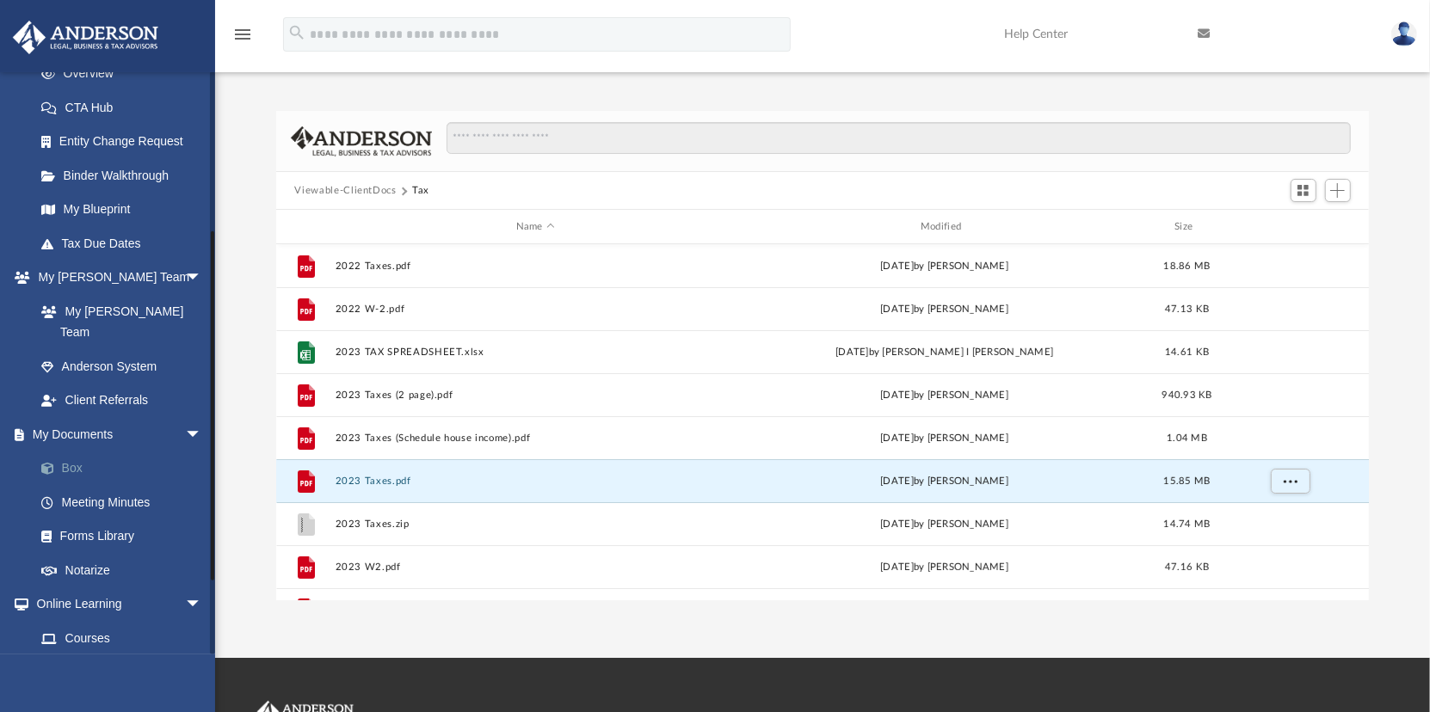
click at [70, 452] on link "Box" at bounding box center [126, 469] width 204 height 34
click at [349, 186] on button "Viewable-ClientDocs" at bounding box center [345, 190] width 102 height 15
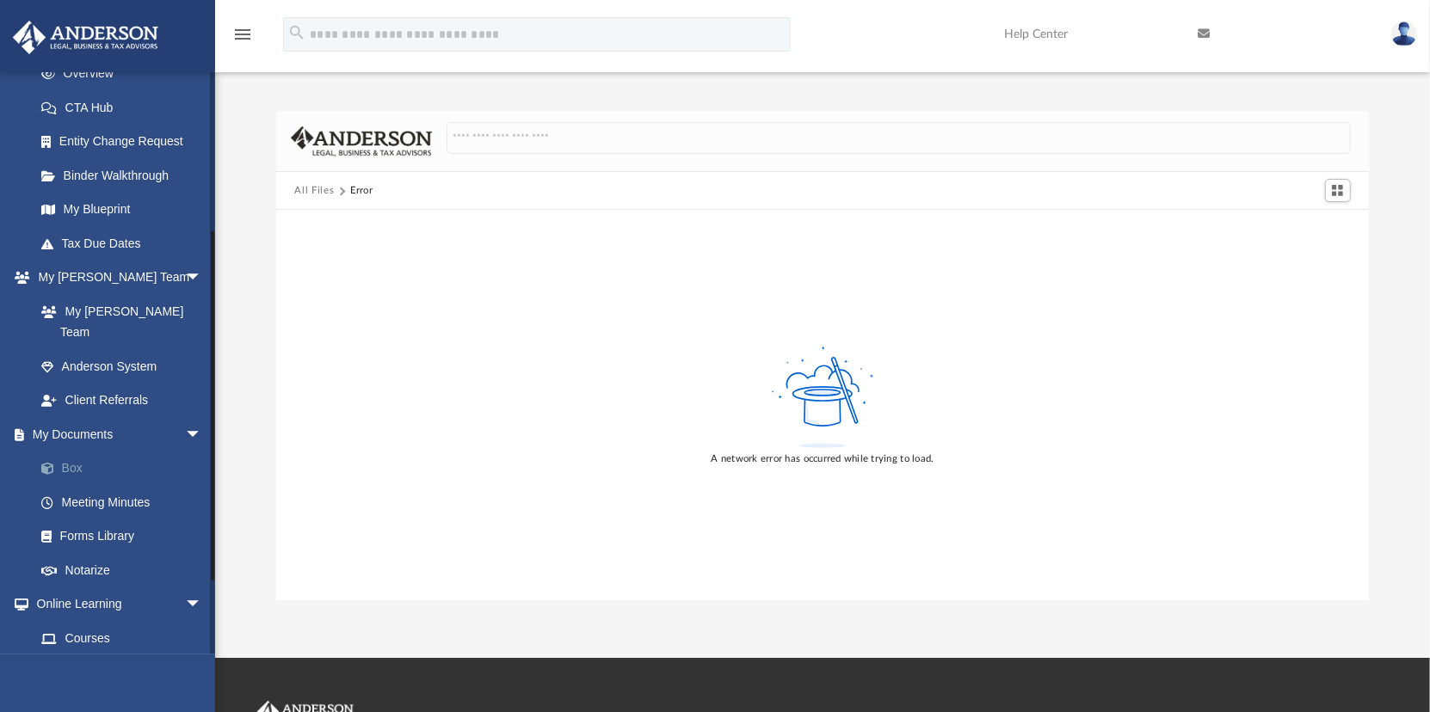
click at [70, 452] on link "Box" at bounding box center [126, 469] width 204 height 34
click at [56, 417] on link "My Documents arrow_drop_down" at bounding box center [120, 434] width 216 height 34
click at [88, 203] on link "My Blueprint" at bounding box center [126, 210] width 204 height 34
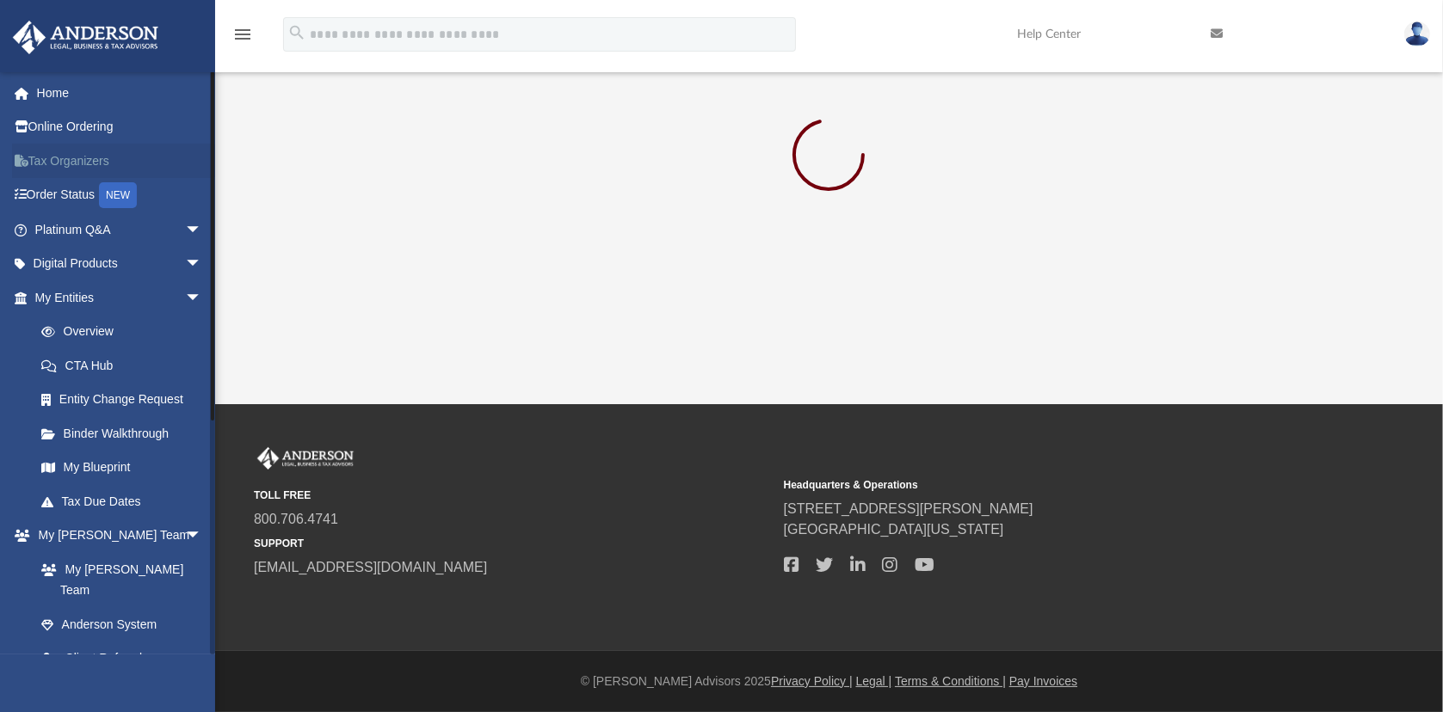
click at [76, 160] on link "Tax Organizers" at bounding box center [120, 161] width 216 height 34
